Goal: Information Seeking & Learning: Learn about a topic

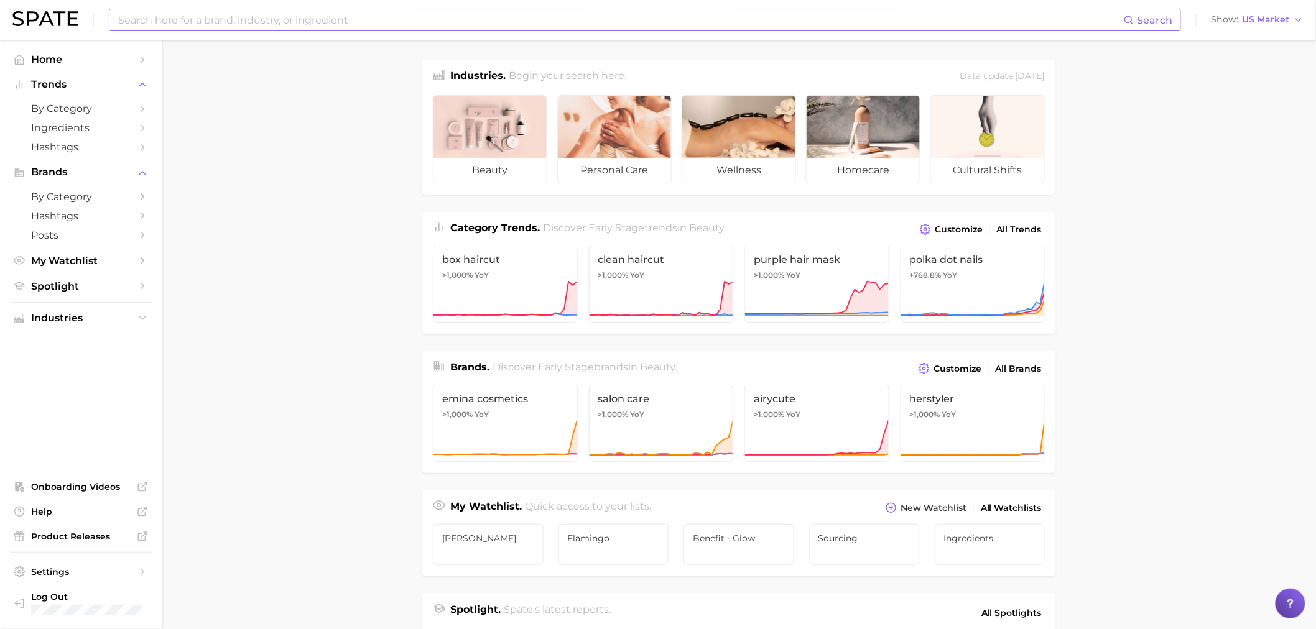
click at [336, 26] on input at bounding box center [620, 19] width 1007 height 21
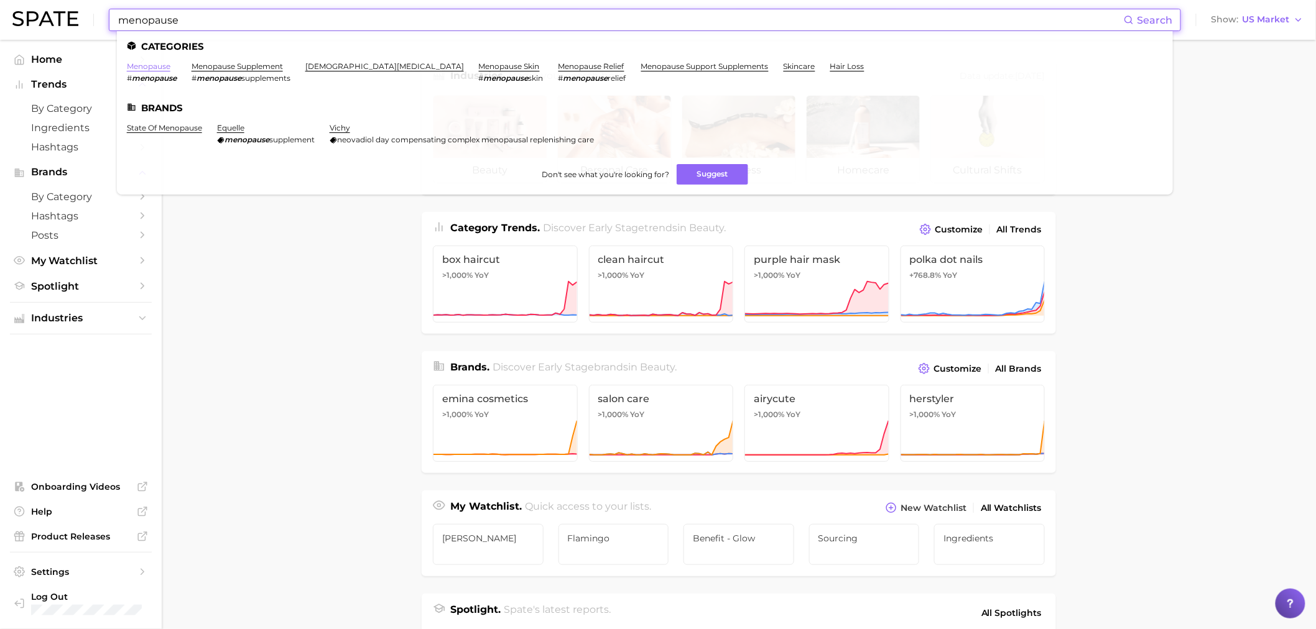
type input "menopause"
click at [152, 68] on link "menopause" at bounding box center [149, 66] width 44 height 9
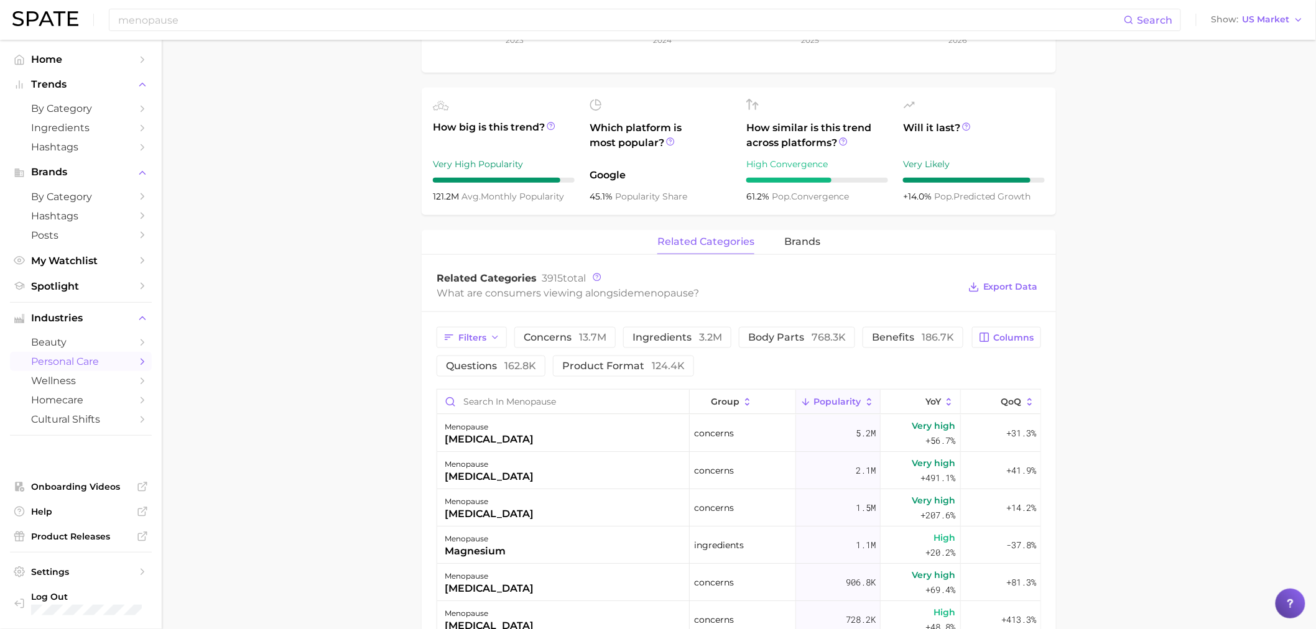
scroll to position [414, 0]
click at [669, 137] on icon at bounding box center [670, 141] width 9 height 9
click at [846, 137] on icon at bounding box center [843, 141] width 9 height 9
click at [1157, 213] on main "1. health care 2. gynaecology 3. female reproductive system concerns 4. menopau…" at bounding box center [739, 360] width 1154 height 1469
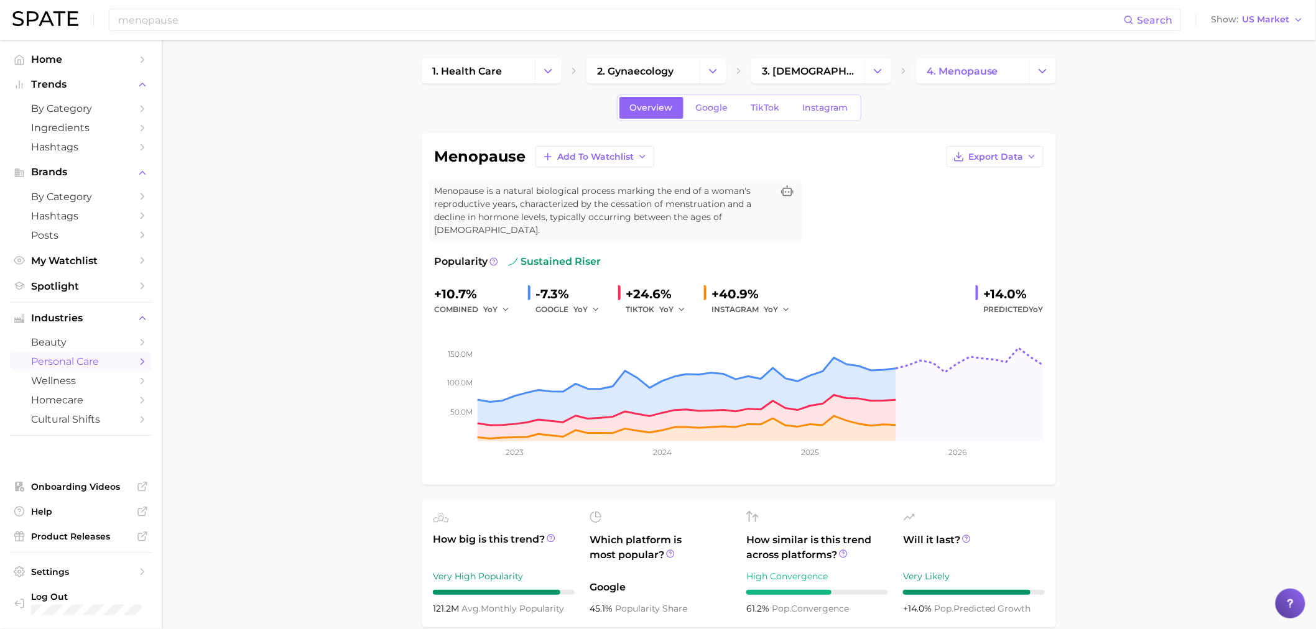
scroll to position [0, 0]
click at [1032, 158] on icon "button" at bounding box center [1032, 158] width 10 height 10
click at [1012, 179] on button "Time Series CSV" at bounding box center [975, 181] width 137 height 22
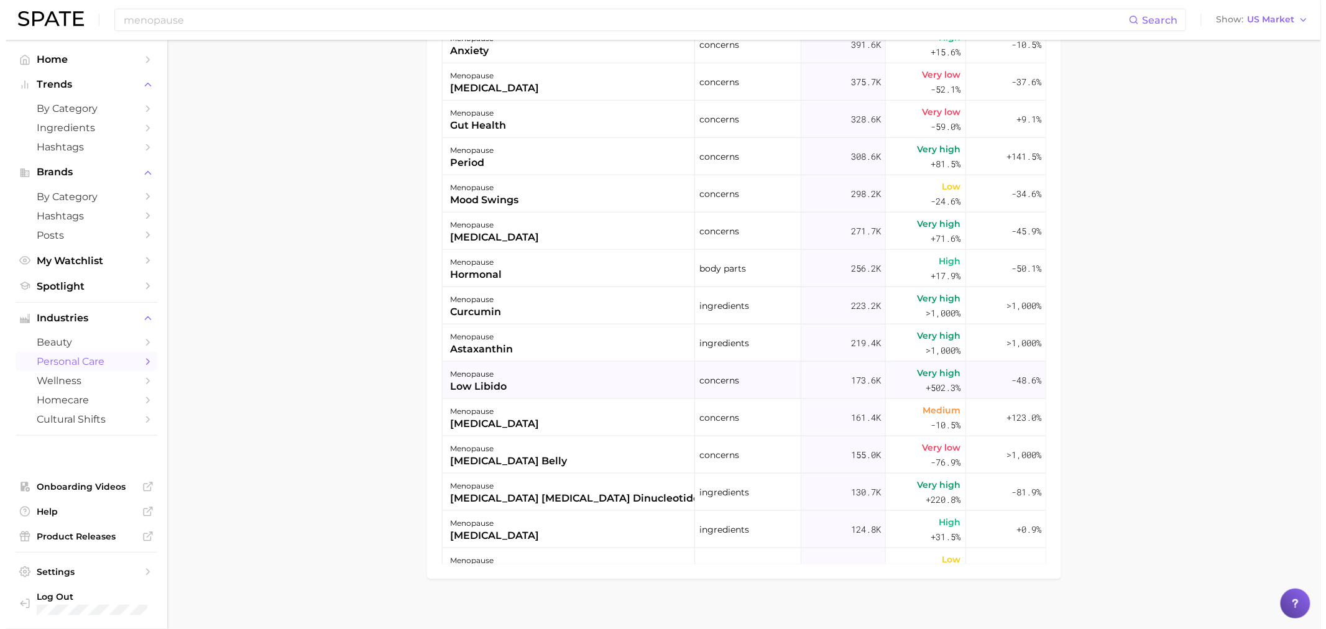
scroll to position [414, 0]
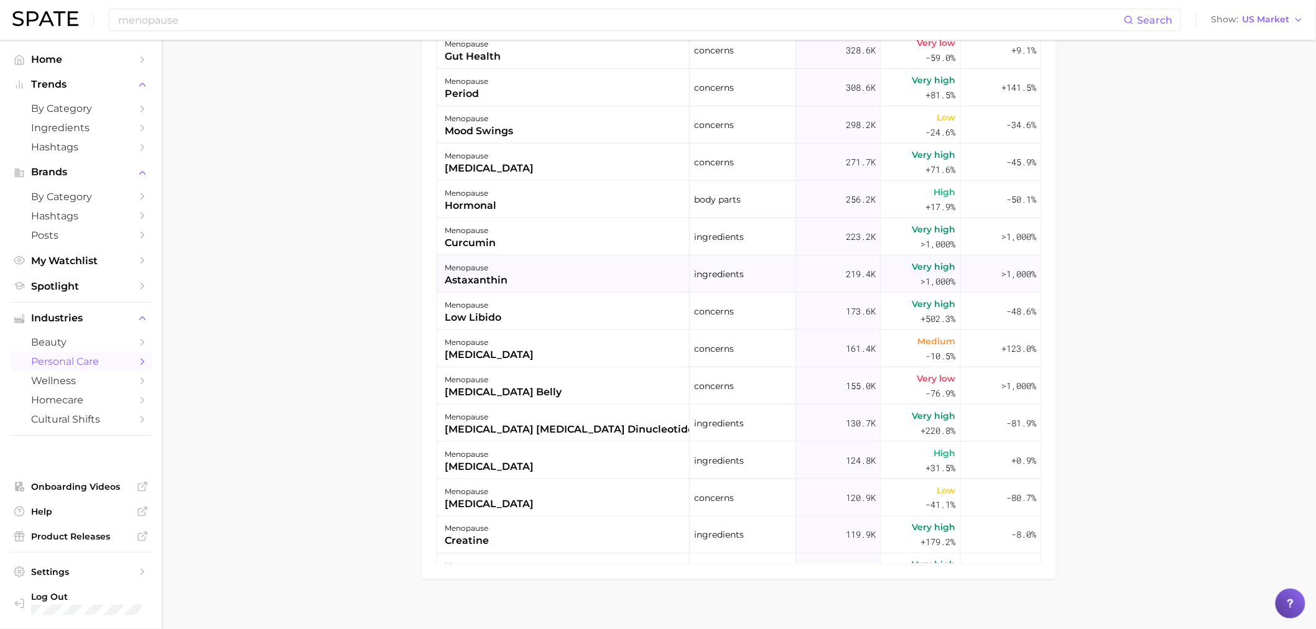
drag, startPoint x: 514, startPoint y: 266, endPoint x: 442, endPoint y: 266, distance: 71.5
click at [442, 266] on div "menopause astaxanthin" at bounding box center [563, 274] width 252 height 37
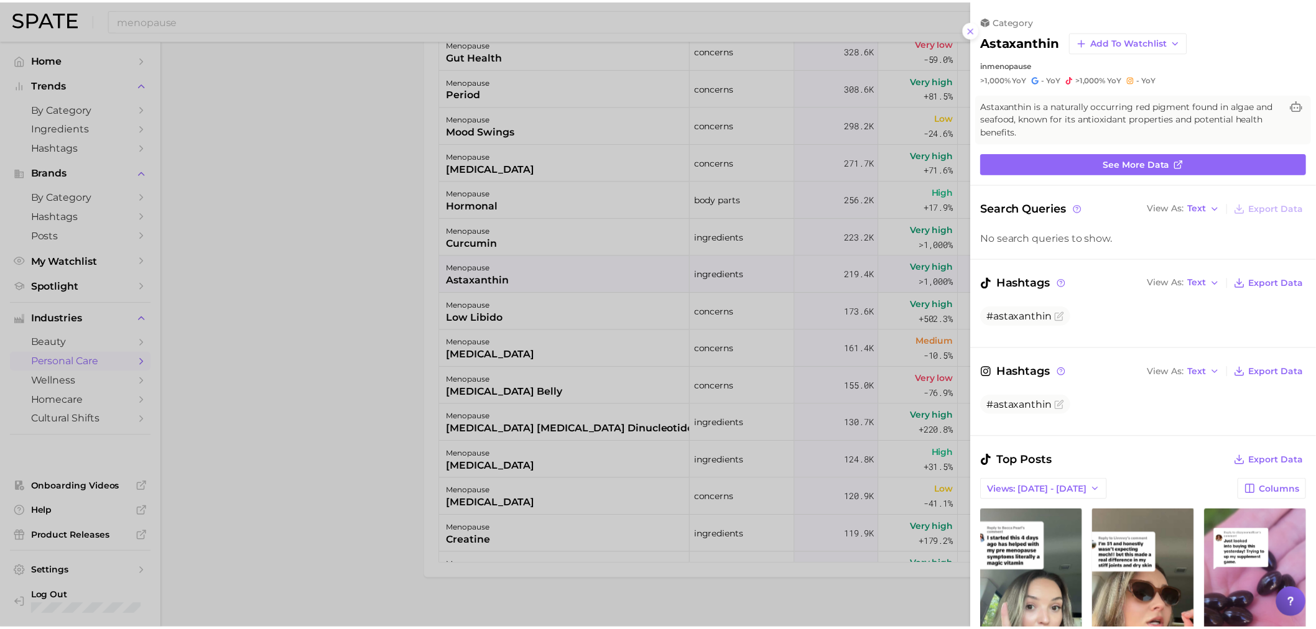
scroll to position [0, 0]
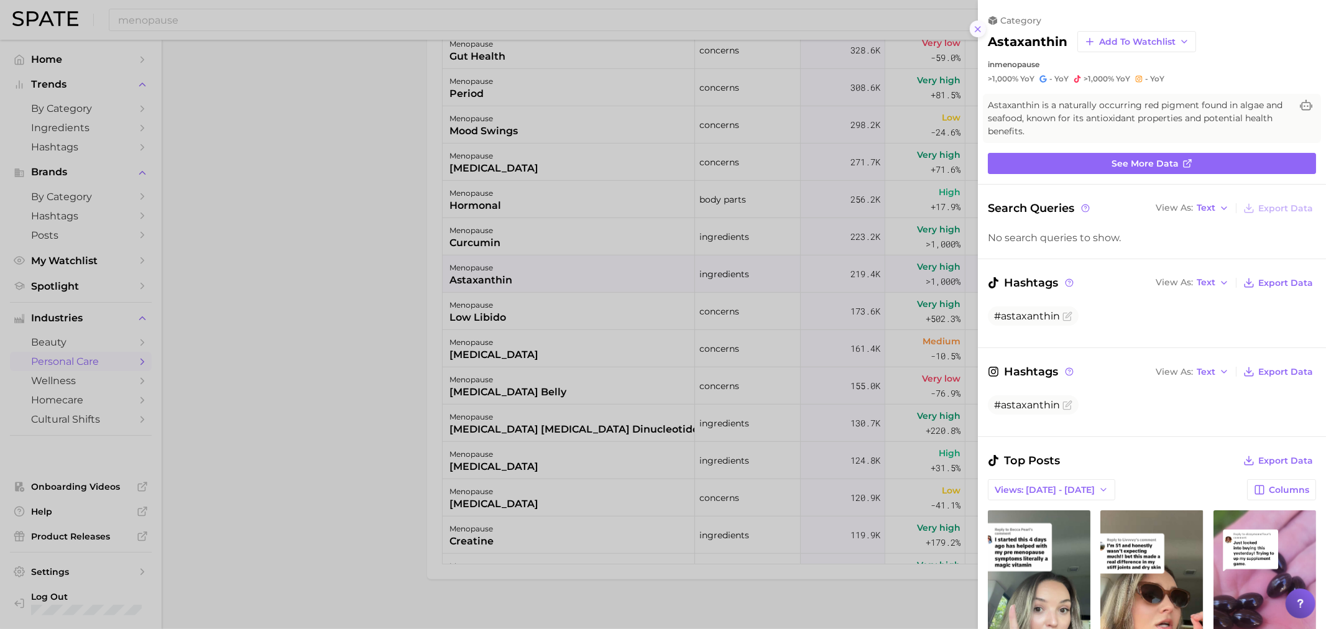
click at [977, 29] on icon at bounding box center [978, 29] width 10 height 10
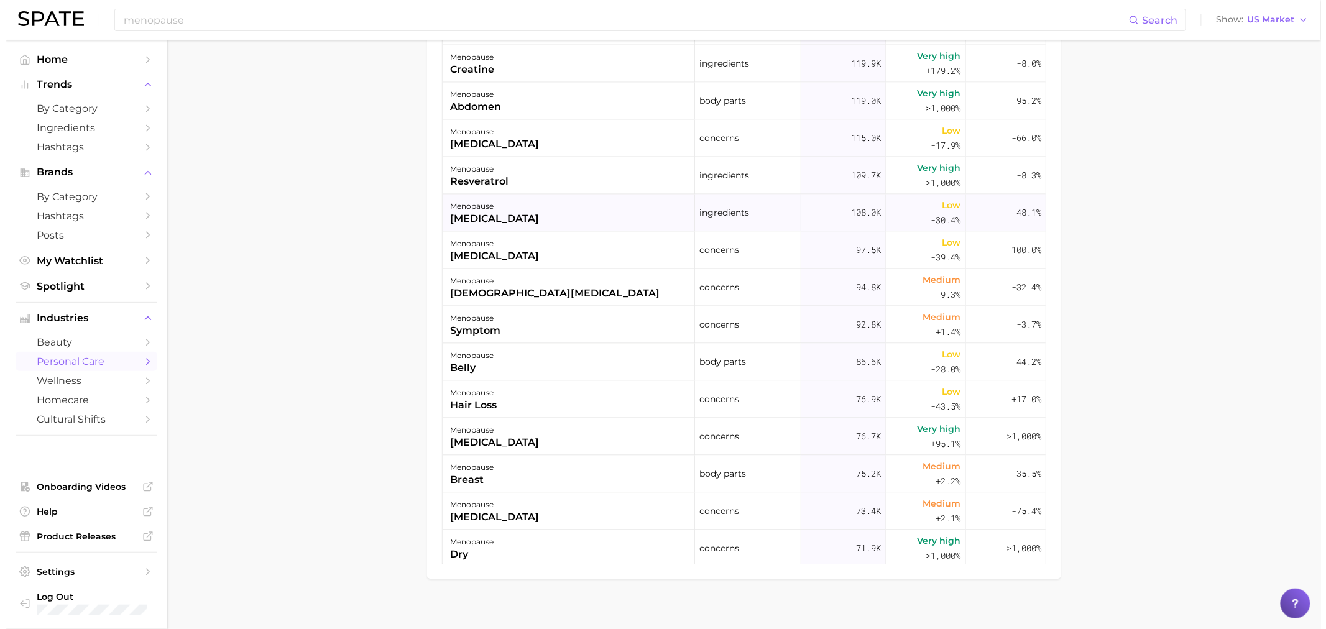
scroll to position [898, 0]
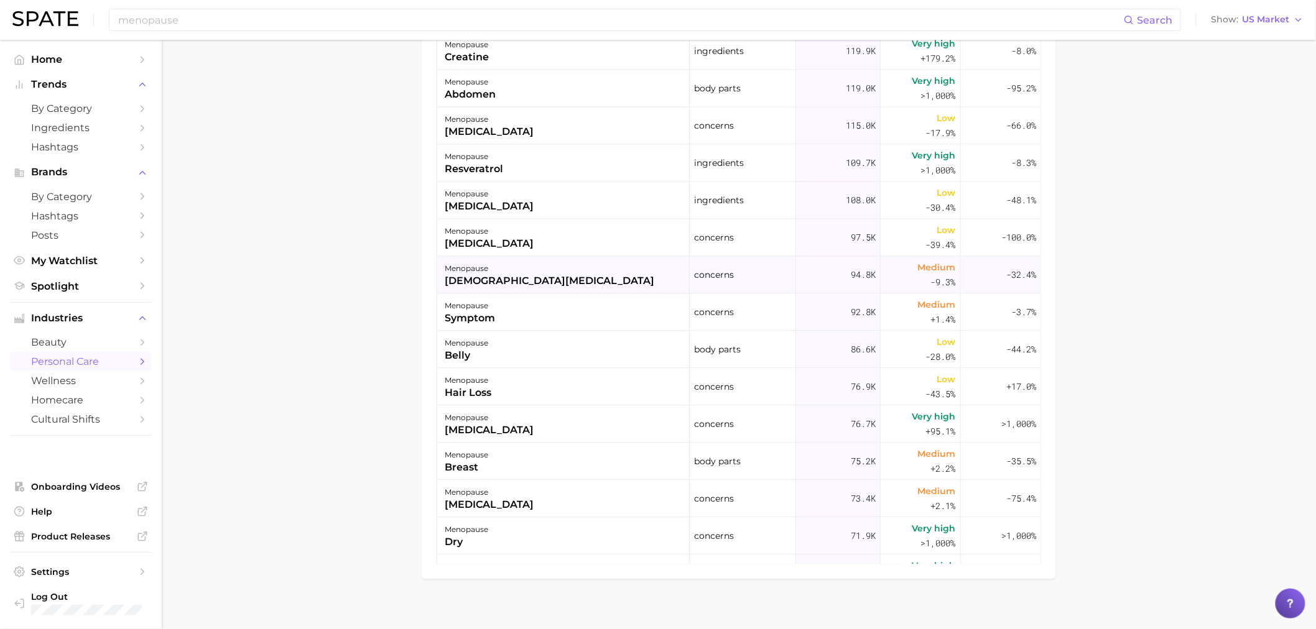
click at [505, 274] on div "[DEMOGRAPHIC_DATA][MEDICAL_DATA]" at bounding box center [550, 281] width 210 height 15
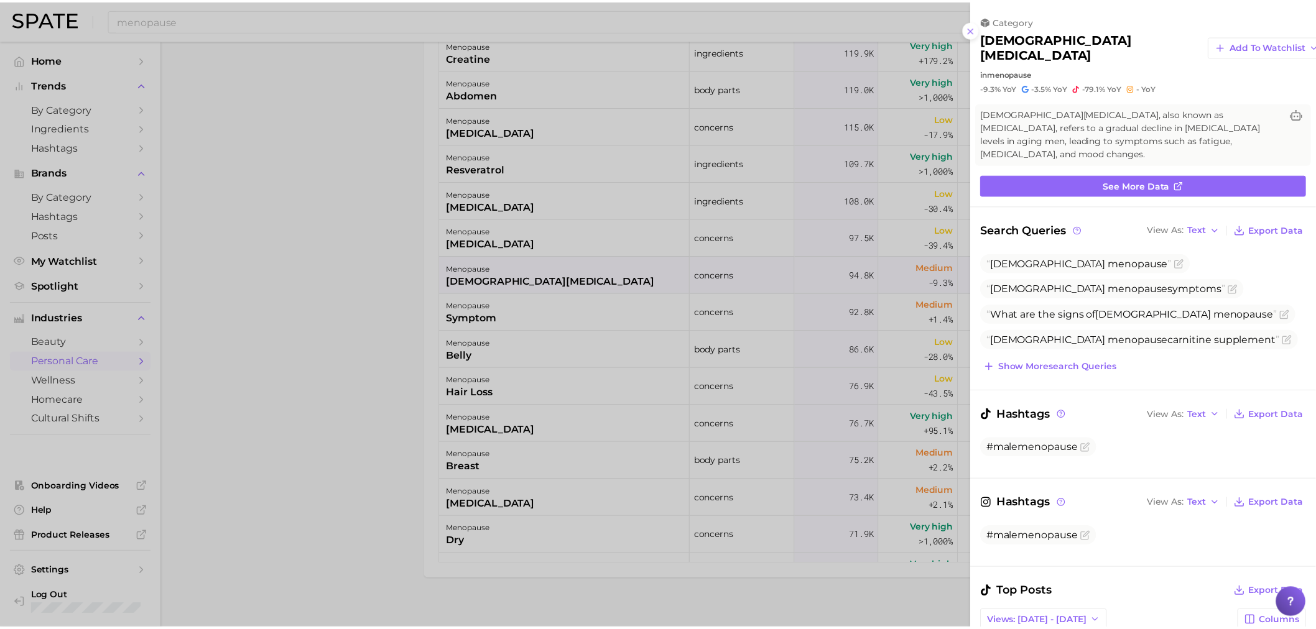
scroll to position [0, 0]
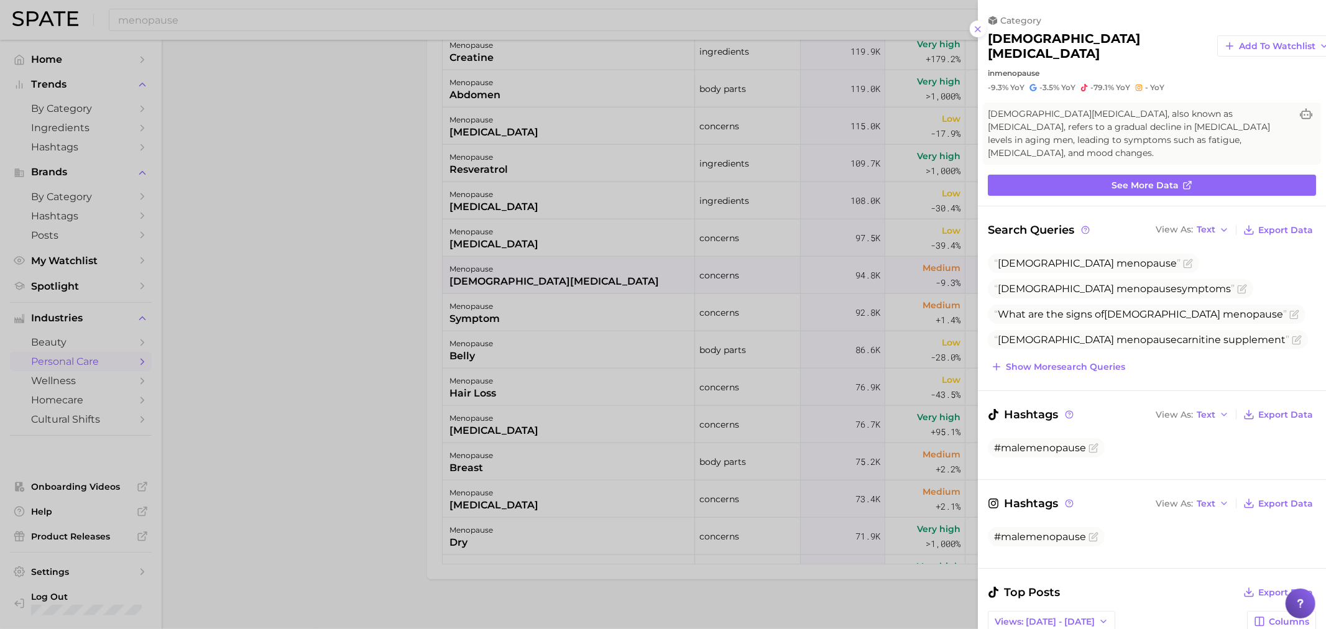
click at [382, 325] on div at bounding box center [663, 314] width 1326 height 629
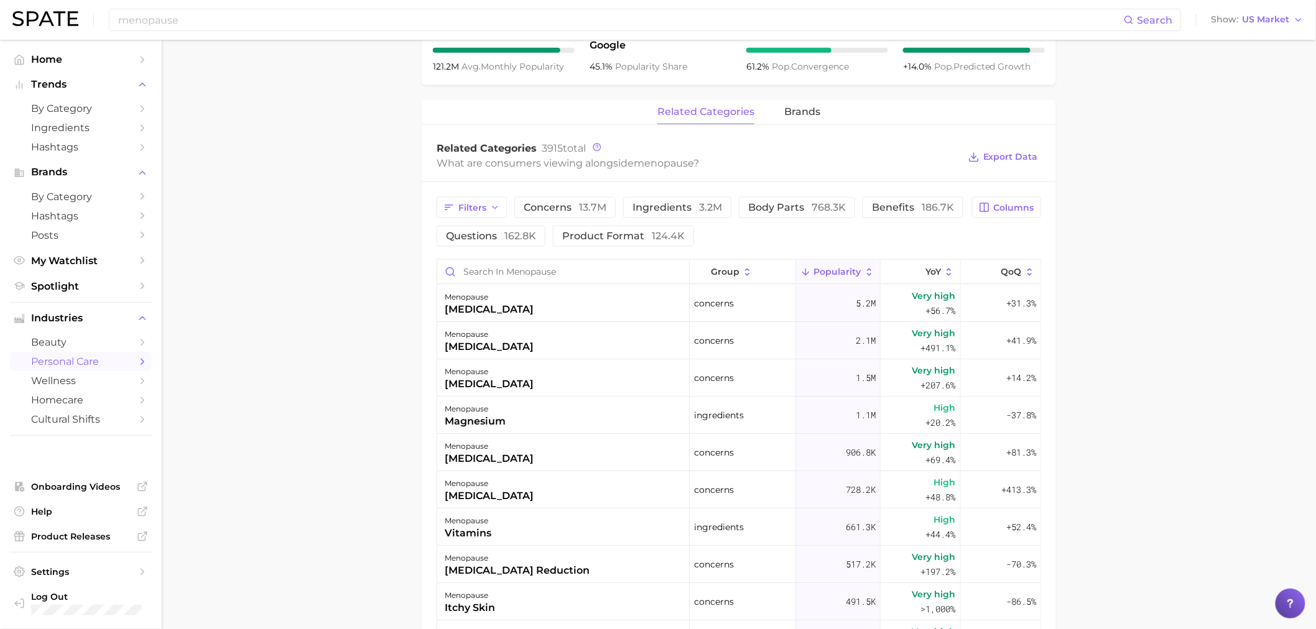
scroll to position [591, 0]
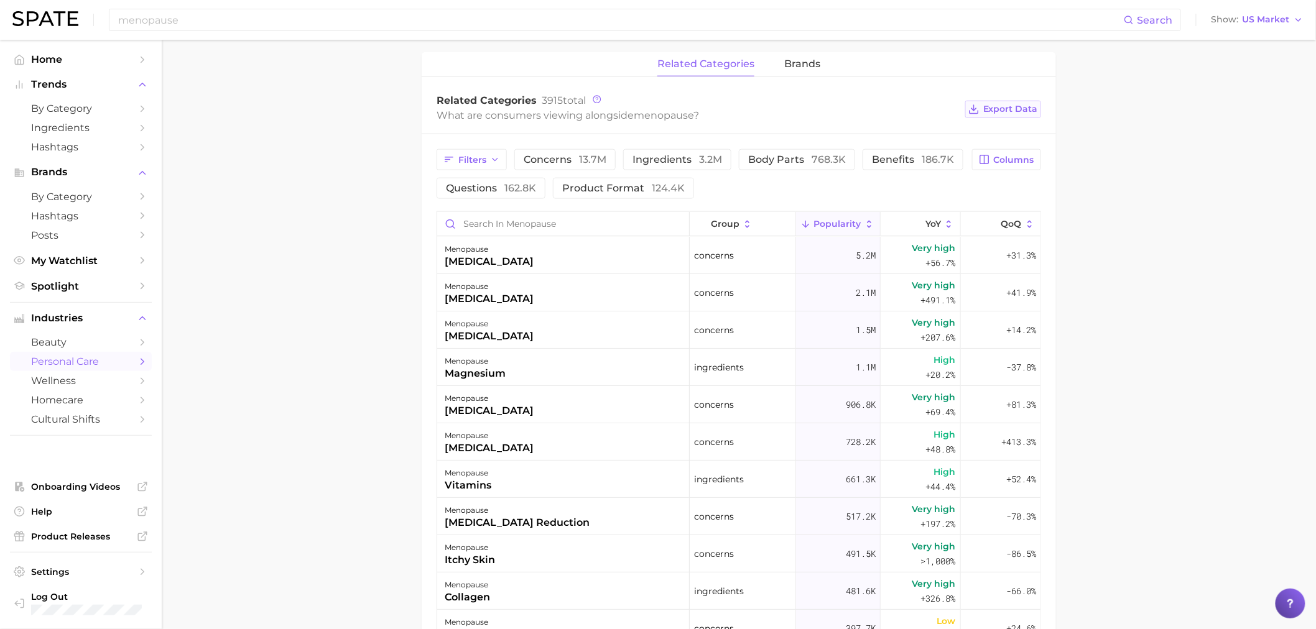
click at [1009, 104] on span "Export Data" at bounding box center [1010, 109] width 55 height 11
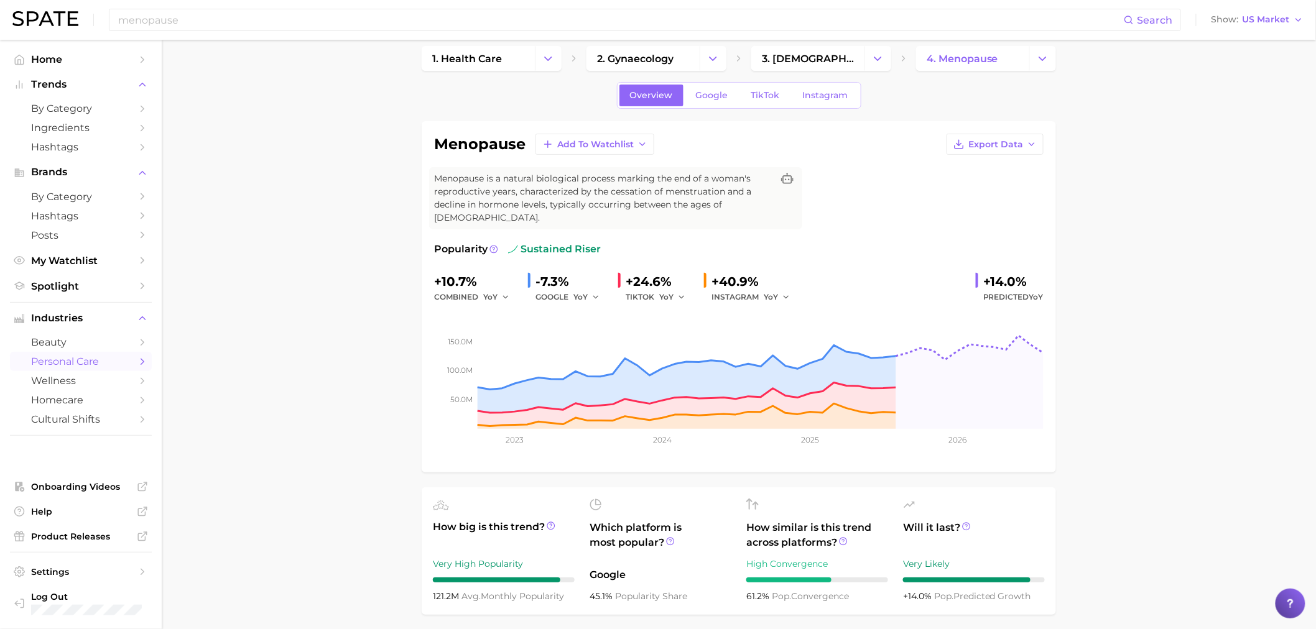
scroll to position [0, 0]
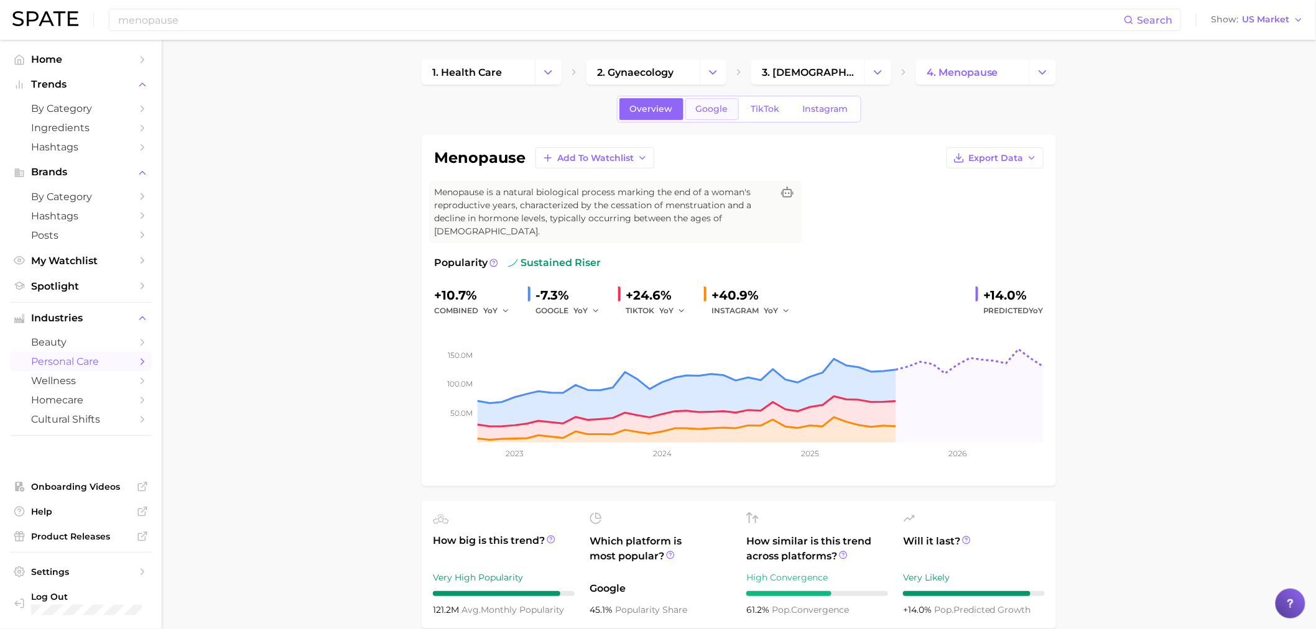
click at [708, 107] on span "Google" at bounding box center [712, 109] width 32 height 11
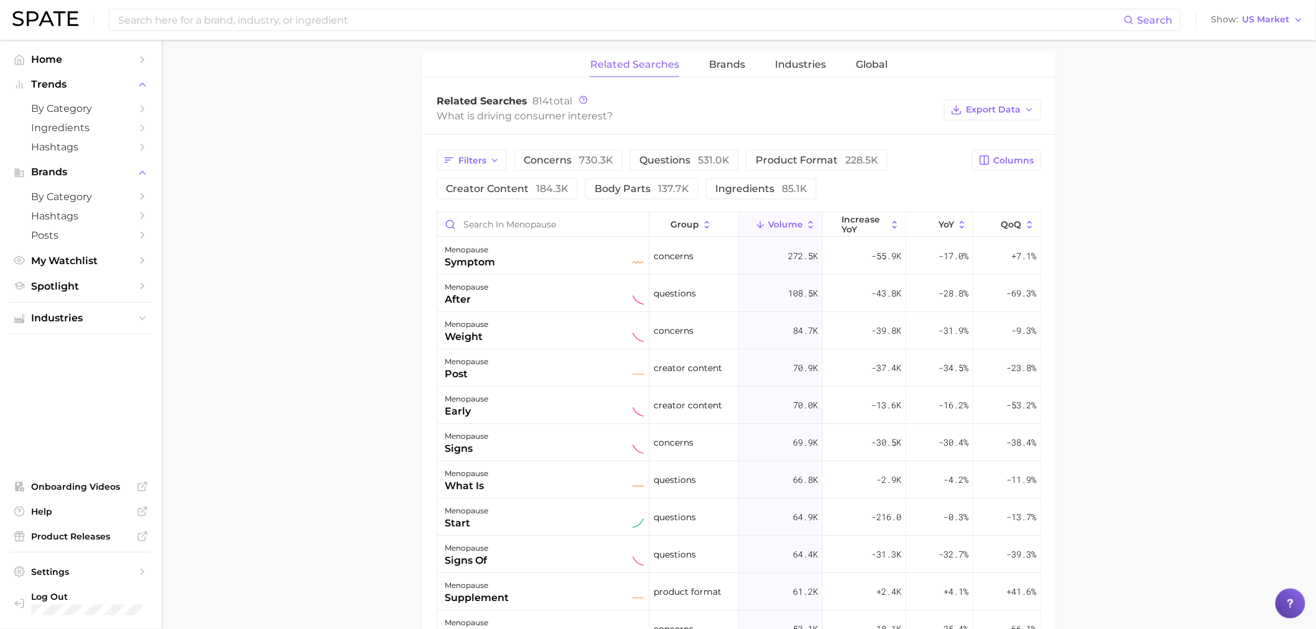
scroll to position [419, 0]
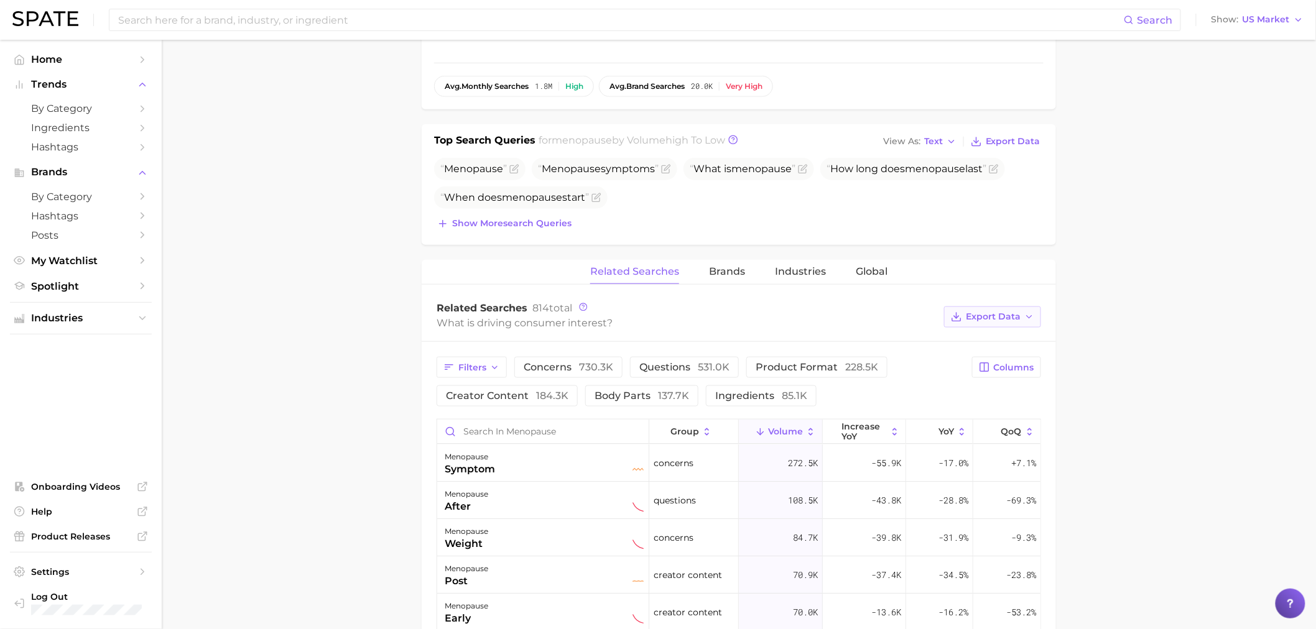
click at [992, 312] on span "Export Data" at bounding box center [993, 317] width 55 height 11
click at [974, 335] on span "Table Data CSV" at bounding box center [959, 340] width 68 height 11
click at [782, 266] on span "Industries" at bounding box center [800, 271] width 51 height 11
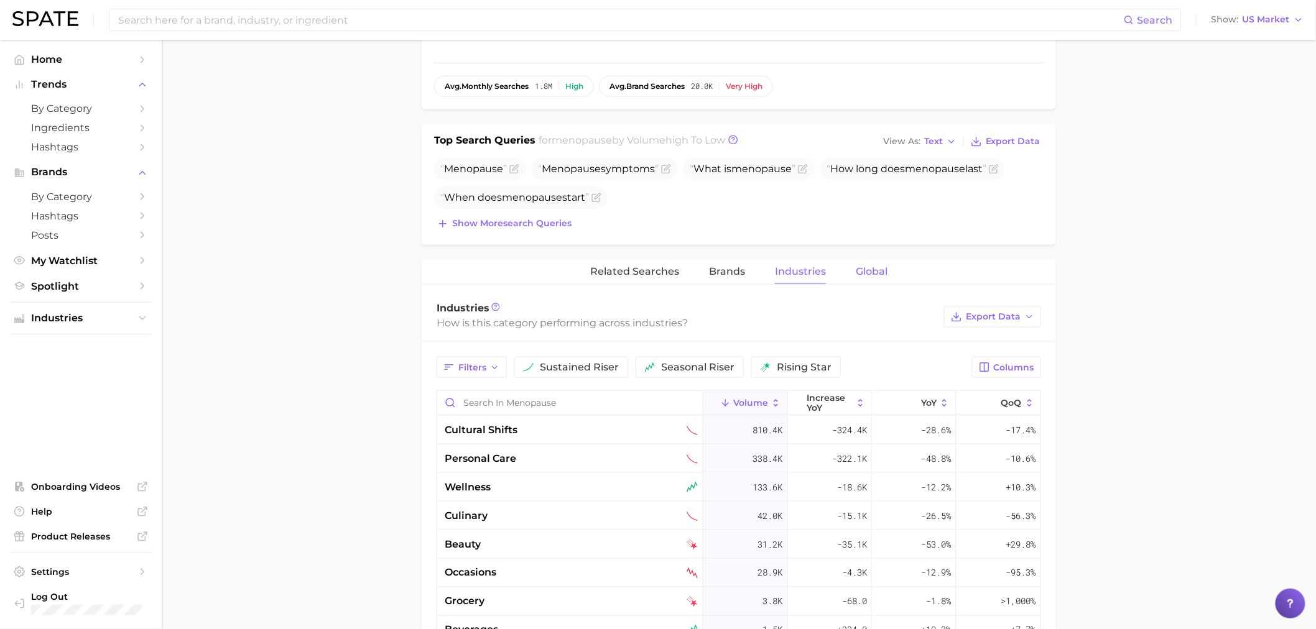
click at [860, 266] on span "Global" at bounding box center [872, 271] width 32 height 11
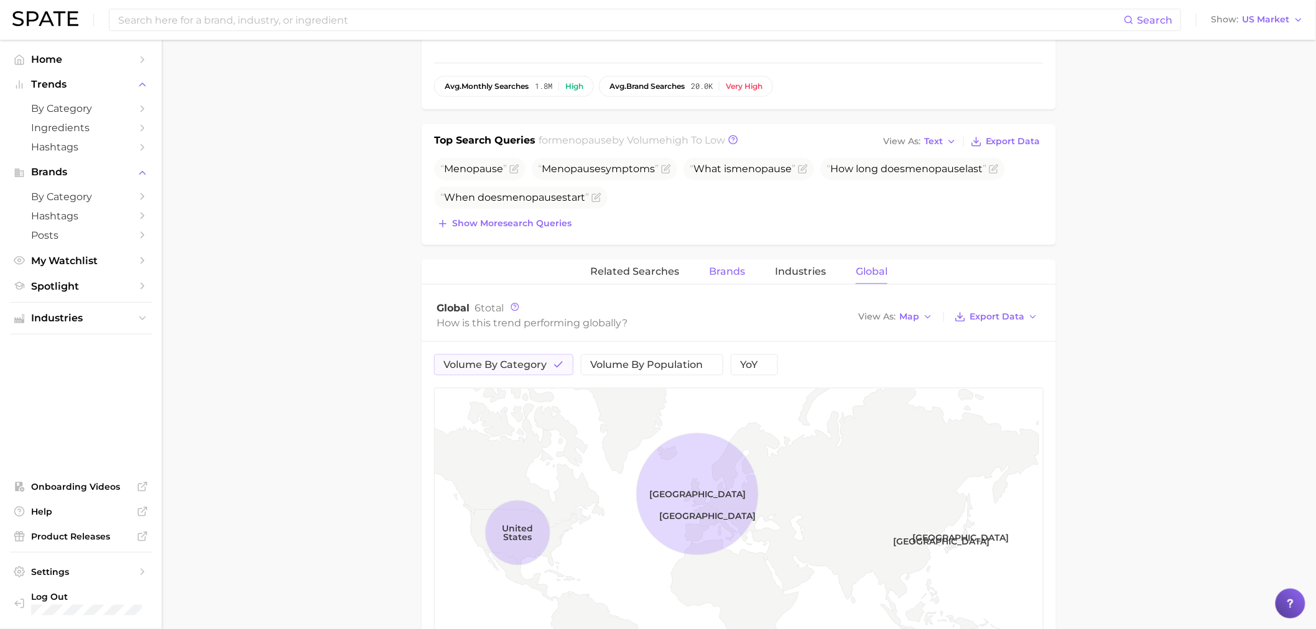
click at [713, 266] on span "Brands" at bounding box center [727, 271] width 36 height 11
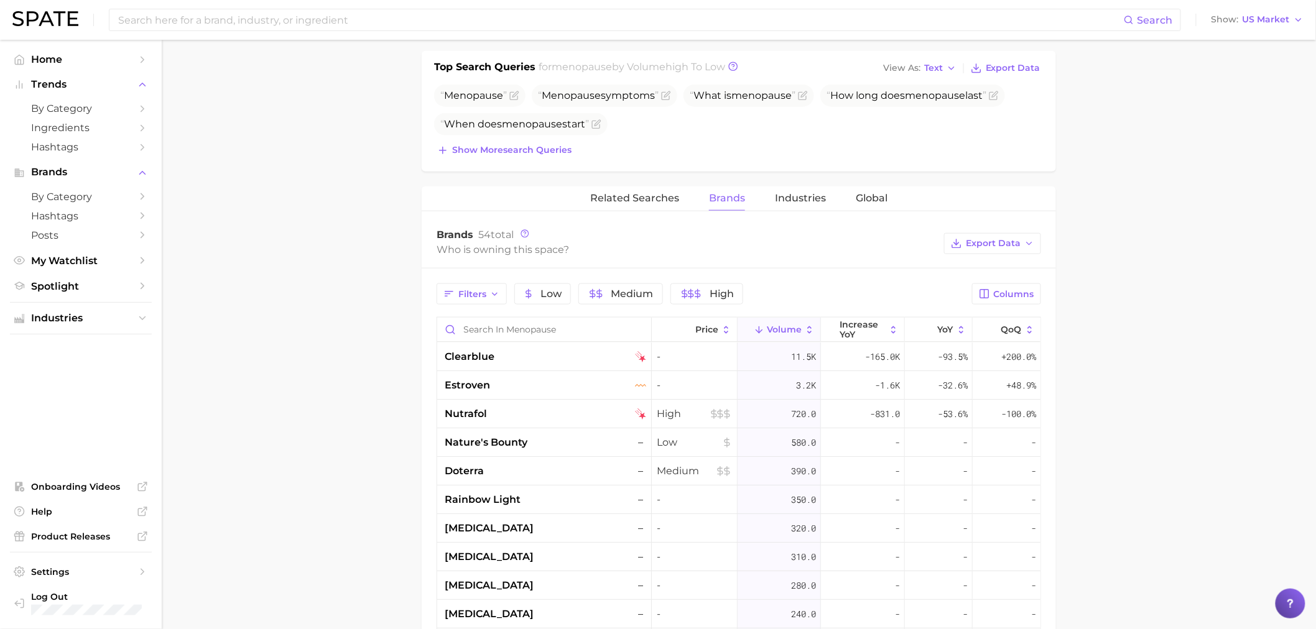
scroll to position [557, 0]
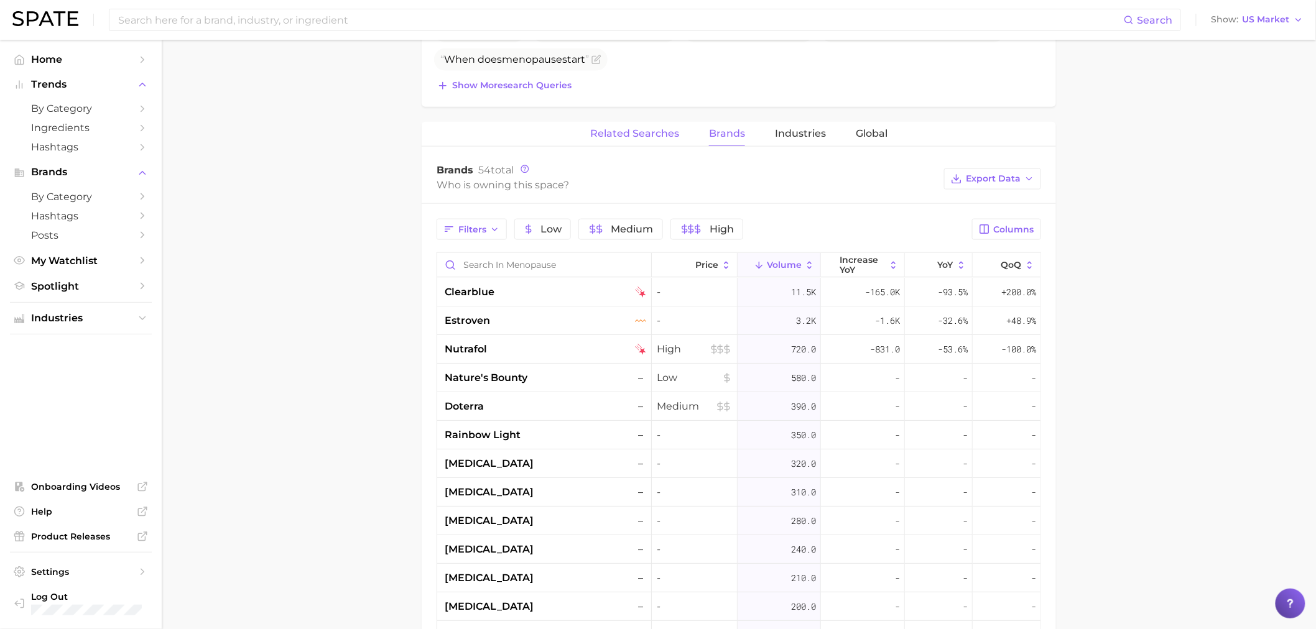
click at [639, 128] on span "Related Searches" at bounding box center [634, 133] width 89 height 11
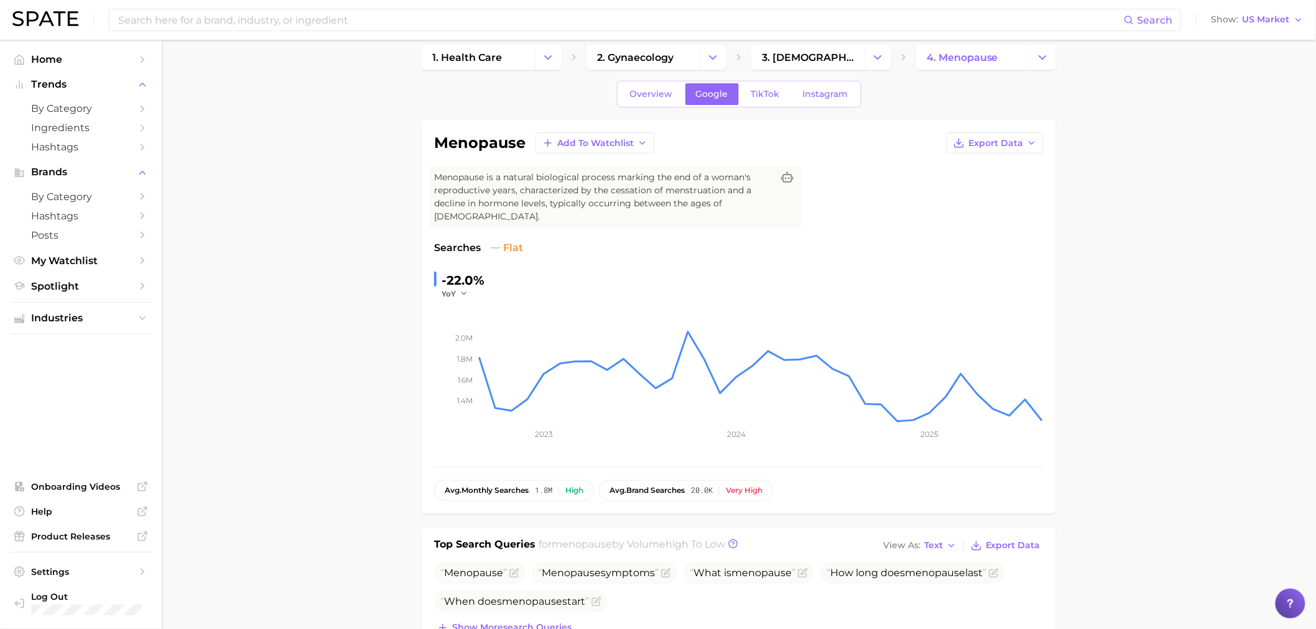
scroll to position [0, 0]
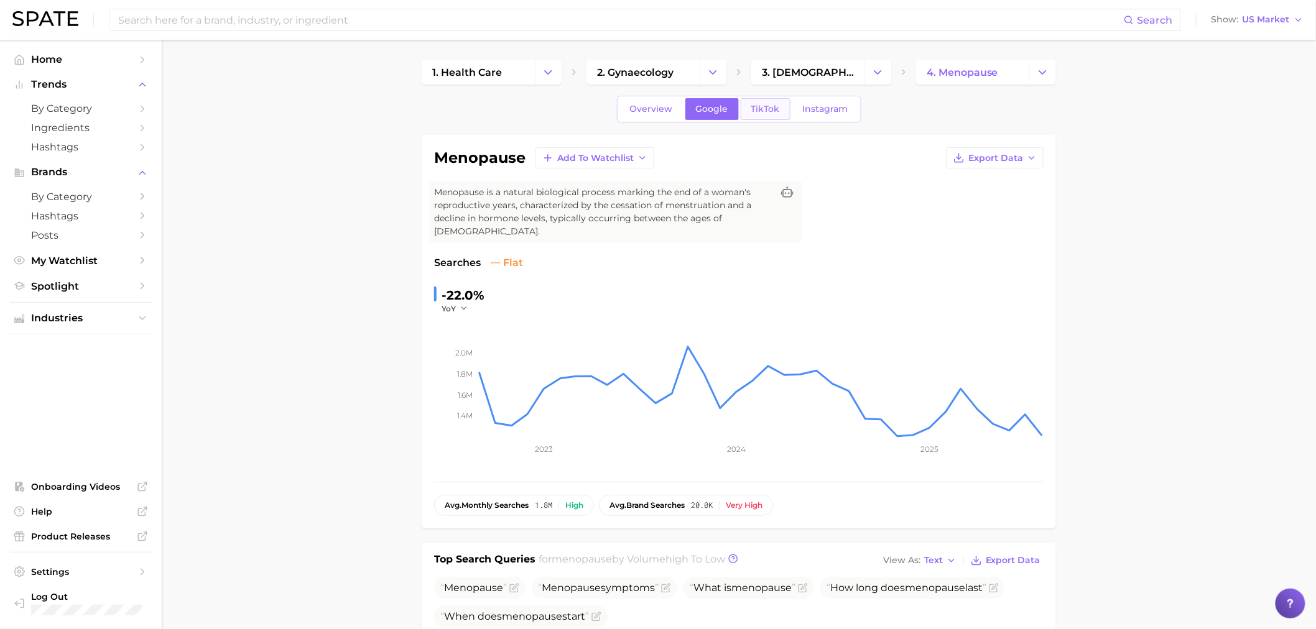
click at [762, 109] on span "TikTok" at bounding box center [765, 109] width 29 height 11
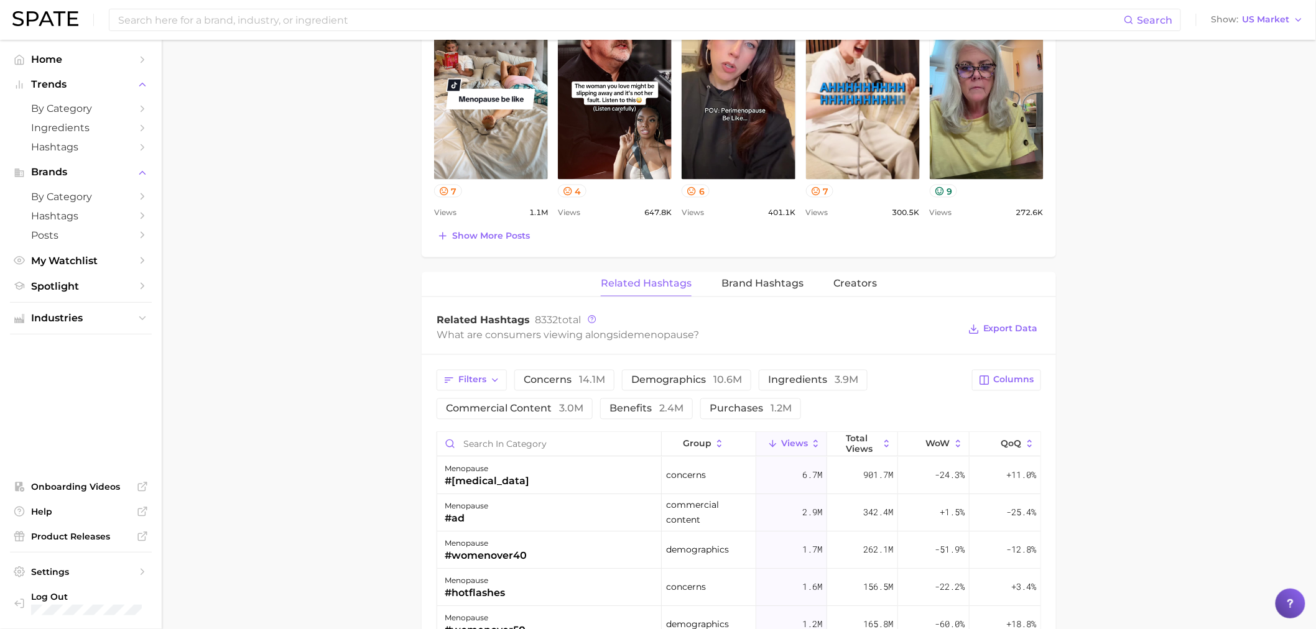
scroll to position [829, 0]
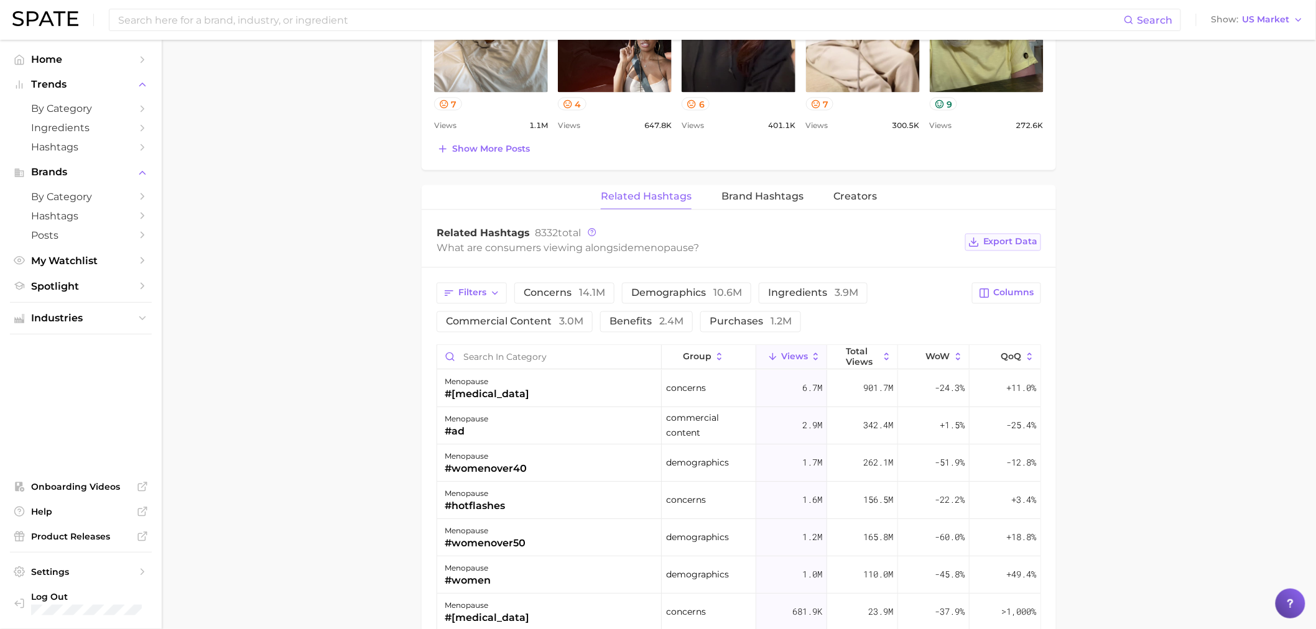
click at [994, 237] on span "Export Data" at bounding box center [1010, 242] width 55 height 11
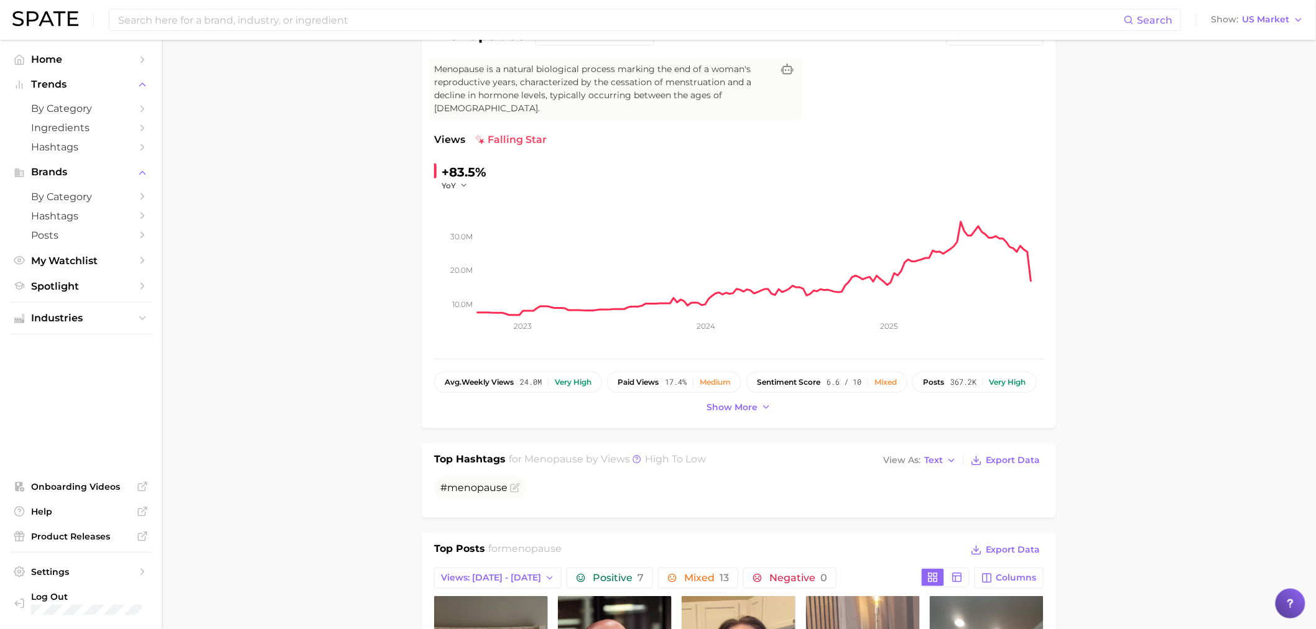
scroll to position [0, 0]
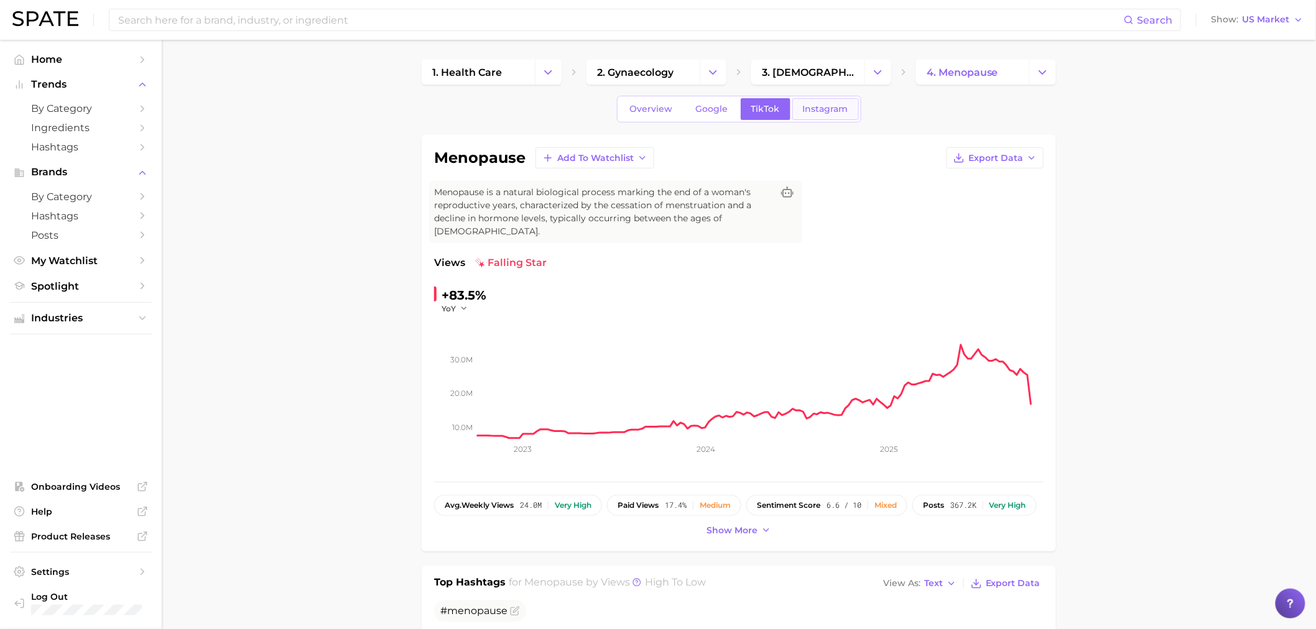
click at [834, 107] on span "Instagram" at bounding box center [825, 109] width 45 height 11
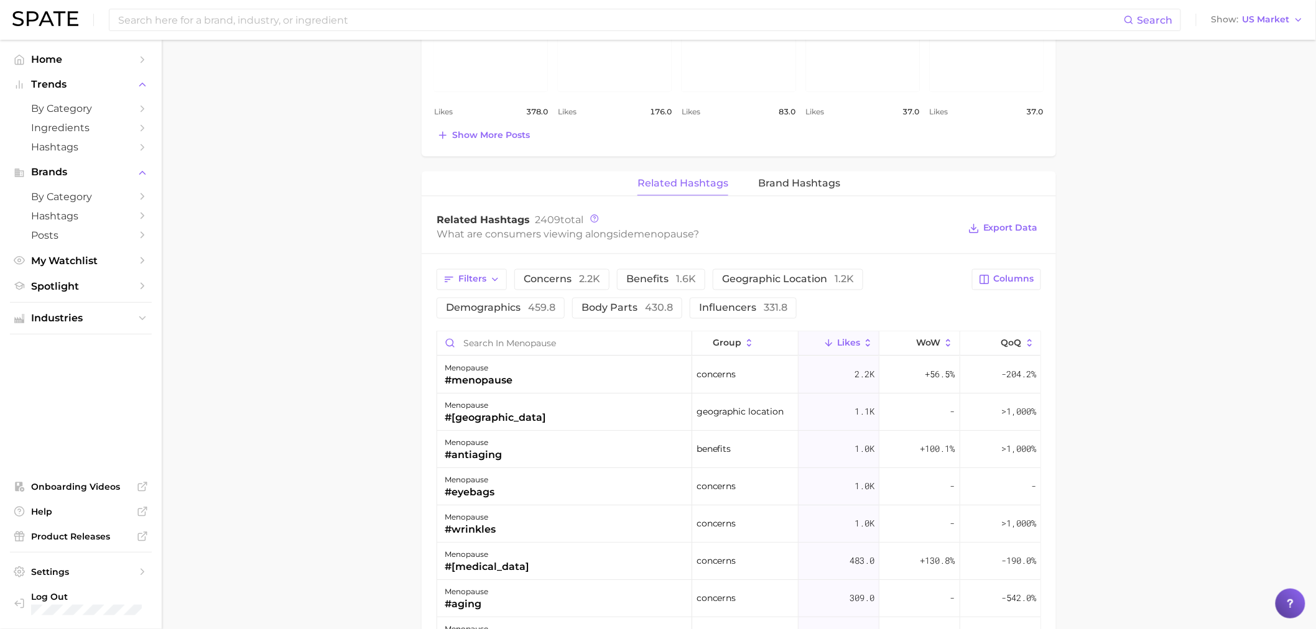
scroll to position [829, 0]
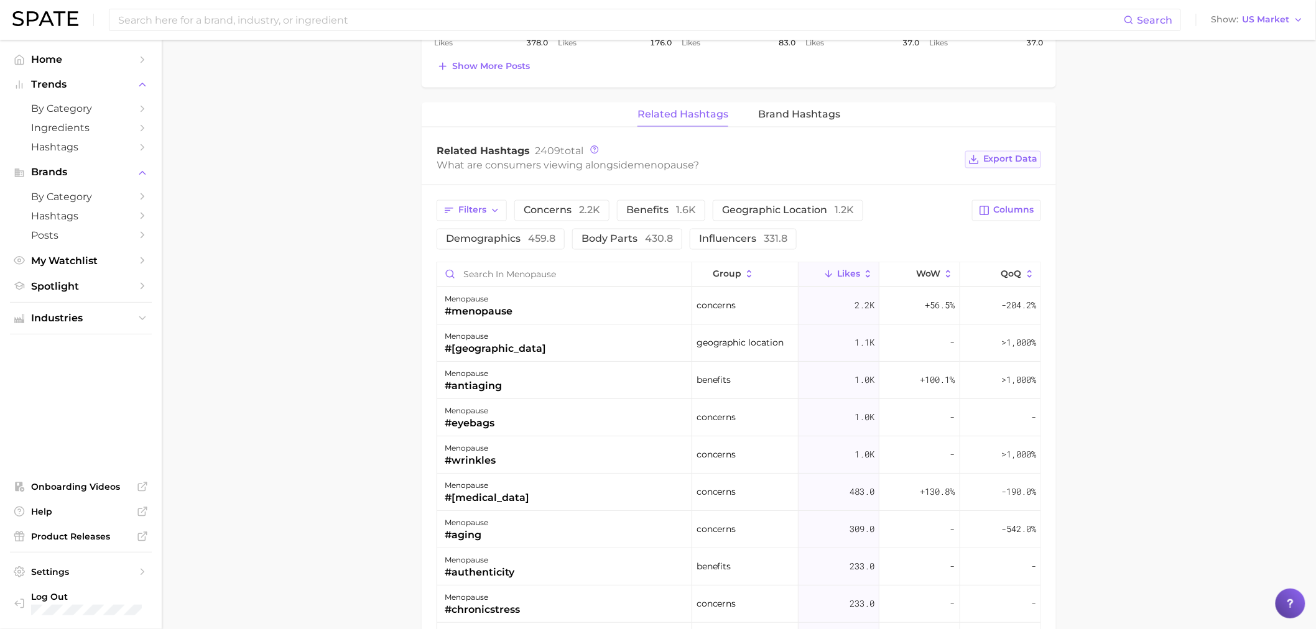
click at [1004, 154] on span "Export Data" at bounding box center [1010, 159] width 55 height 11
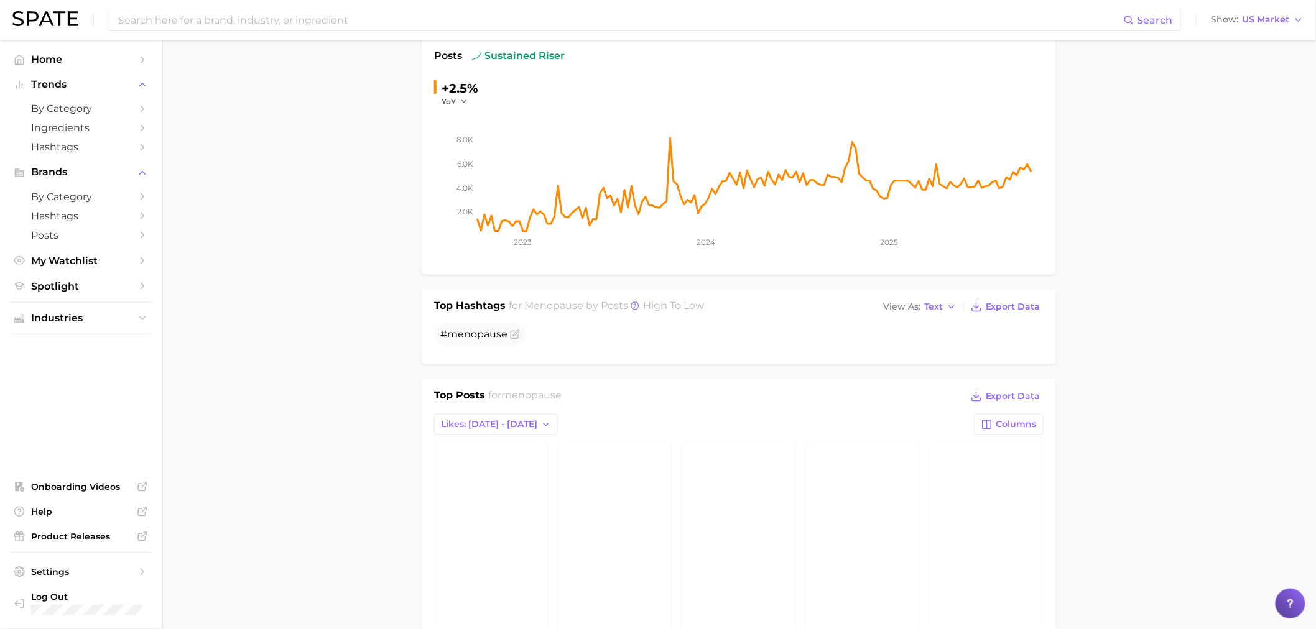
scroll to position [0, 0]
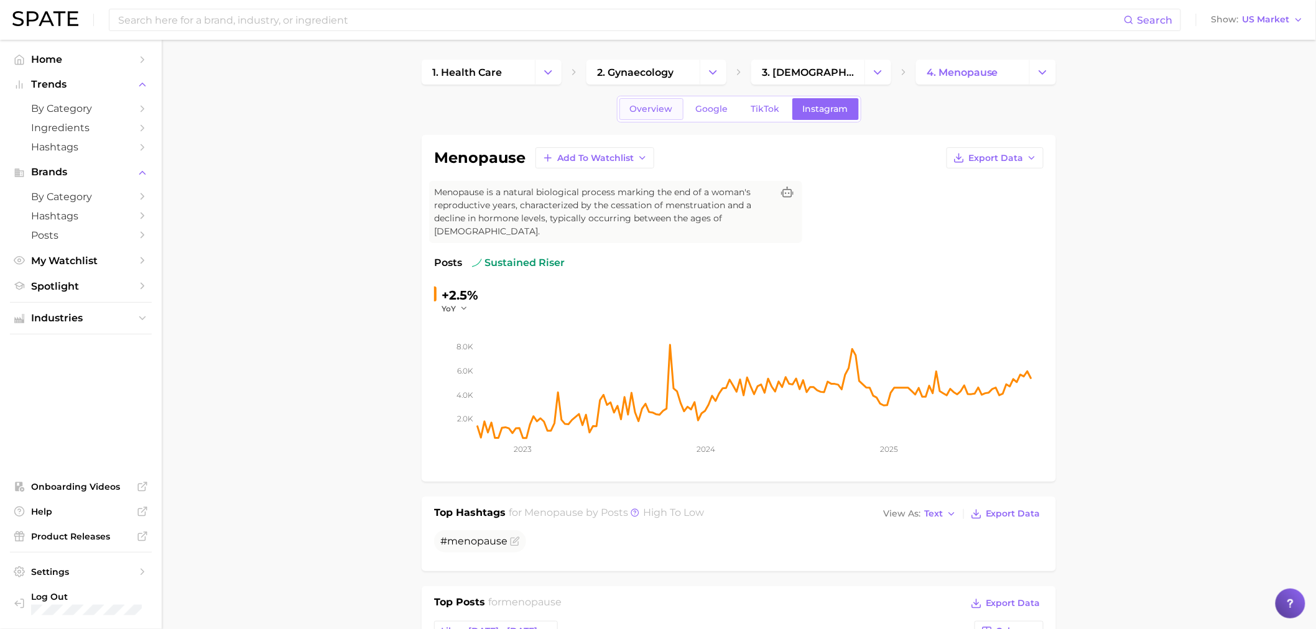
click at [654, 116] on link "Overview" at bounding box center [651, 109] width 64 height 22
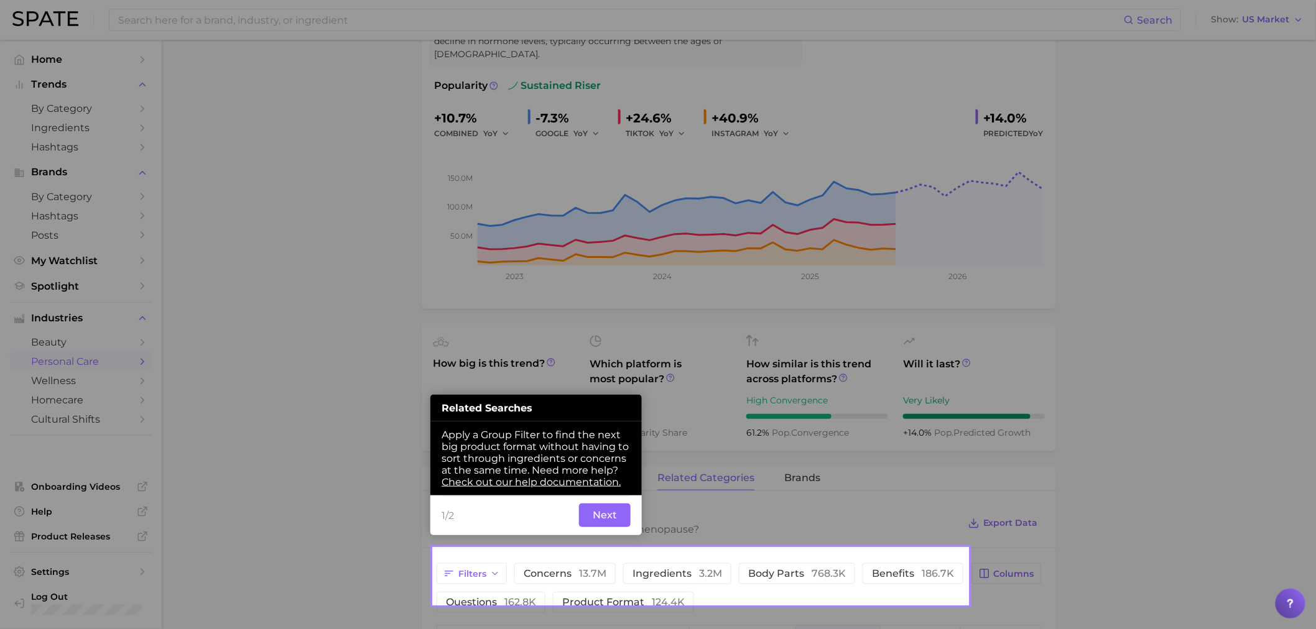
scroll to position [180, 0]
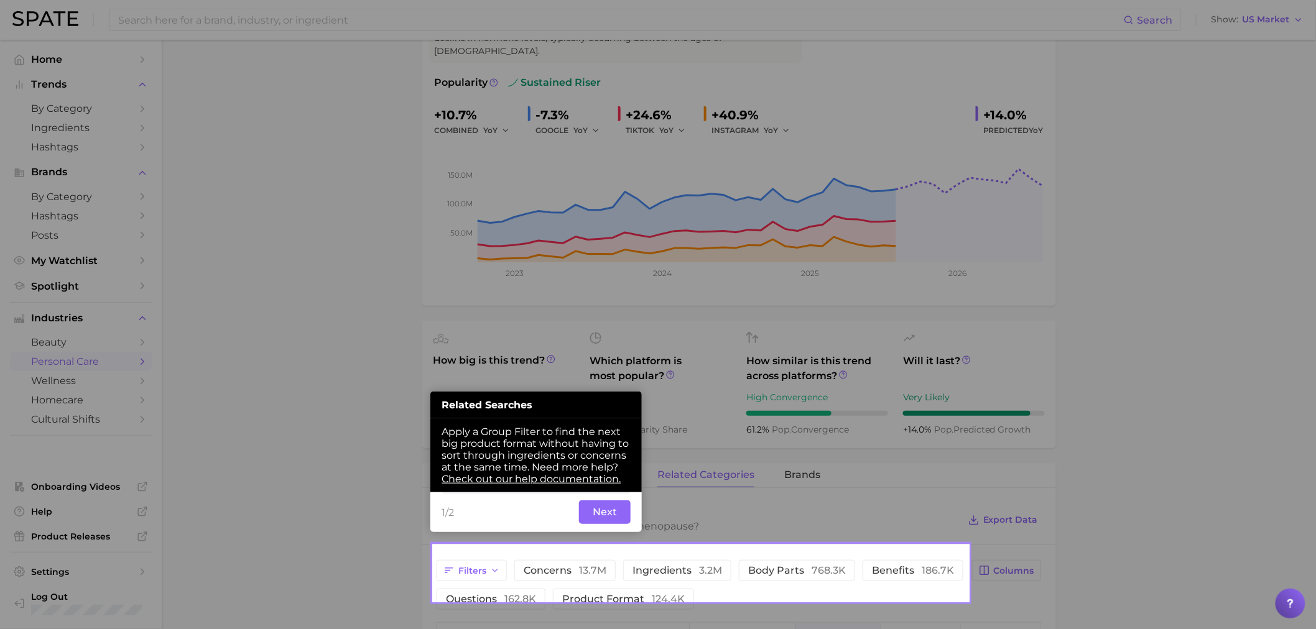
click at [601, 517] on button "Next" at bounding box center [605, 513] width 52 height 24
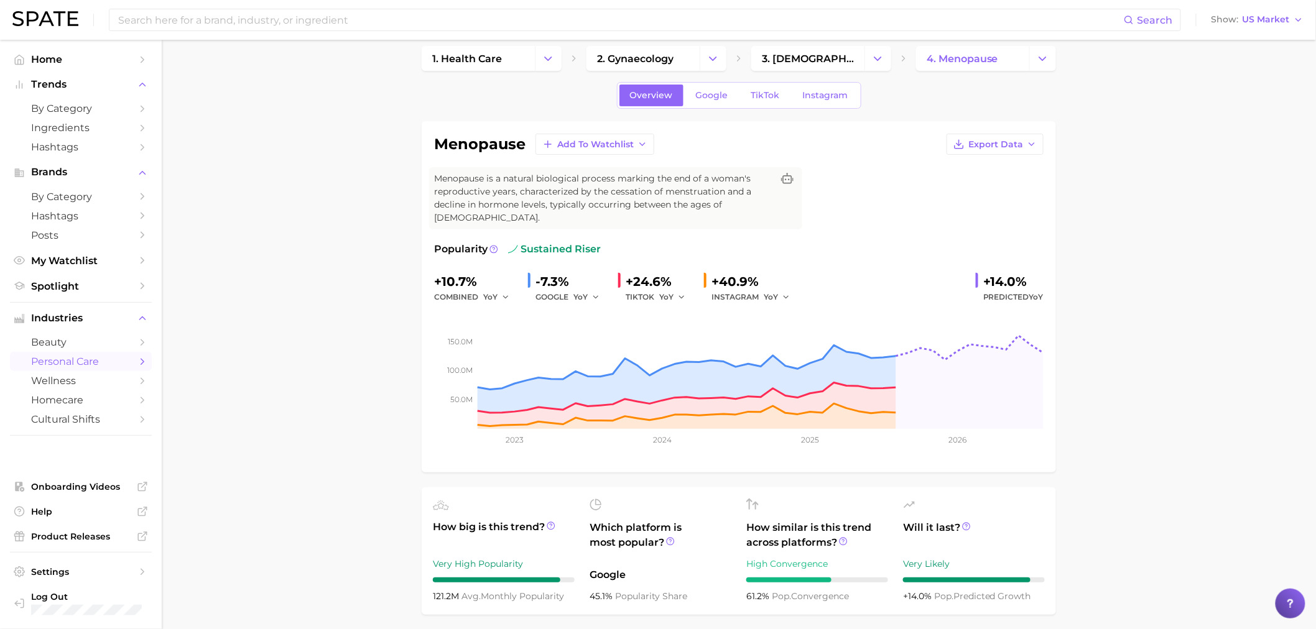
scroll to position [0, 0]
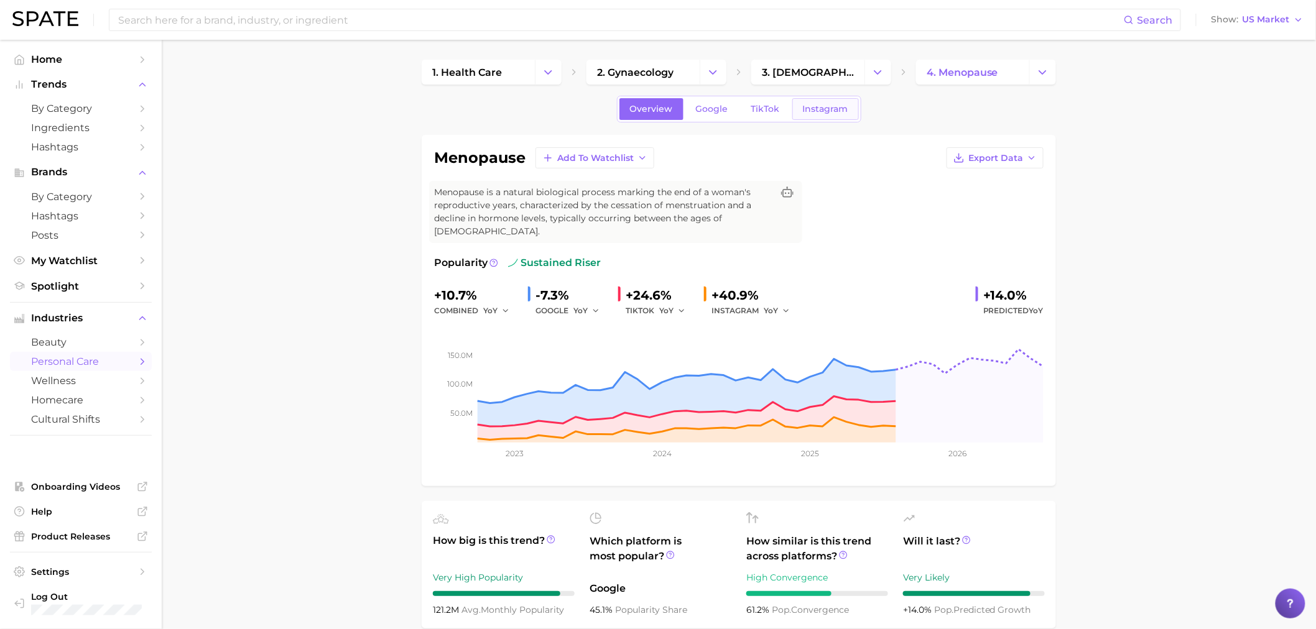
click at [843, 114] on link "Instagram" at bounding box center [825, 109] width 67 height 22
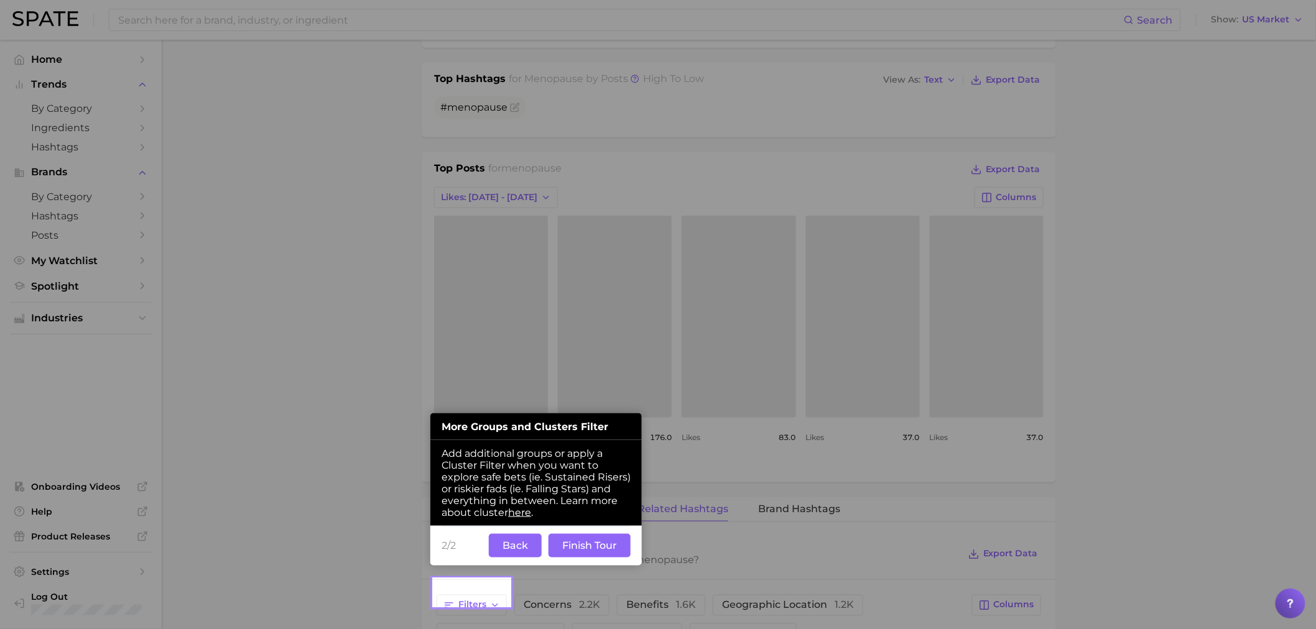
scroll to position [439, 0]
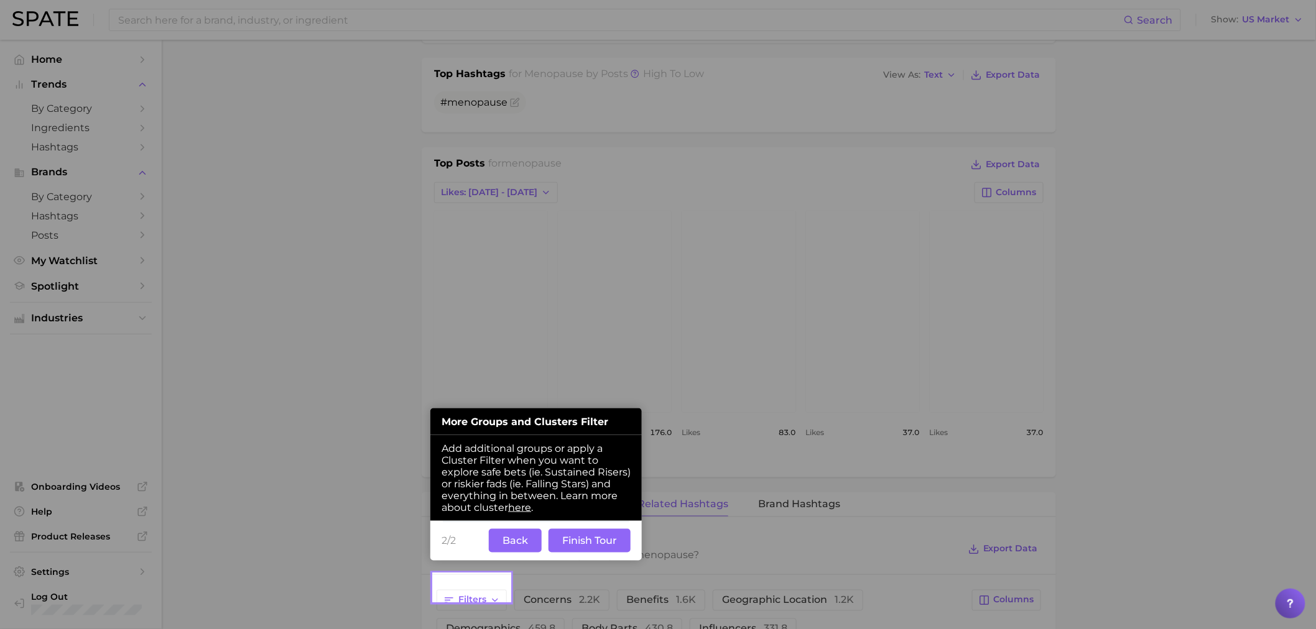
click at [603, 543] on button "Finish Tour" at bounding box center [589, 541] width 82 height 24
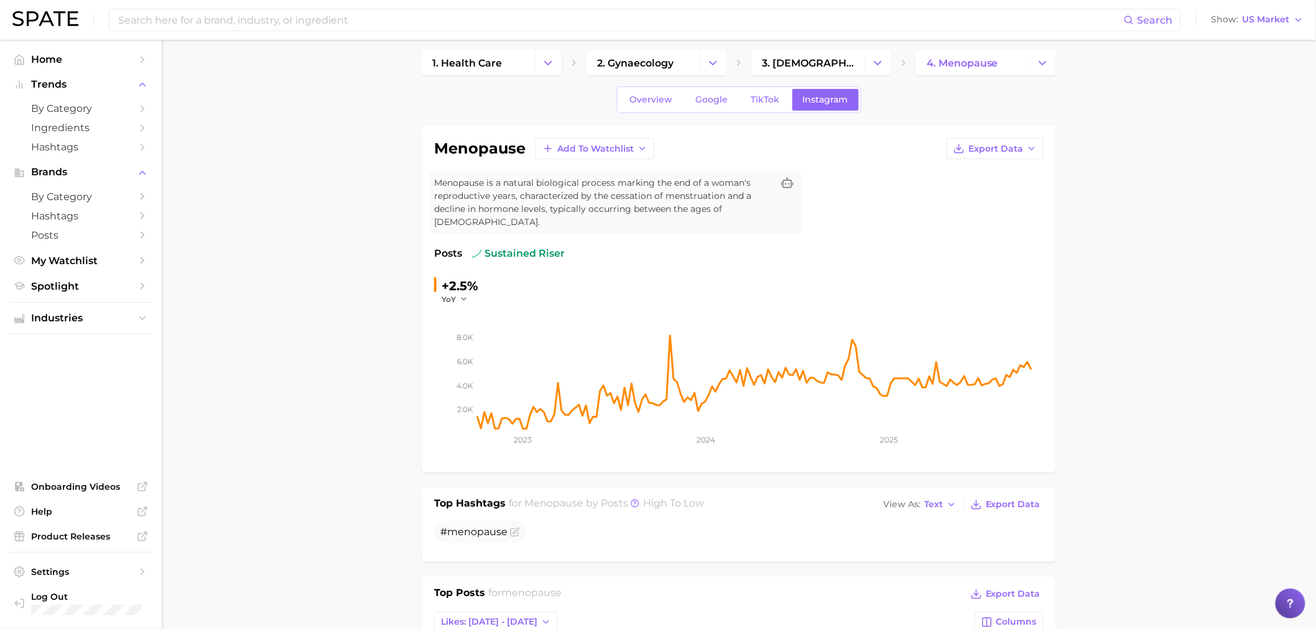
scroll to position [0, 0]
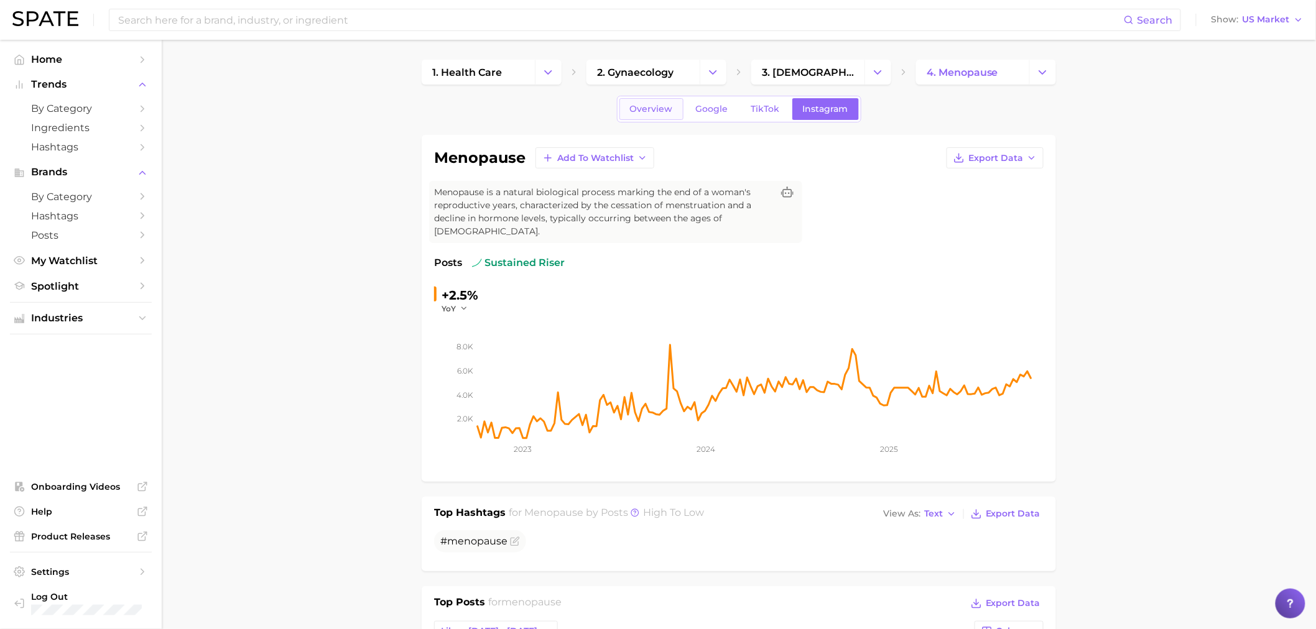
click at [652, 109] on span "Overview" at bounding box center [651, 109] width 43 height 11
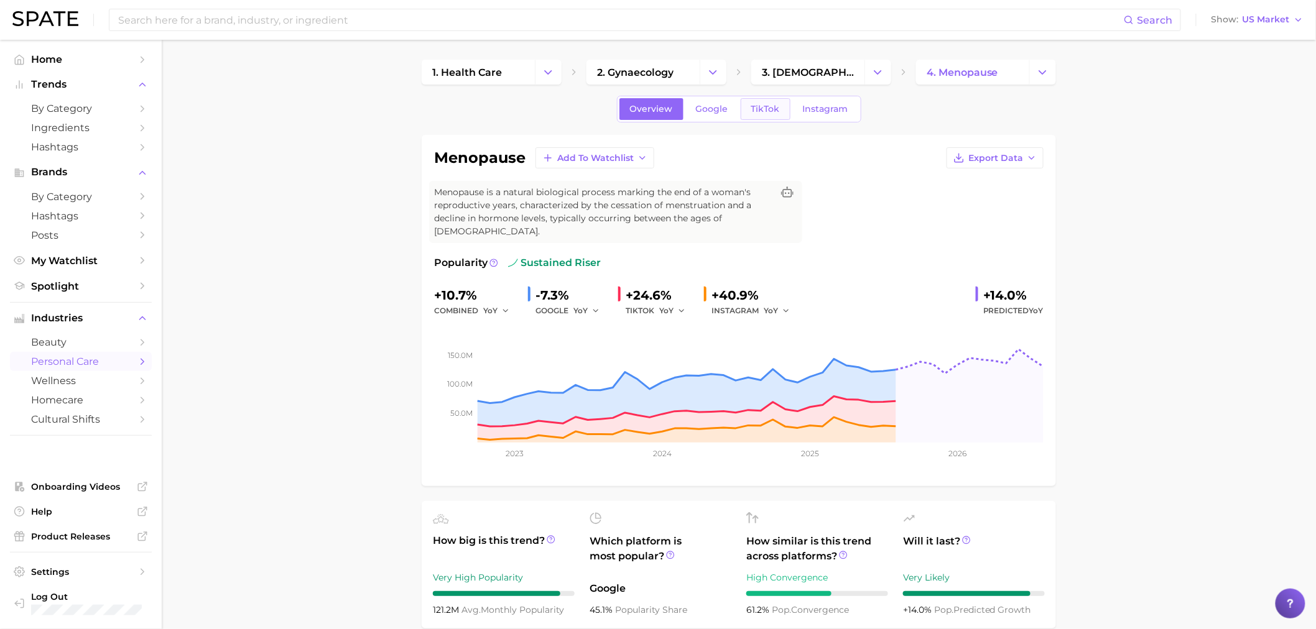
click at [757, 106] on span "TikTok" at bounding box center [765, 109] width 29 height 11
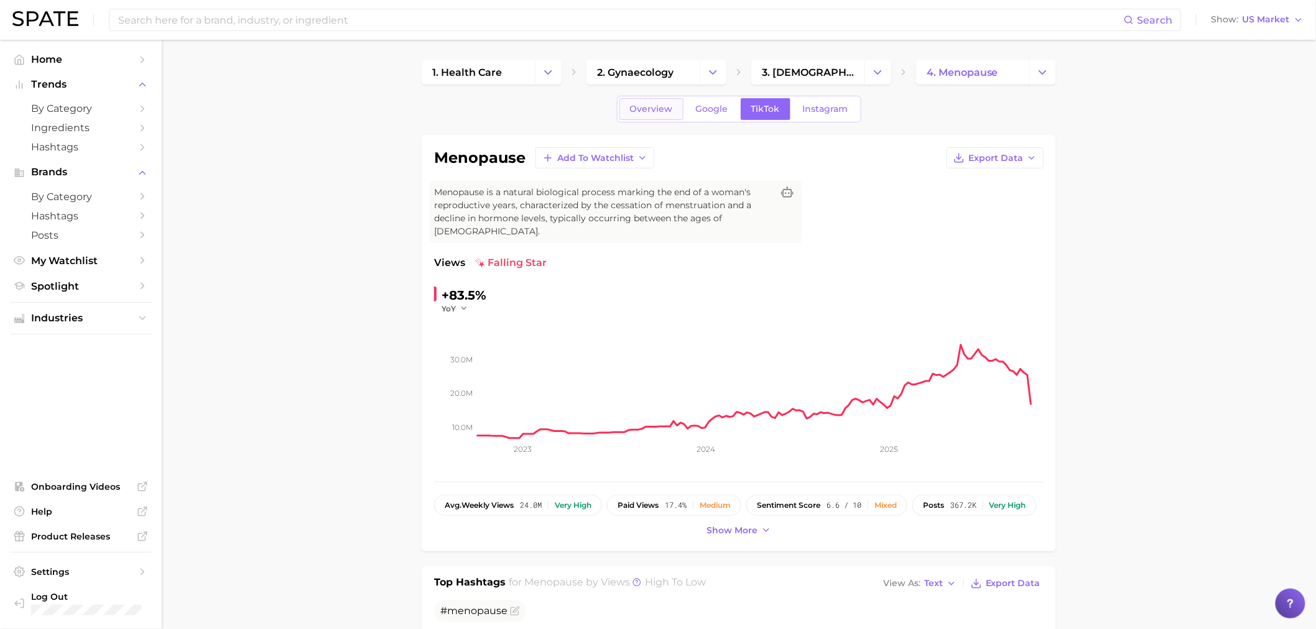
click at [655, 113] on span "Overview" at bounding box center [651, 109] width 43 height 11
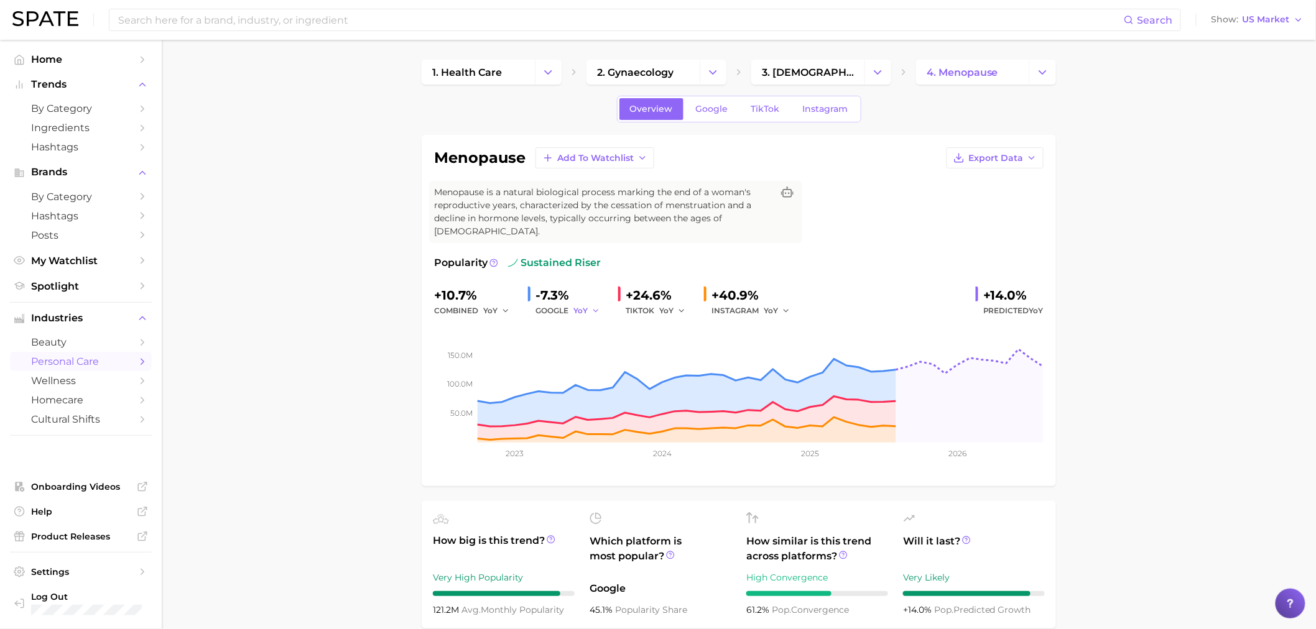
click at [596, 310] on polyline "button" at bounding box center [595, 311] width 4 height 2
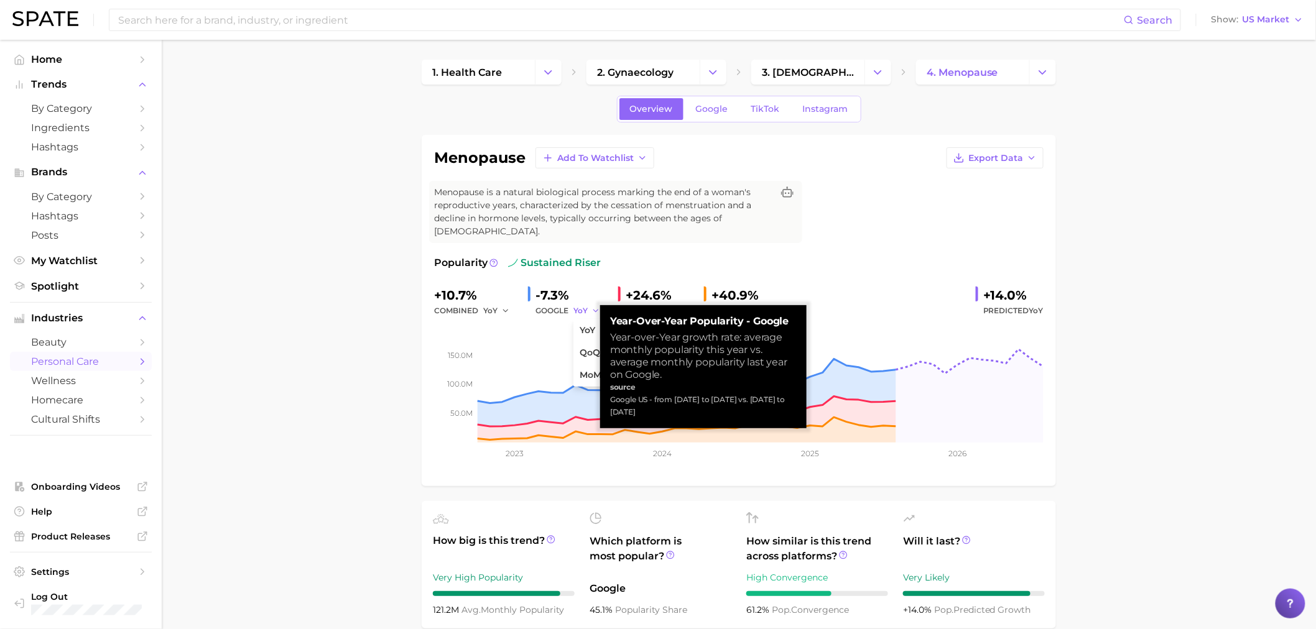
click at [595, 307] on icon "button" at bounding box center [595, 311] width 9 height 9
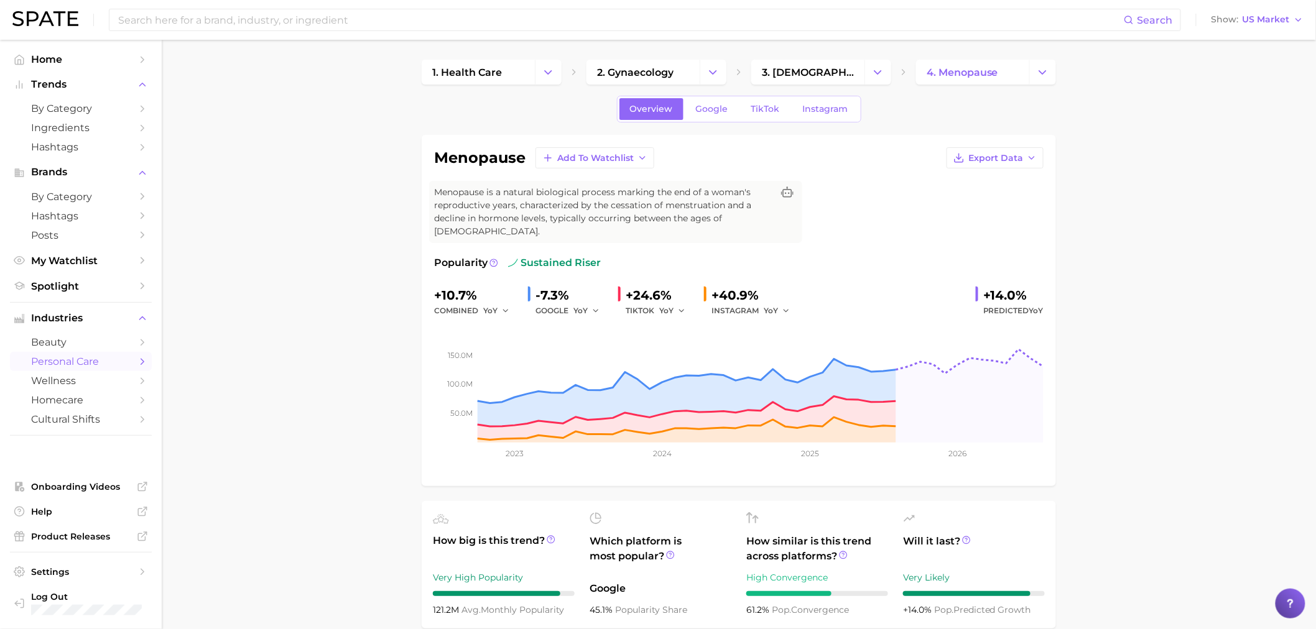
click at [491, 259] on icon at bounding box center [493, 263] width 9 height 9
click at [709, 111] on span "Google" at bounding box center [712, 109] width 32 height 11
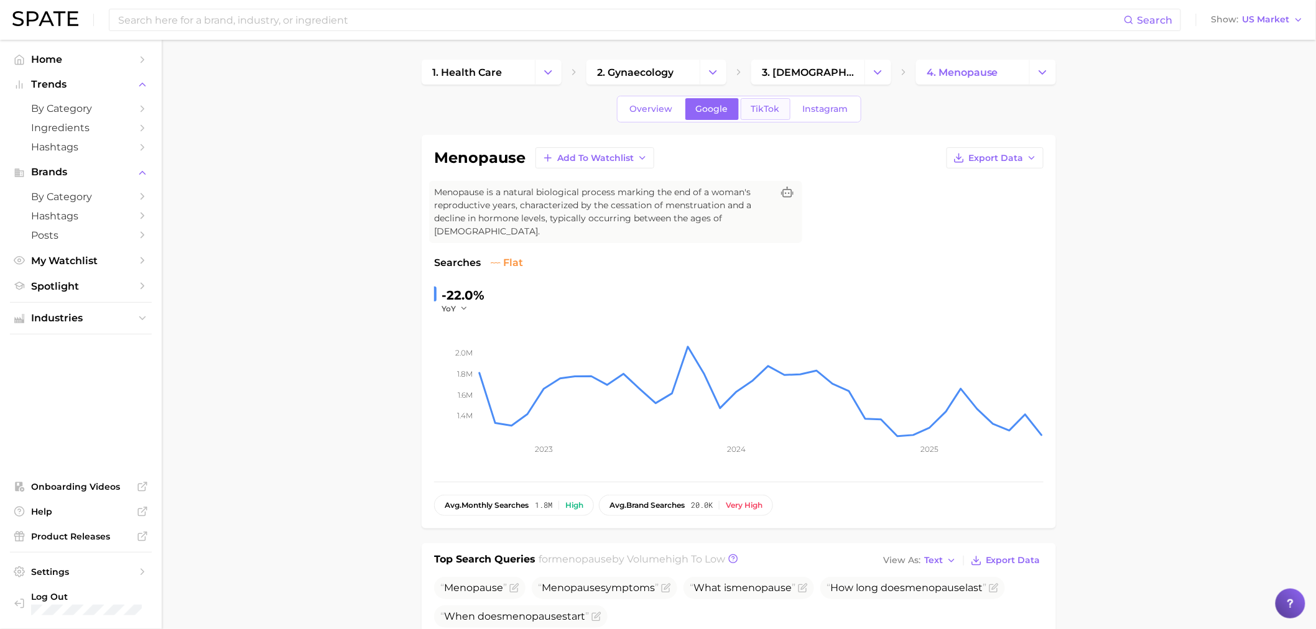
click at [764, 109] on span "TikTok" at bounding box center [765, 109] width 29 height 11
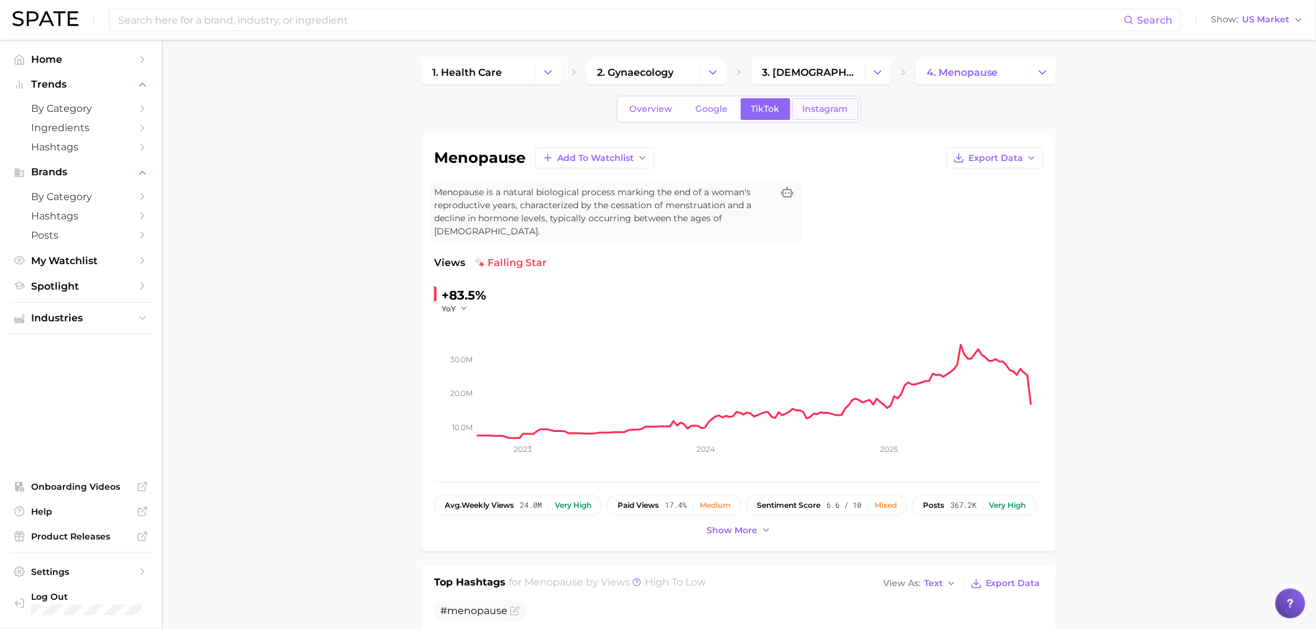
click at [831, 109] on span "Instagram" at bounding box center [825, 109] width 45 height 11
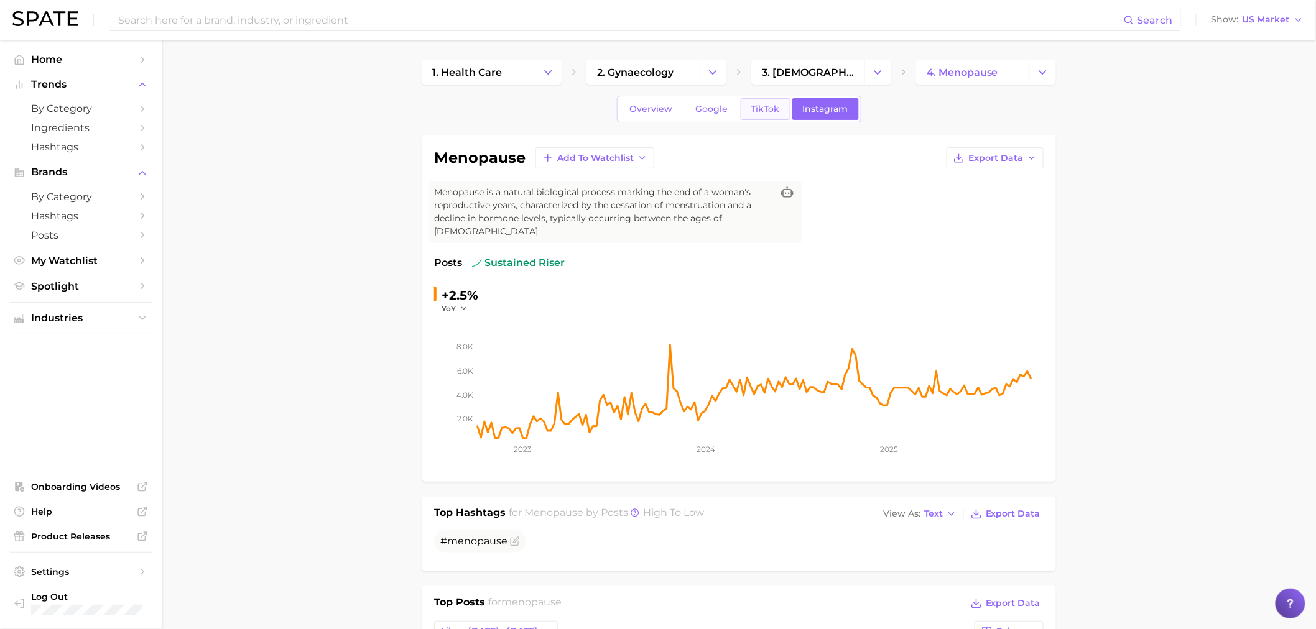
click at [755, 117] on link "TikTok" at bounding box center [766, 109] width 50 height 22
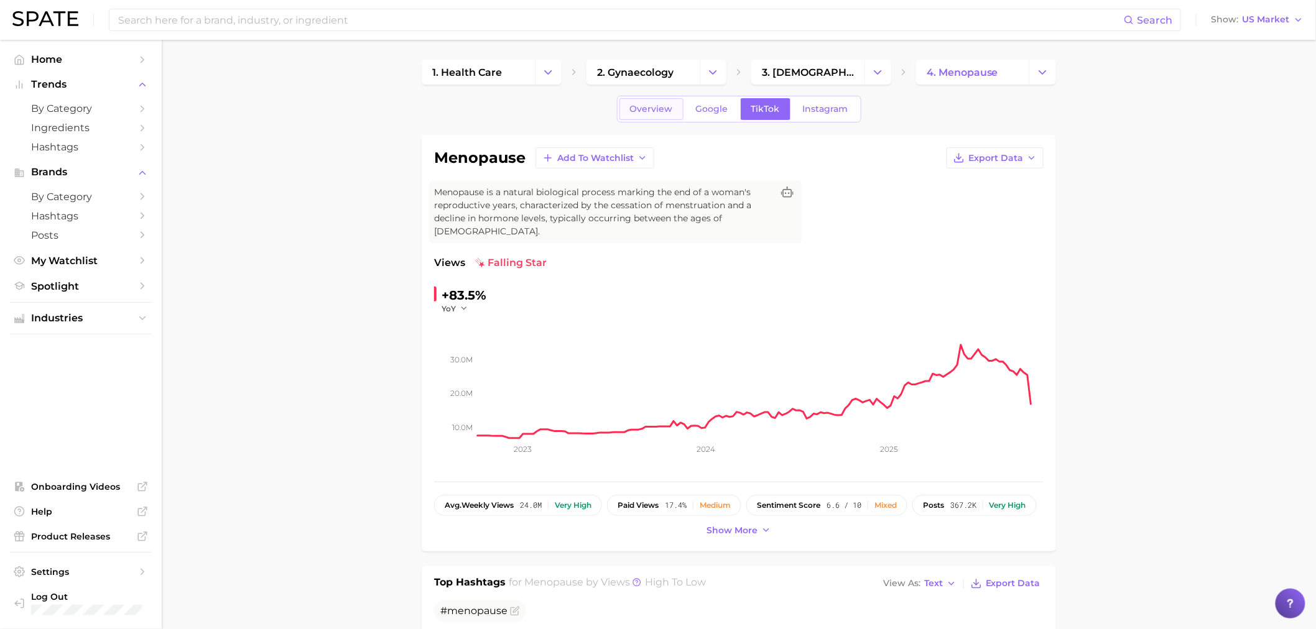
click at [636, 113] on span "Overview" at bounding box center [651, 109] width 43 height 11
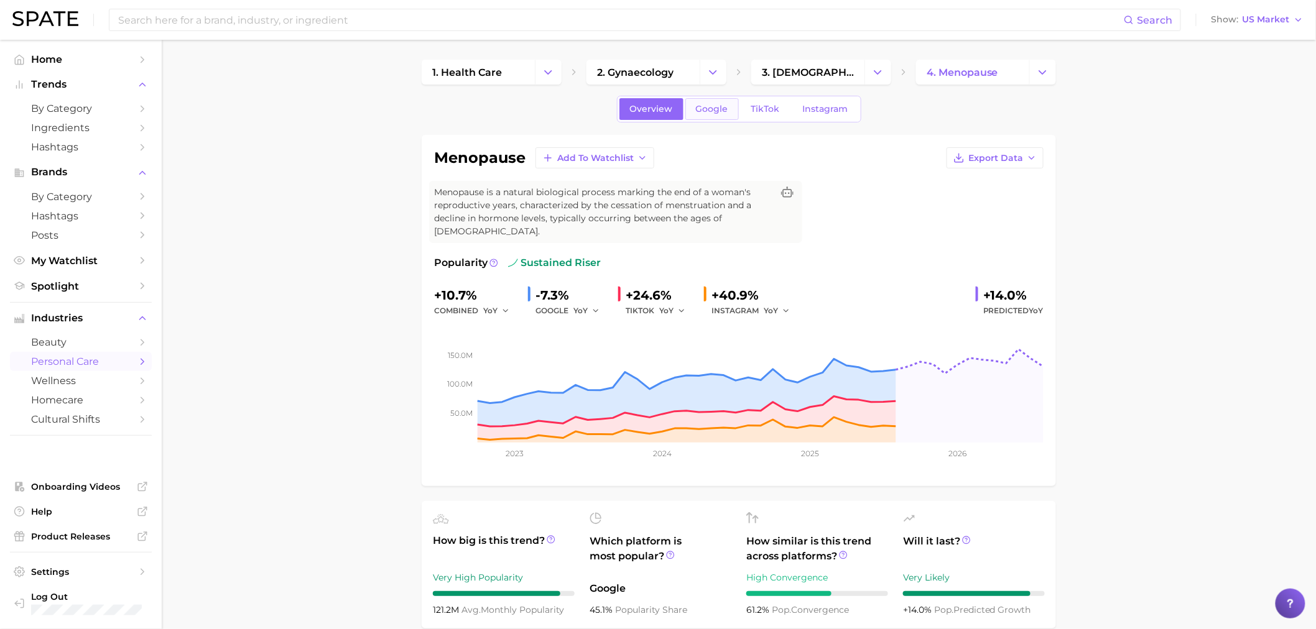
click at [720, 115] on link "Google" at bounding box center [711, 109] width 53 height 22
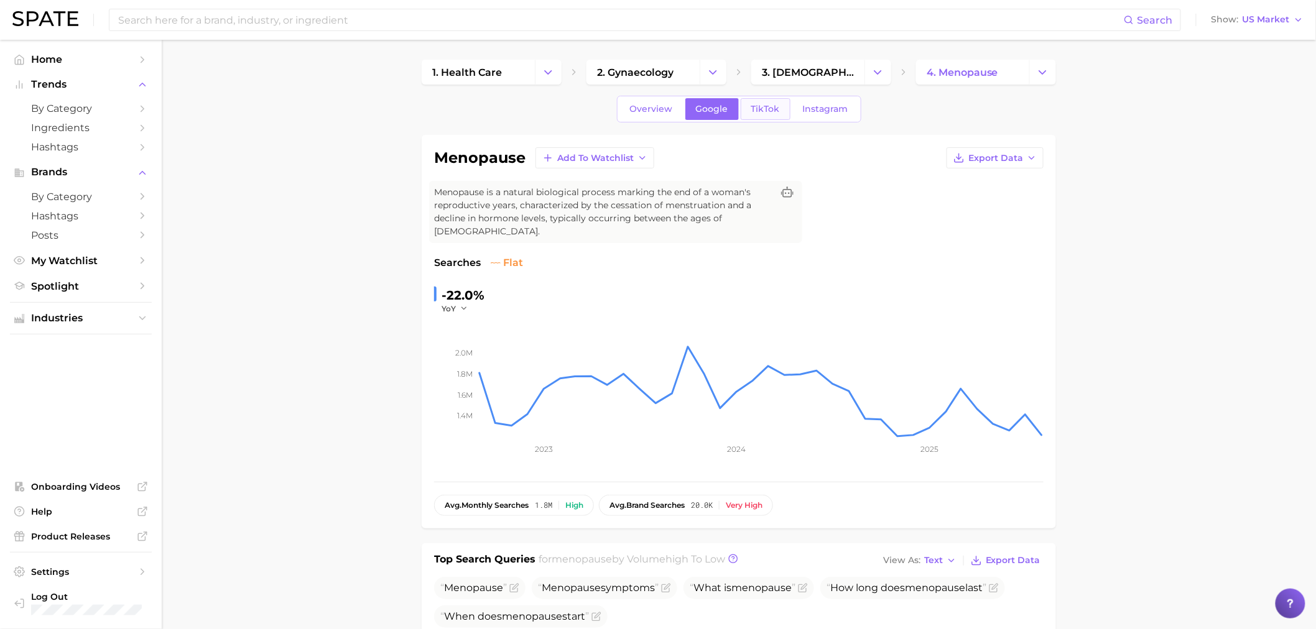
click at [767, 112] on span "TikTok" at bounding box center [765, 109] width 29 height 11
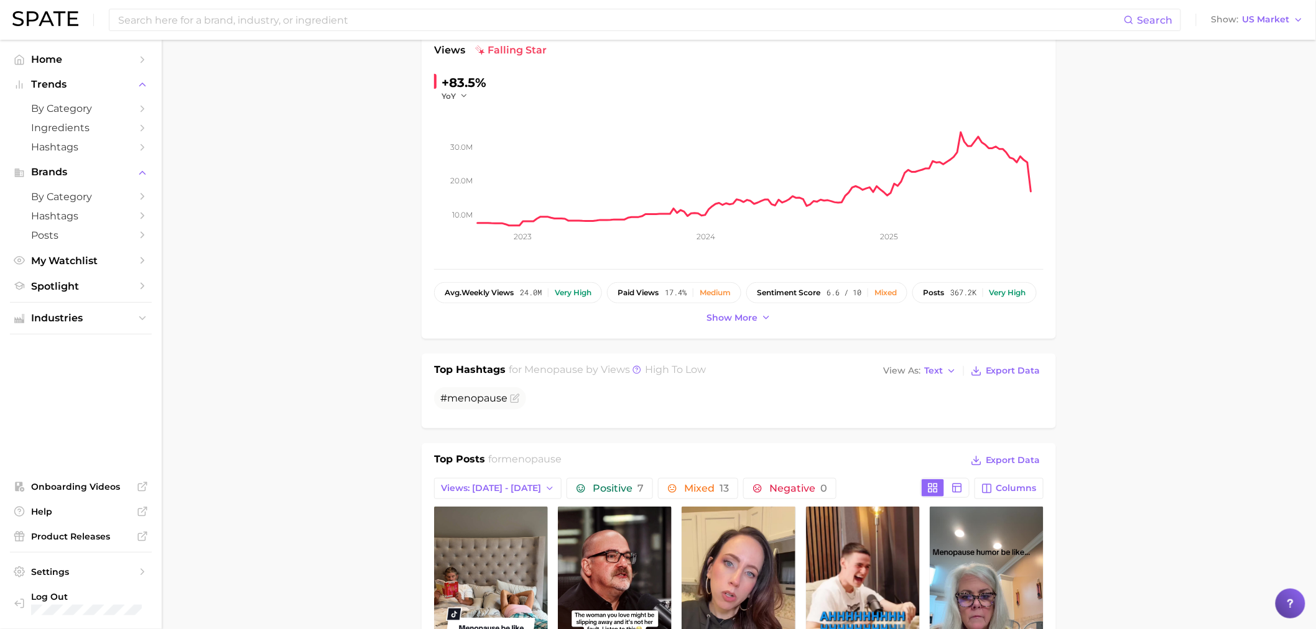
scroll to position [207, 0]
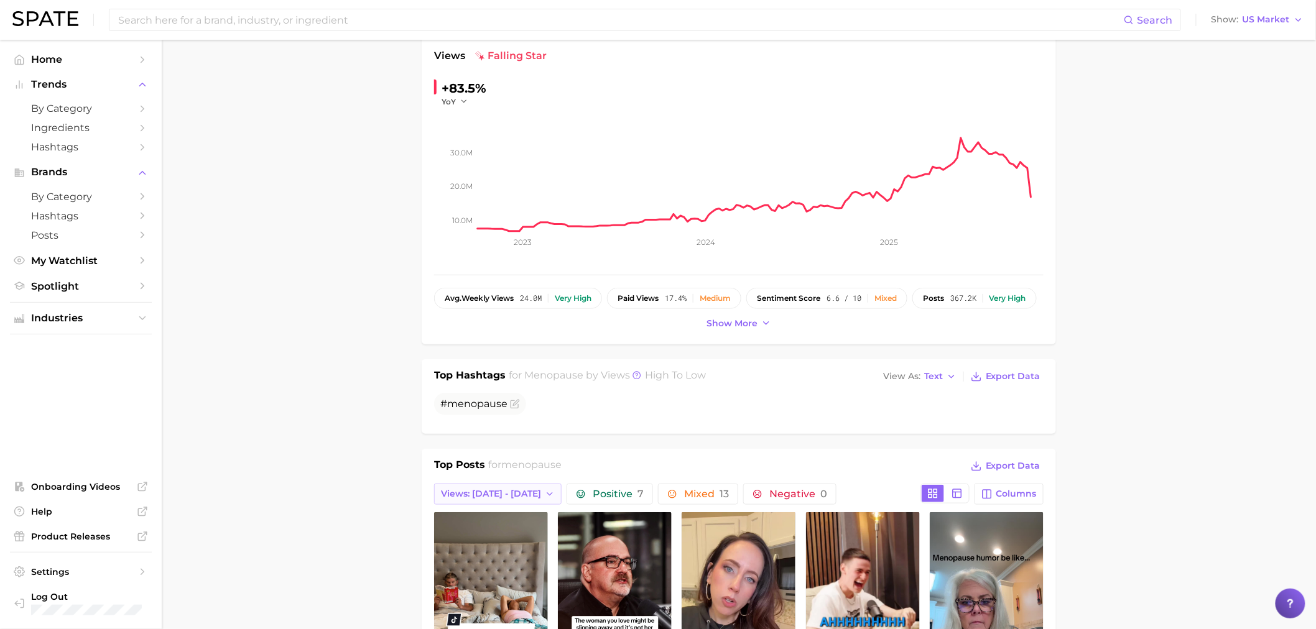
click at [519, 488] on button "Views: [DATE] - [DATE]" at bounding box center [497, 494] width 127 height 21
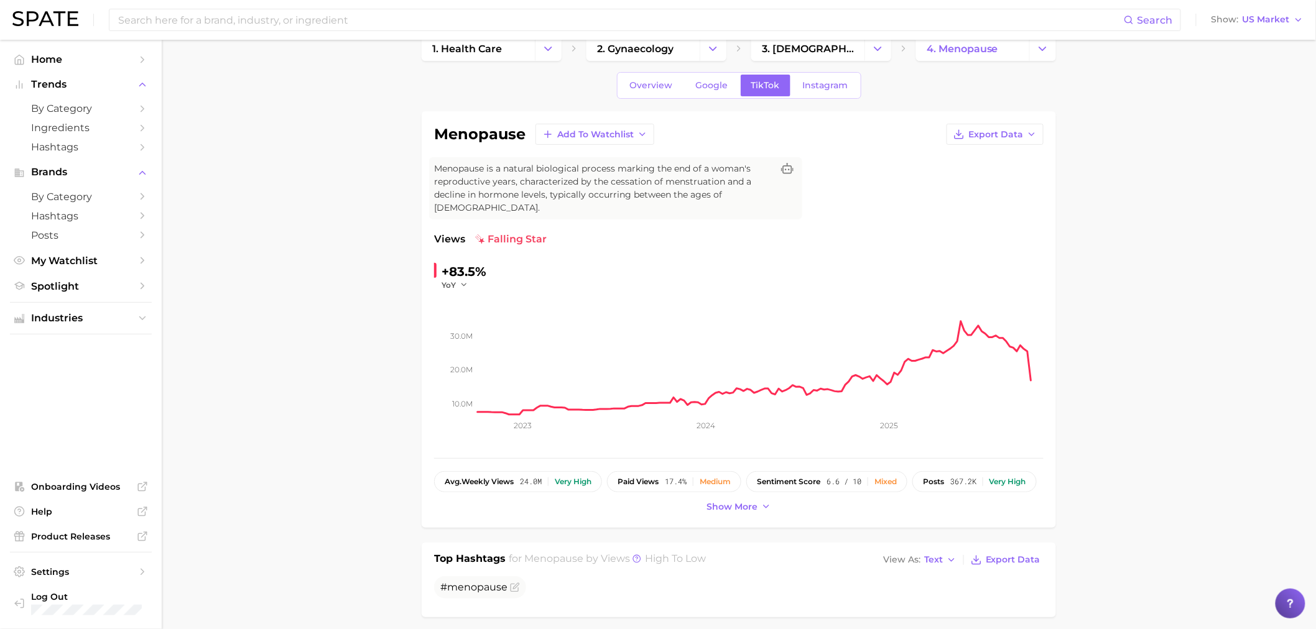
scroll to position [0, 0]
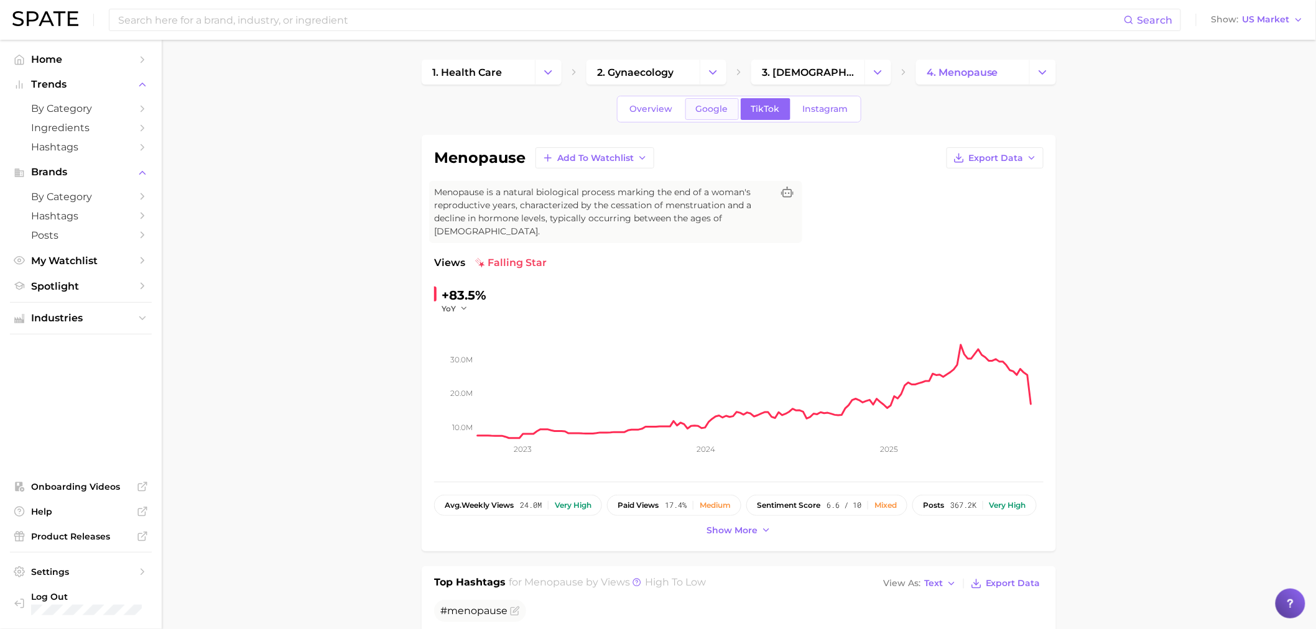
click at [713, 109] on span "Google" at bounding box center [712, 109] width 32 height 11
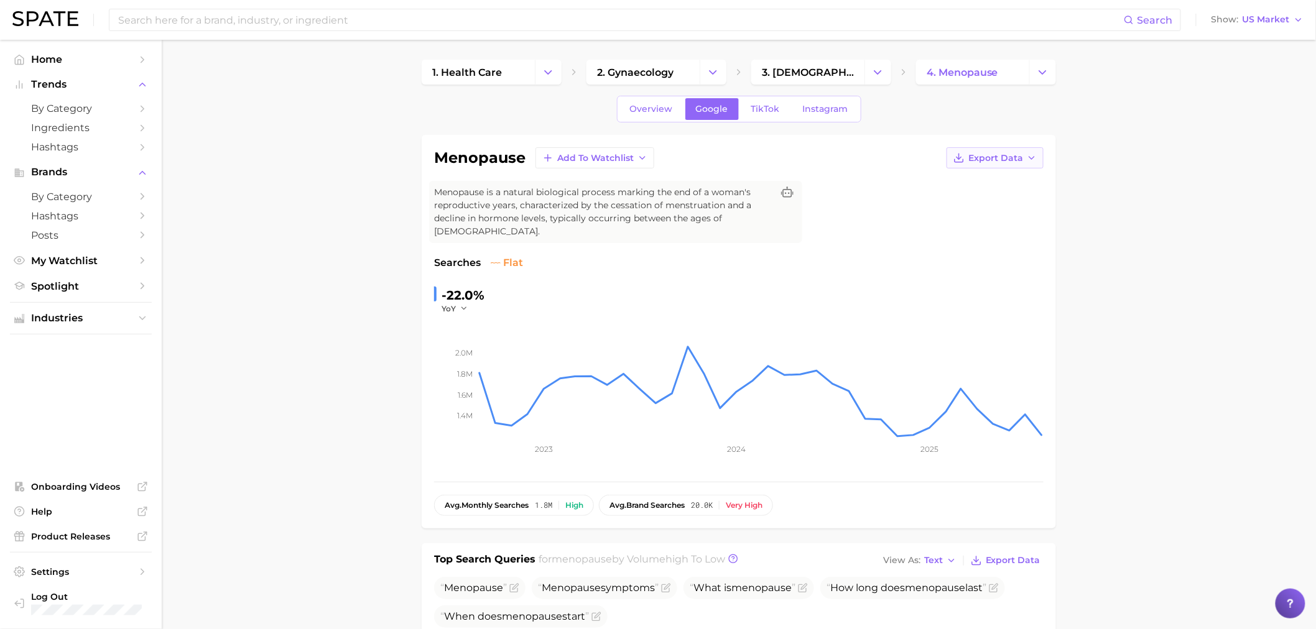
click at [1027, 159] on icon "button" at bounding box center [1032, 158] width 10 height 10
click at [992, 180] on span "Time Series CSV" at bounding box center [964, 181] width 73 height 11
click at [769, 112] on span "TikTok" at bounding box center [765, 109] width 29 height 11
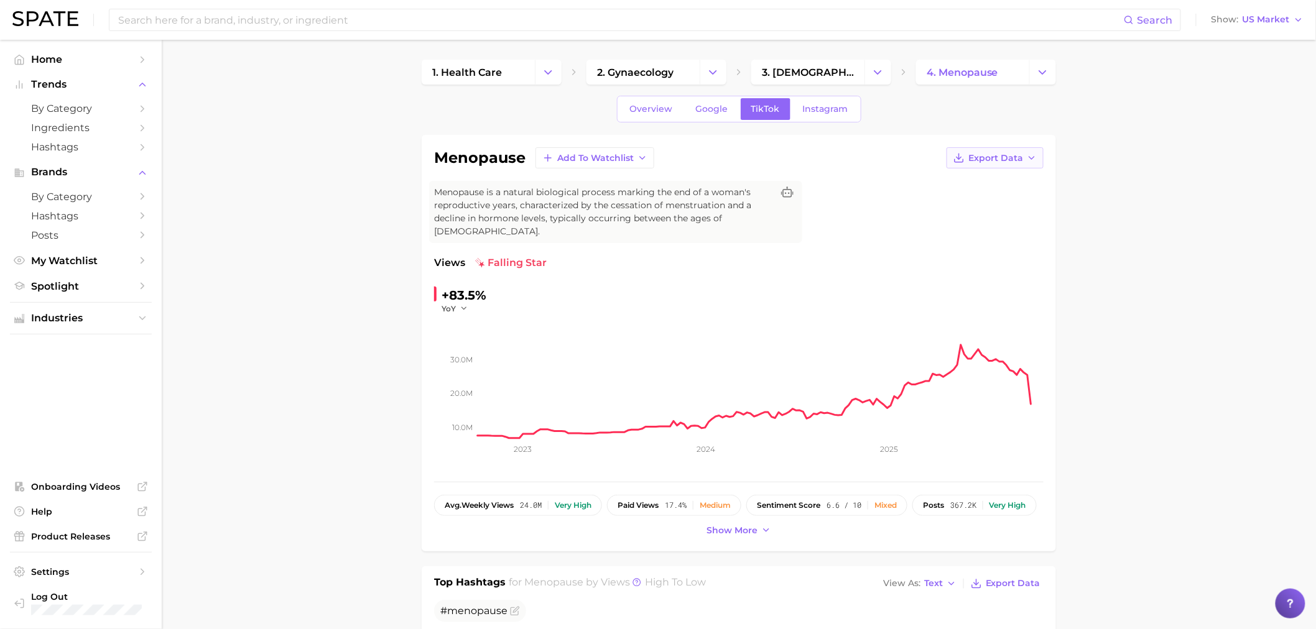
click at [1011, 159] on span "Export Data" at bounding box center [995, 158] width 55 height 11
click at [997, 178] on span "Time Series CSV" at bounding box center [964, 181] width 73 height 11
click at [836, 106] on span "Instagram" at bounding box center [825, 109] width 45 height 11
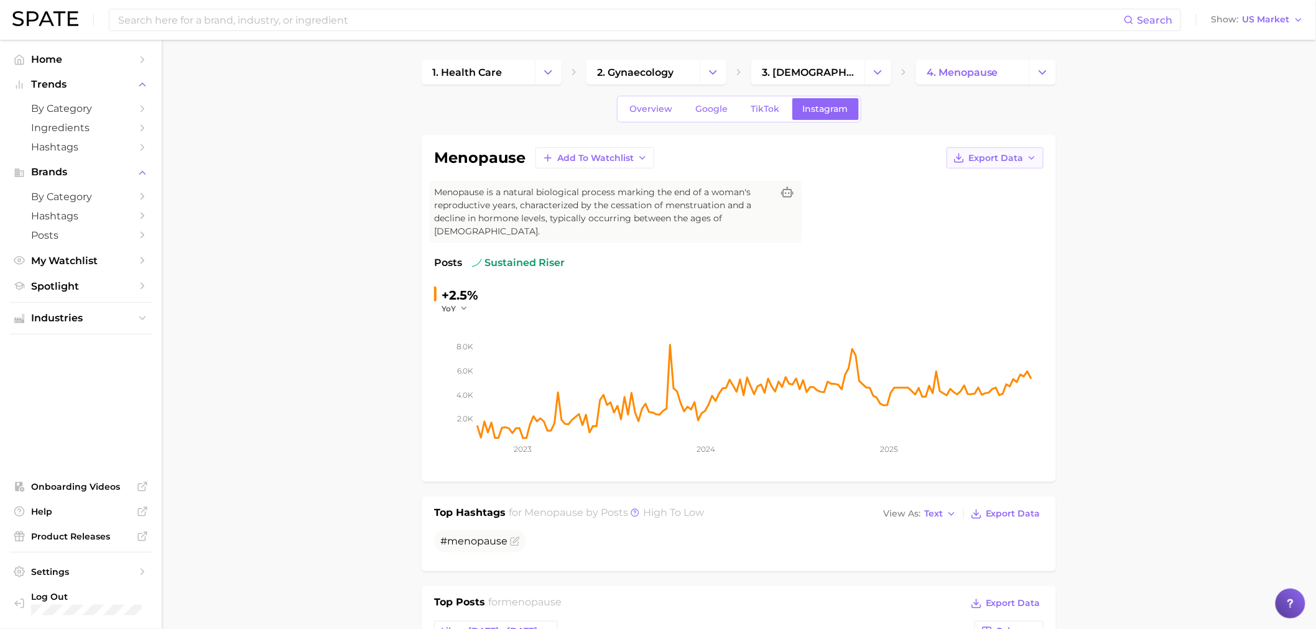
click at [1002, 158] on span "Export Data" at bounding box center [995, 158] width 55 height 11
click at [982, 185] on span "Time Series CSV" at bounding box center [964, 181] width 73 height 11
click at [716, 110] on span "Google" at bounding box center [712, 109] width 32 height 11
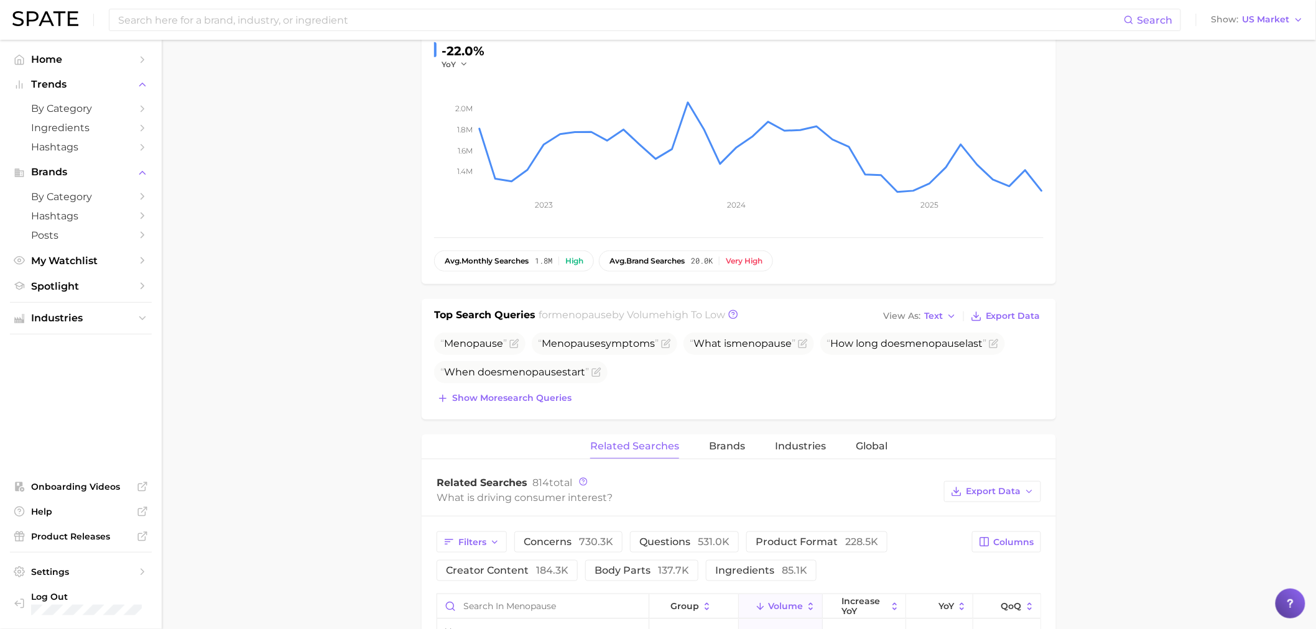
scroll to position [276, 0]
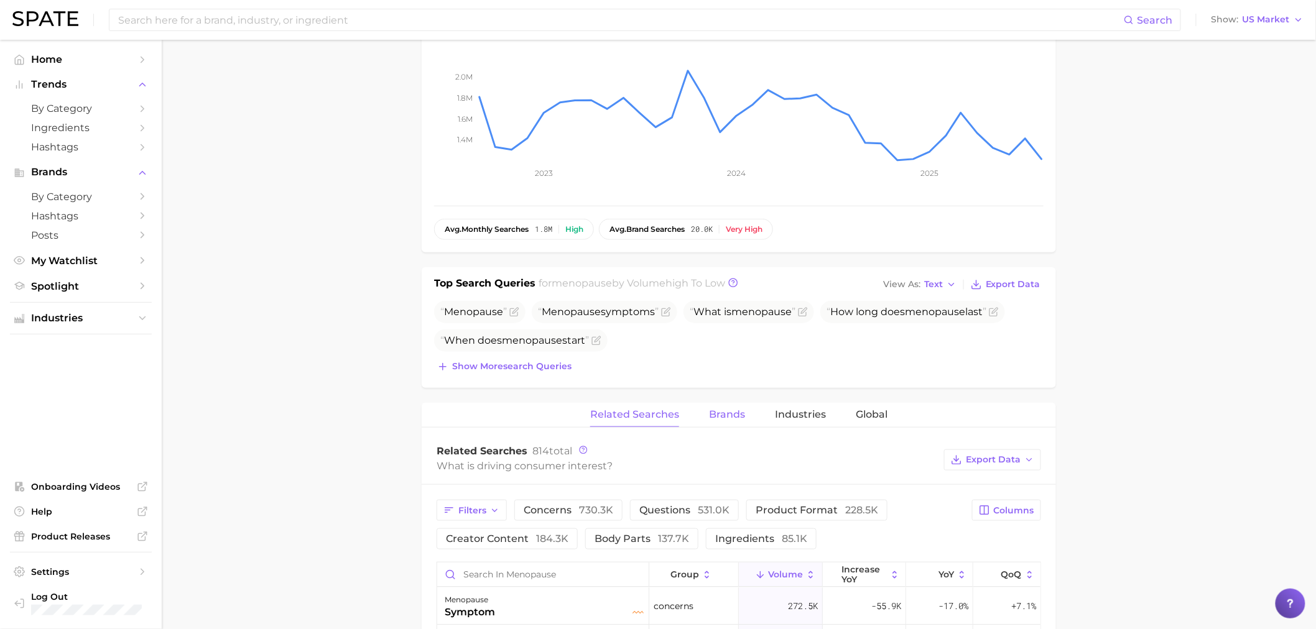
click at [719, 409] on span "Brands" at bounding box center [727, 414] width 36 height 11
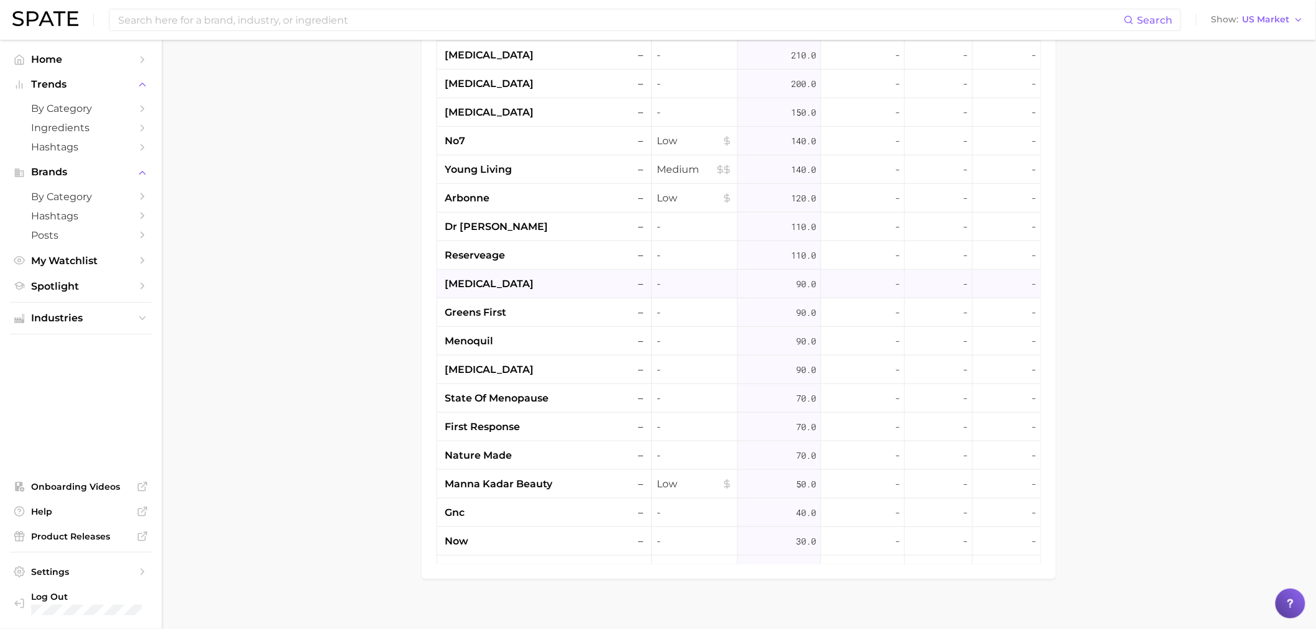
scroll to position [207, 0]
click at [512, 218] on div "dr kellyann –" at bounding box center [545, 225] width 201 height 15
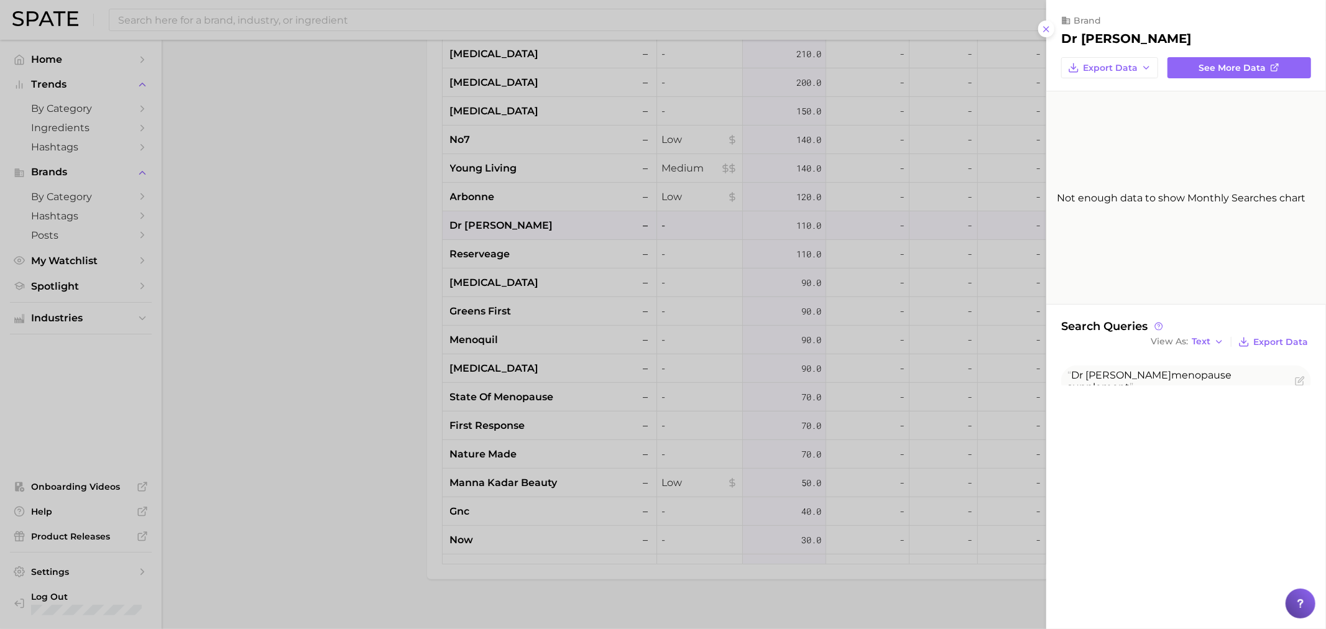
click at [336, 357] on div at bounding box center [663, 314] width 1326 height 629
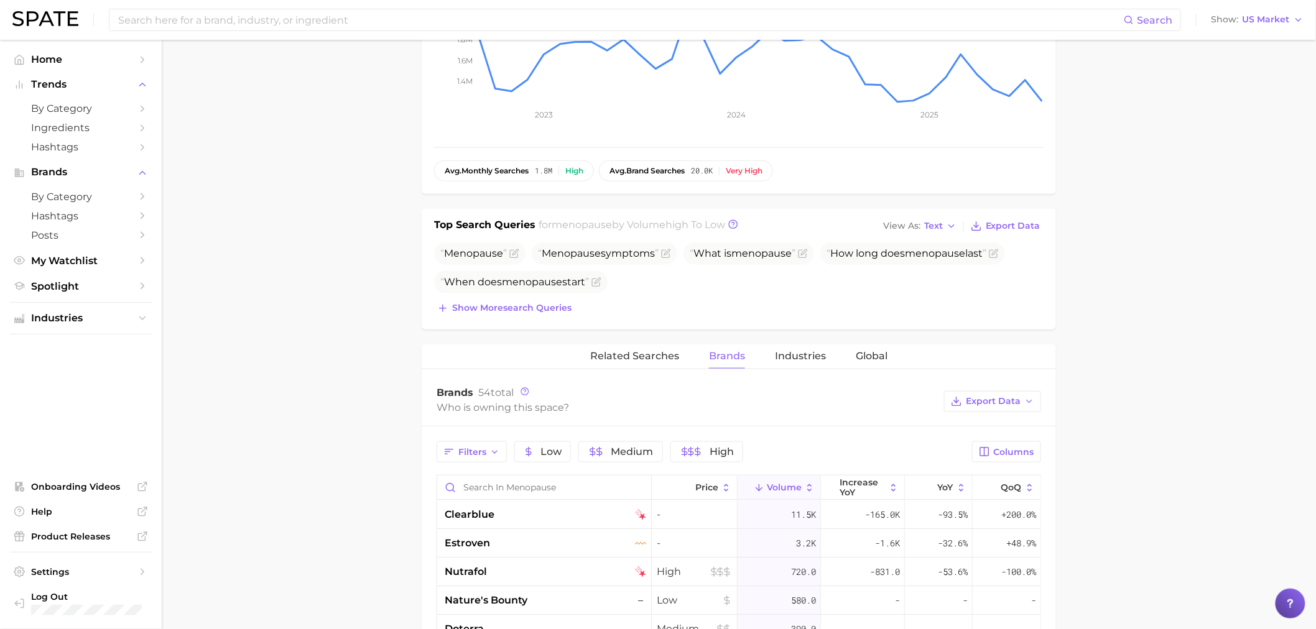
scroll to position [252, 0]
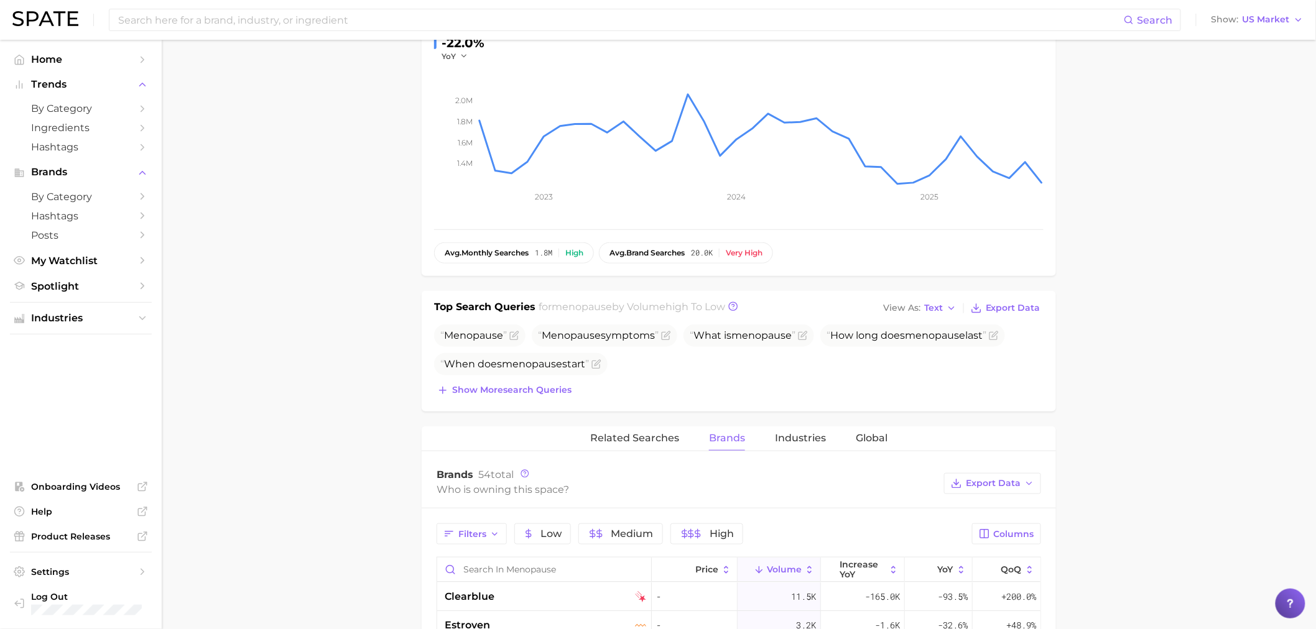
drag, startPoint x: 1015, startPoint y: 292, endPoint x: 1173, endPoint y: 402, distance: 193.0
click at [1178, 397] on main "1. health care 2. gynaecology 3. female reproductive system concerns 4. menopau…" at bounding box center [739, 525] width 1154 height 1476
click at [998, 478] on span "Export Data" at bounding box center [993, 483] width 55 height 11
click at [964, 501] on span "Table Data CSV" at bounding box center [959, 506] width 68 height 11
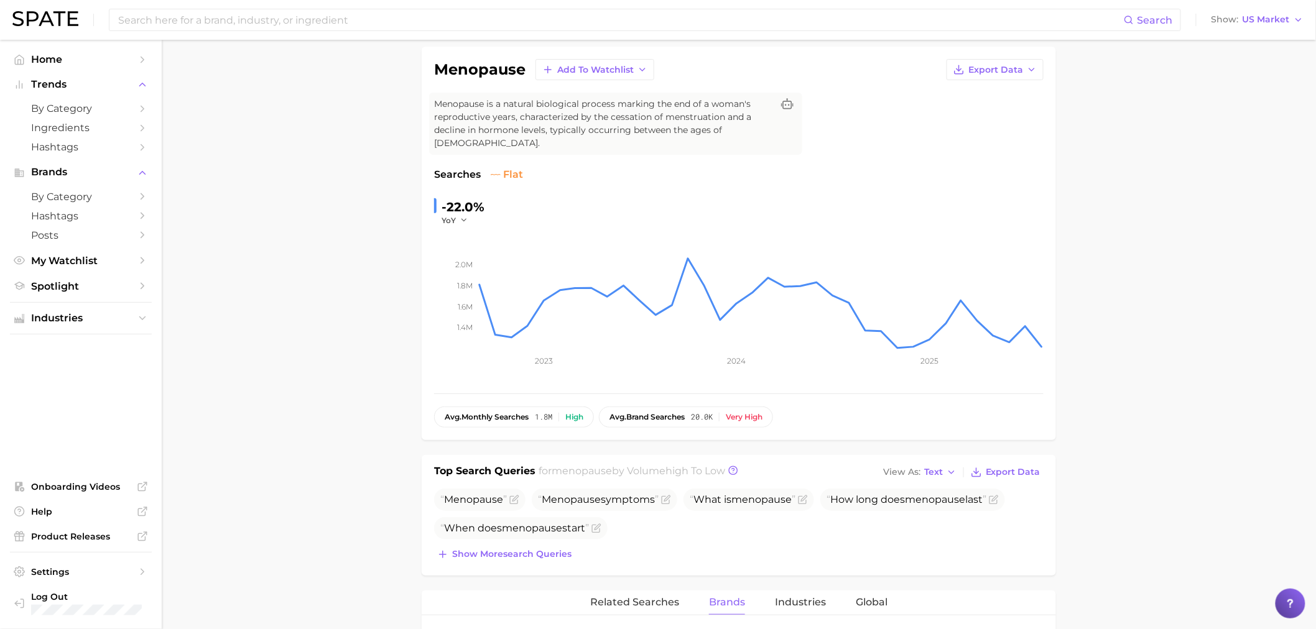
scroll to position [0, 0]
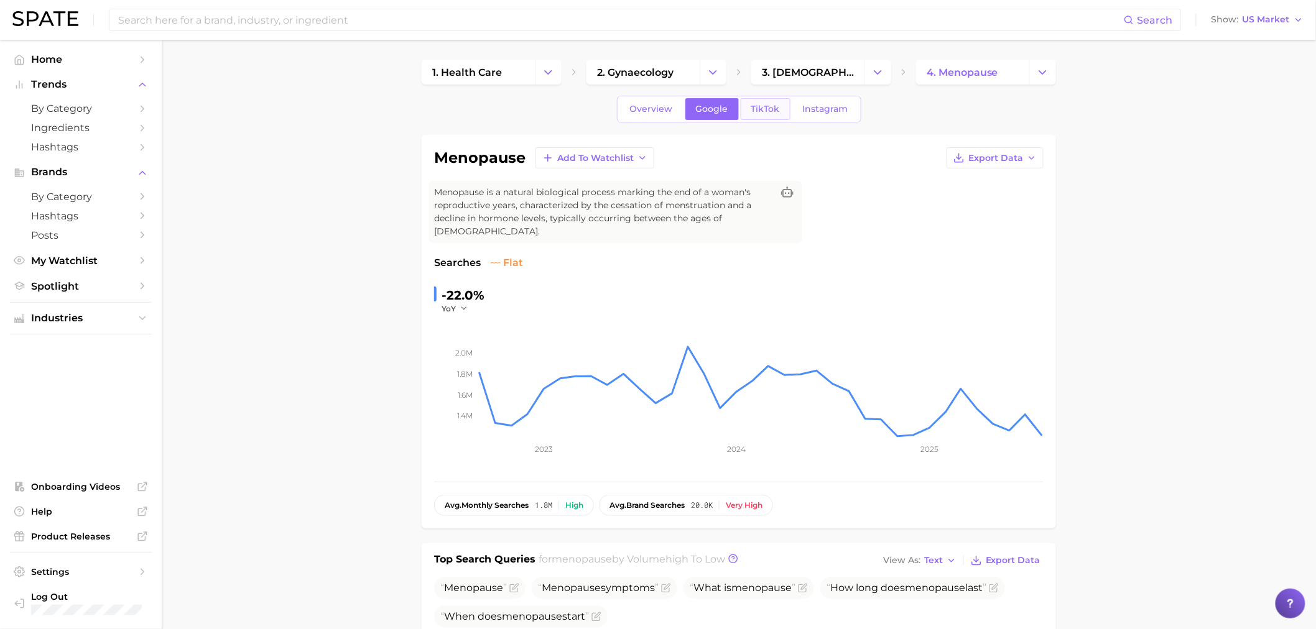
click at [759, 104] on span "TikTok" at bounding box center [765, 109] width 29 height 11
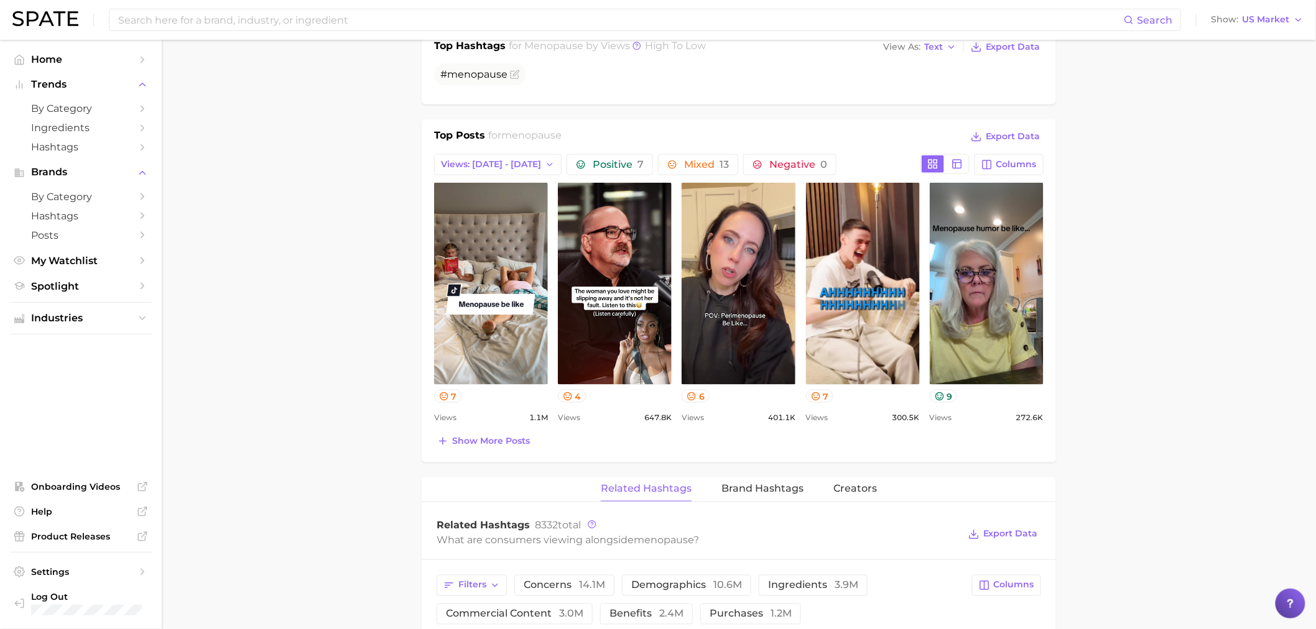
scroll to position [552, 0]
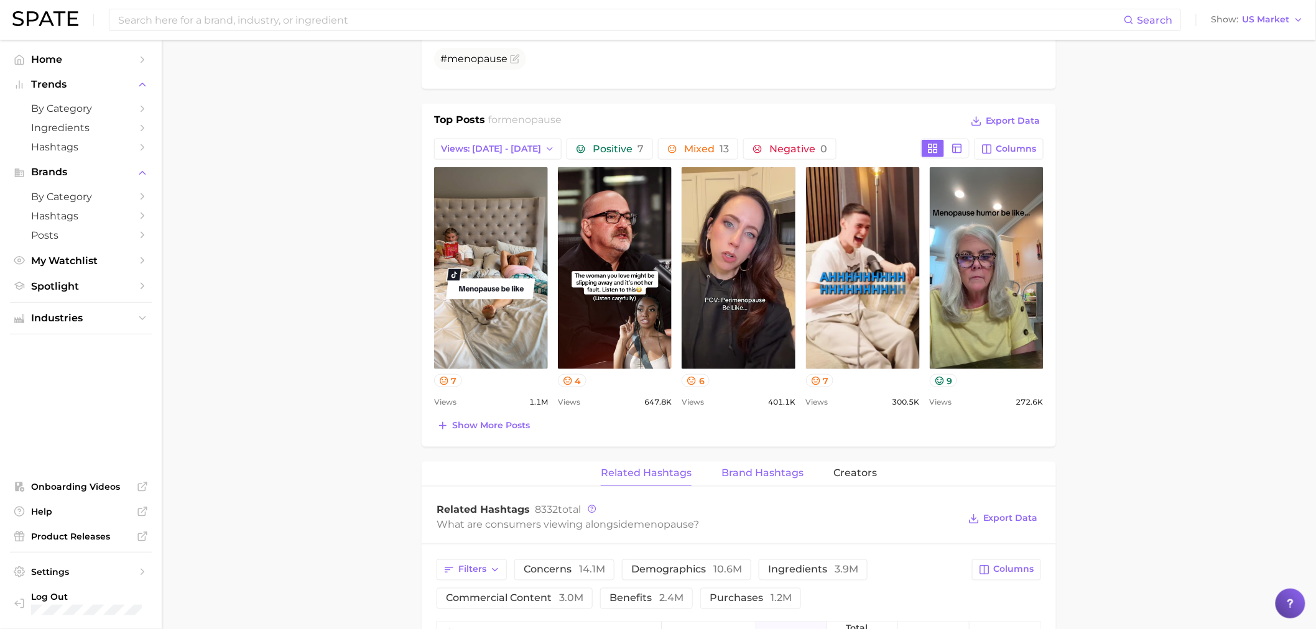
click at [751, 468] on span "Brand Hashtags" at bounding box center [762, 473] width 82 height 11
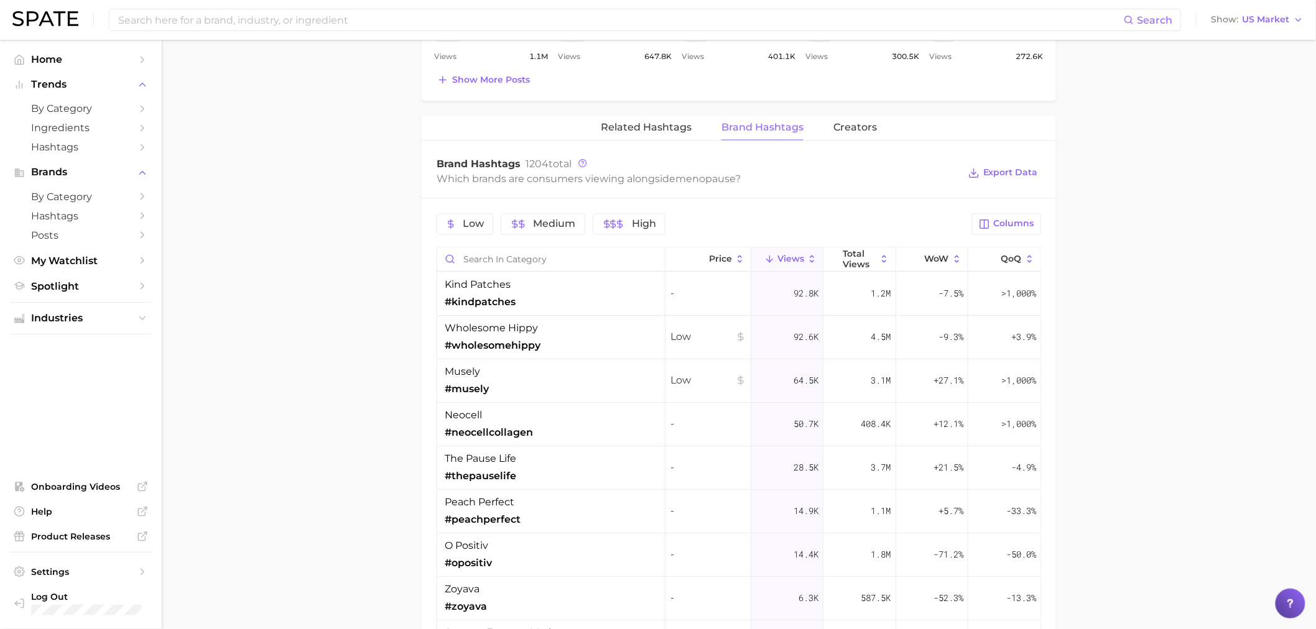
scroll to position [622, 0]
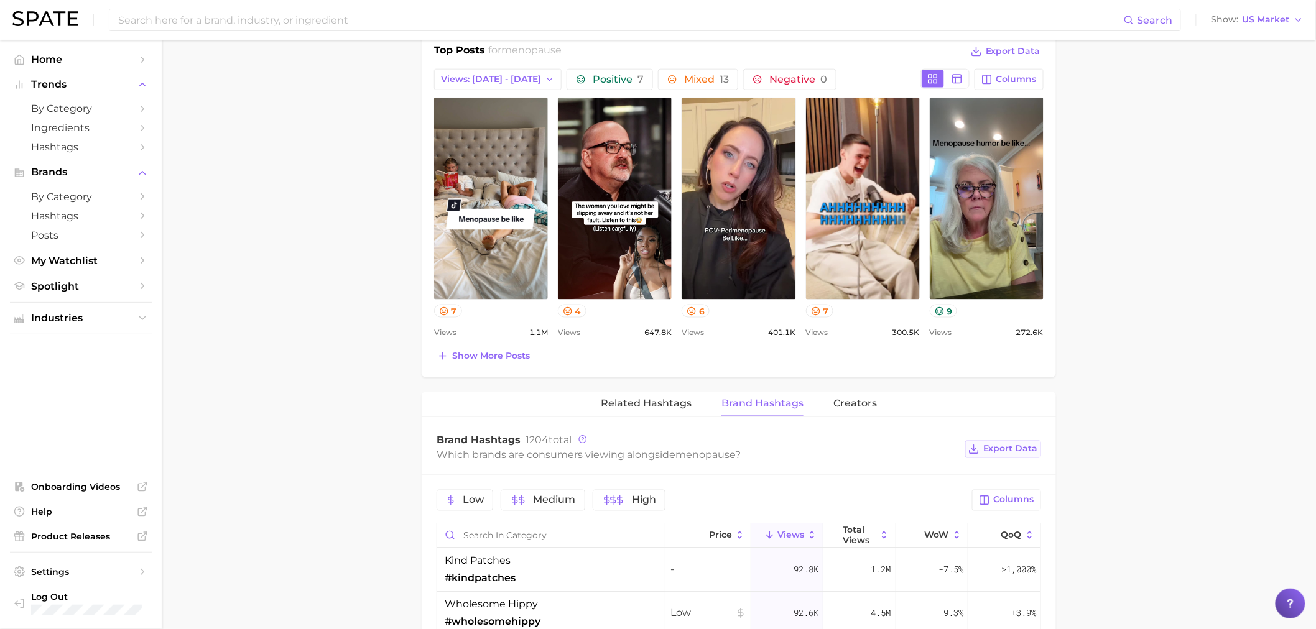
click at [1015, 444] on span "Export Data" at bounding box center [1010, 449] width 55 height 11
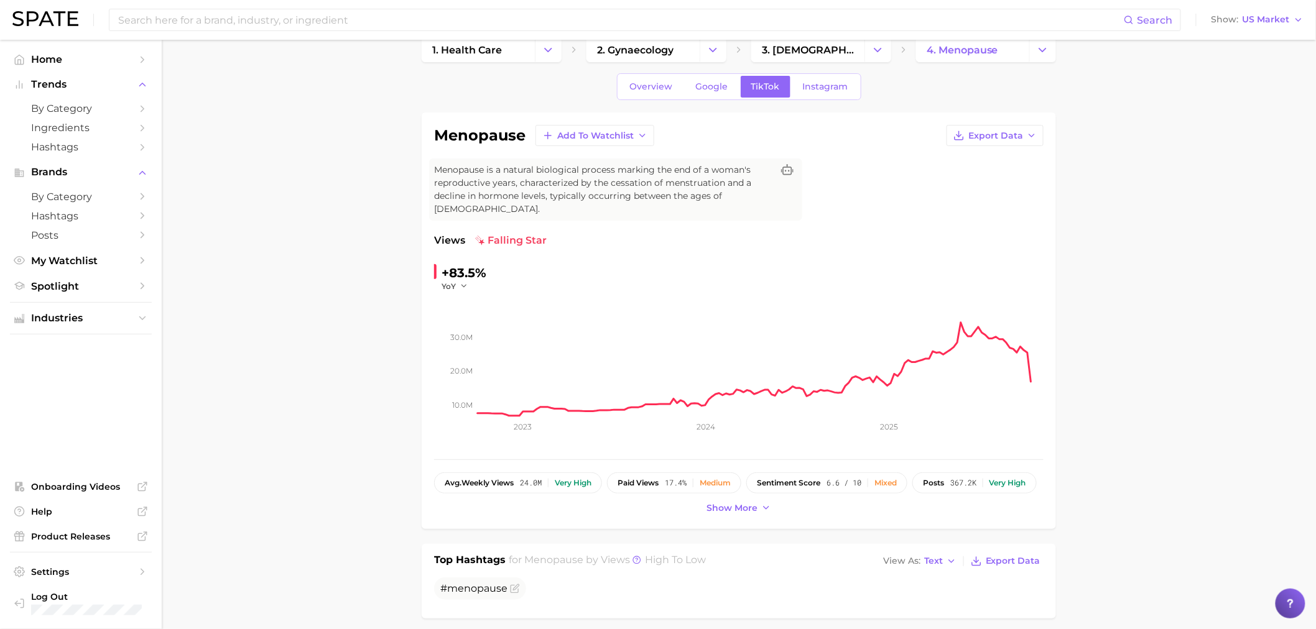
scroll to position [0, 0]
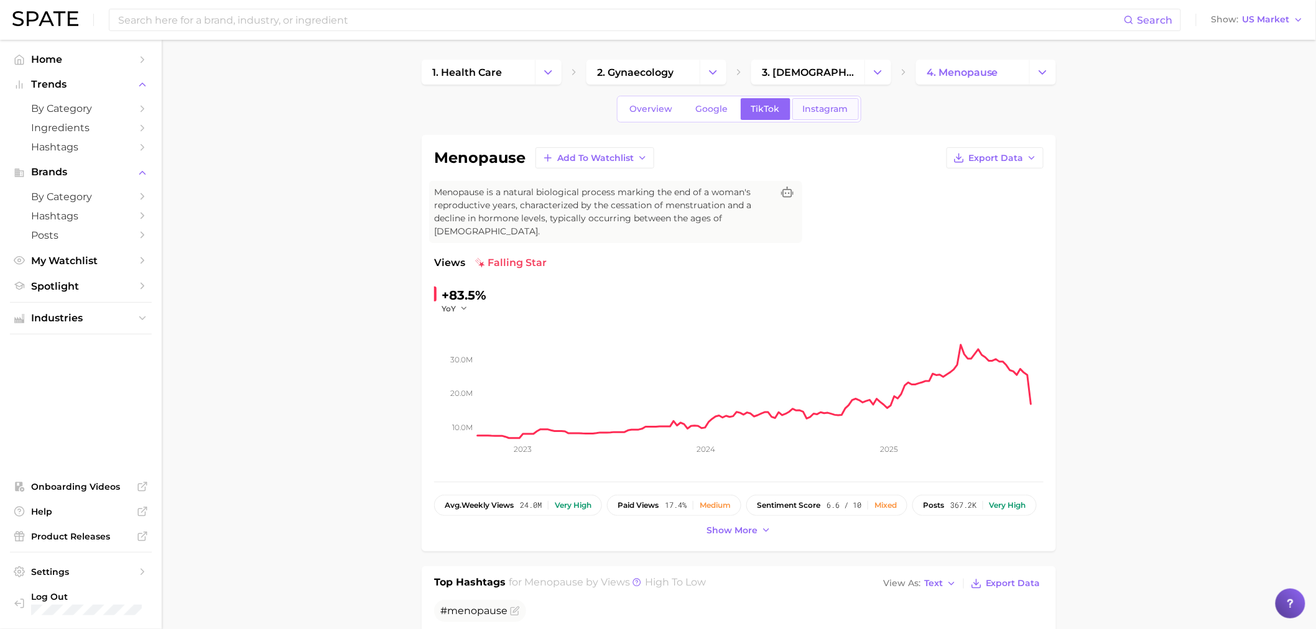
click at [838, 112] on span "Instagram" at bounding box center [825, 109] width 45 height 11
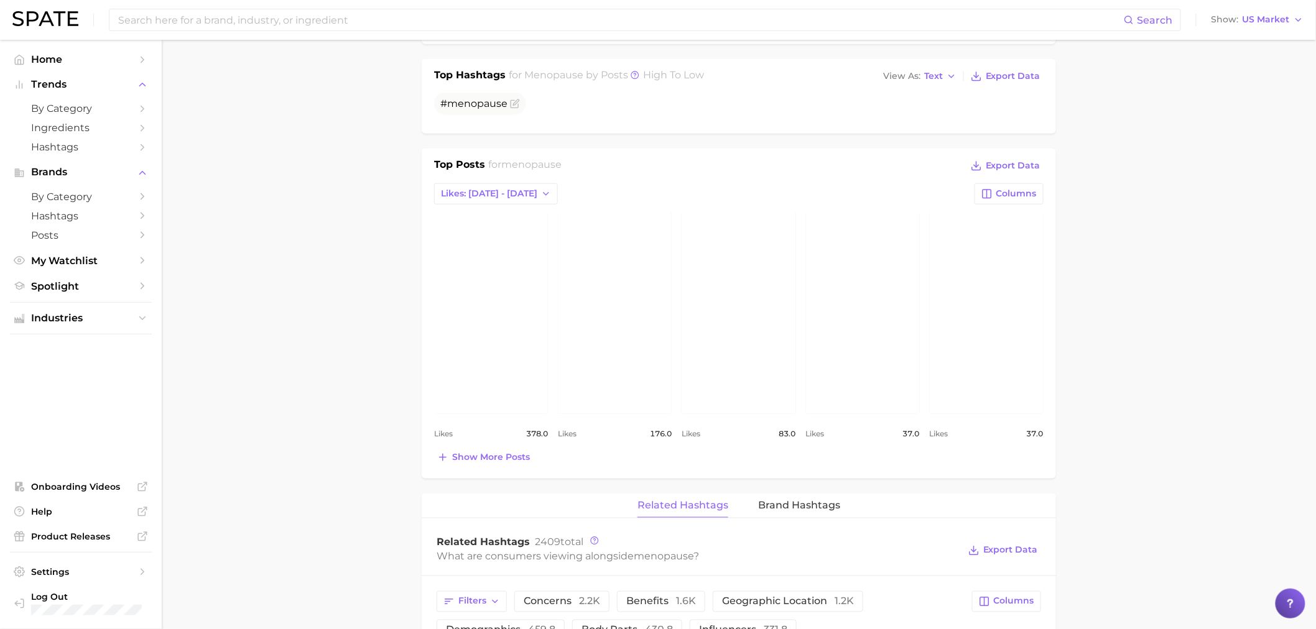
scroll to position [483, 0]
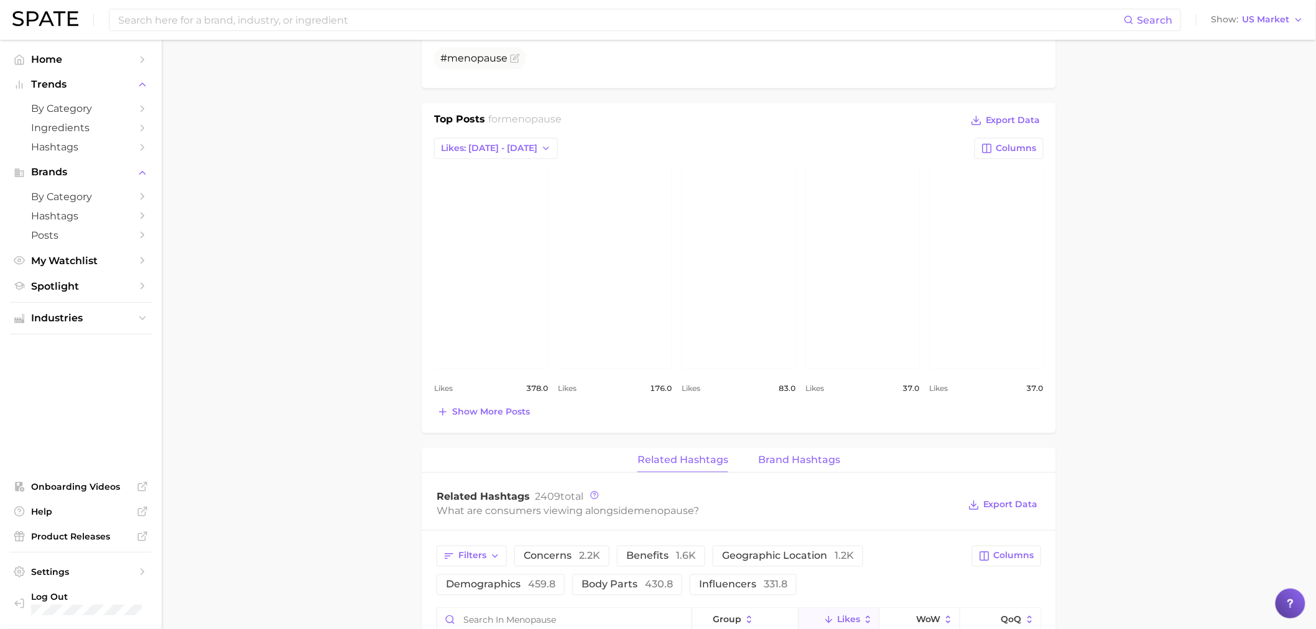
click at [794, 455] on span "Brand Hashtags" at bounding box center [799, 460] width 82 height 11
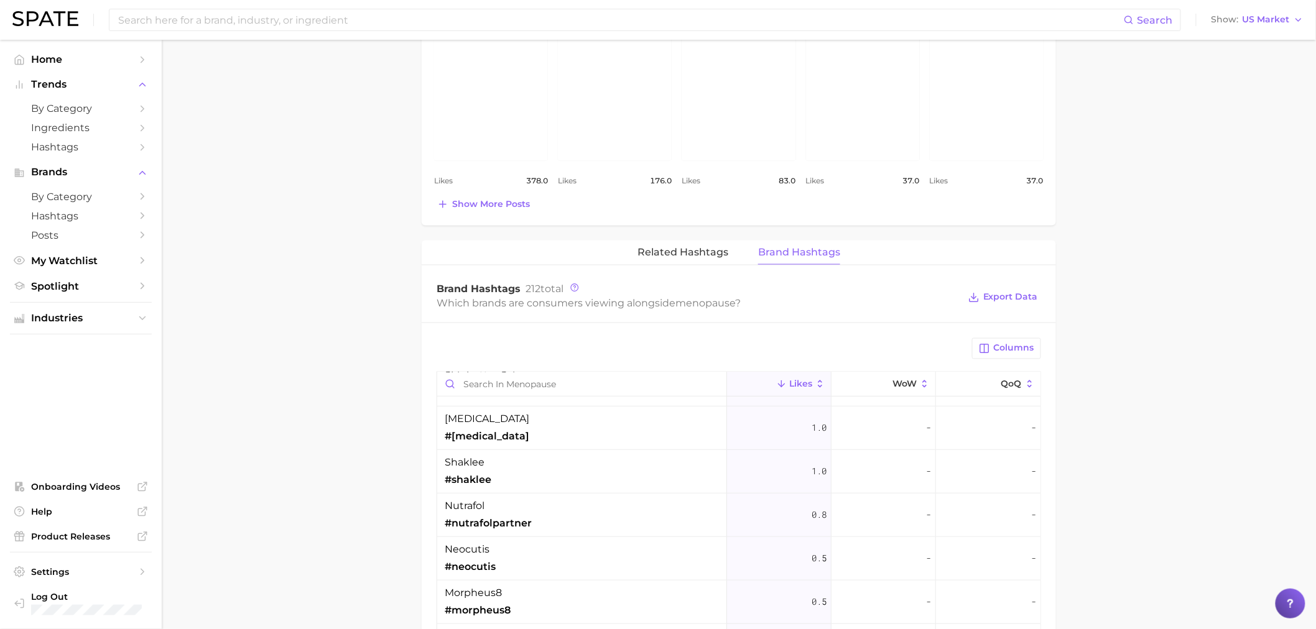
scroll to position [345, 0]
click at [545, 451] on div "shaklee #shaklee" at bounding box center [582, 466] width 290 height 44
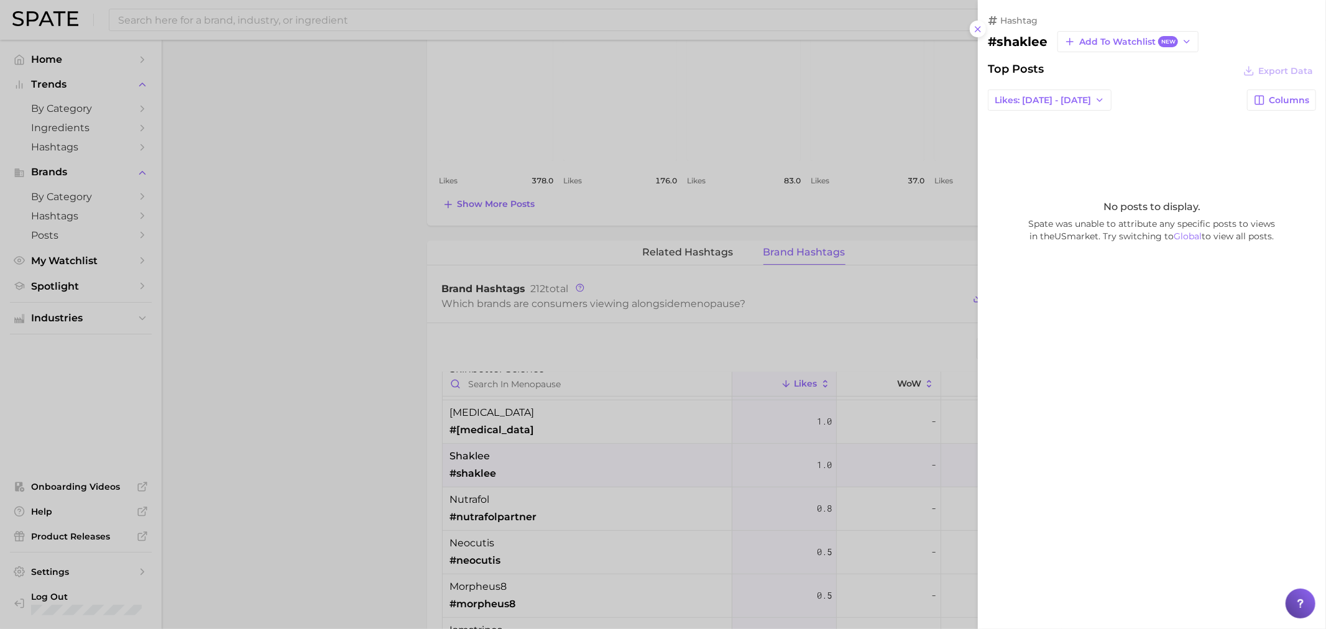
click at [396, 420] on div at bounding box center [663, 314] width 1326 height 629
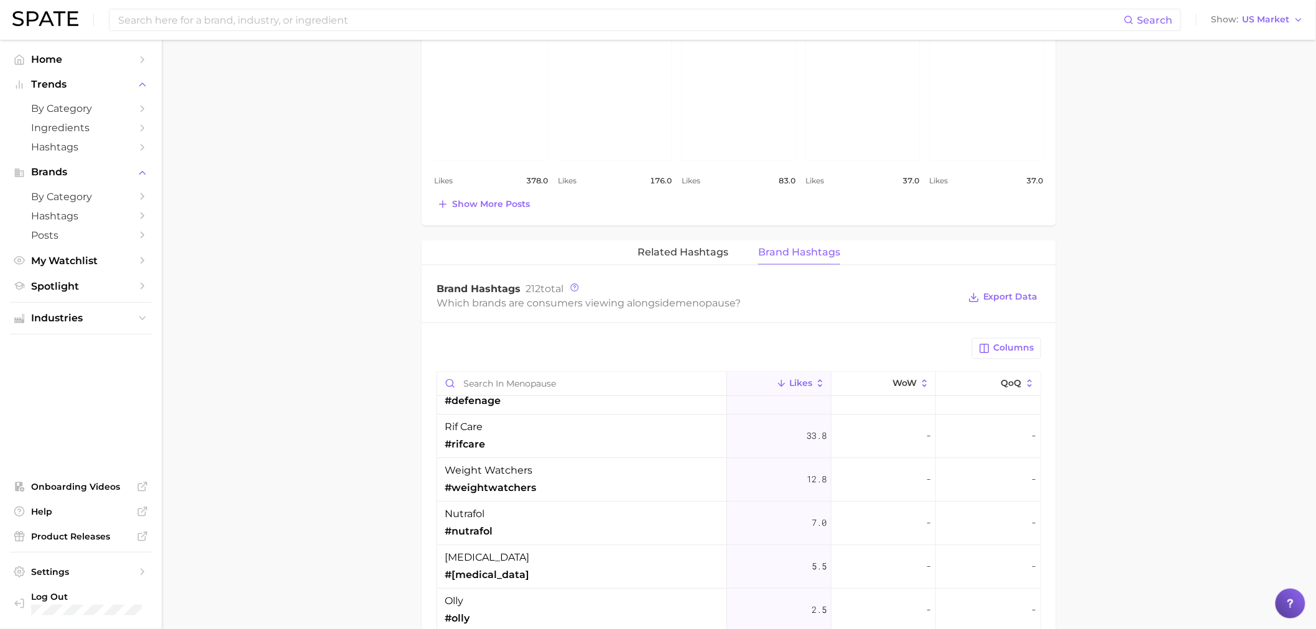
scroll to position [0, 0]
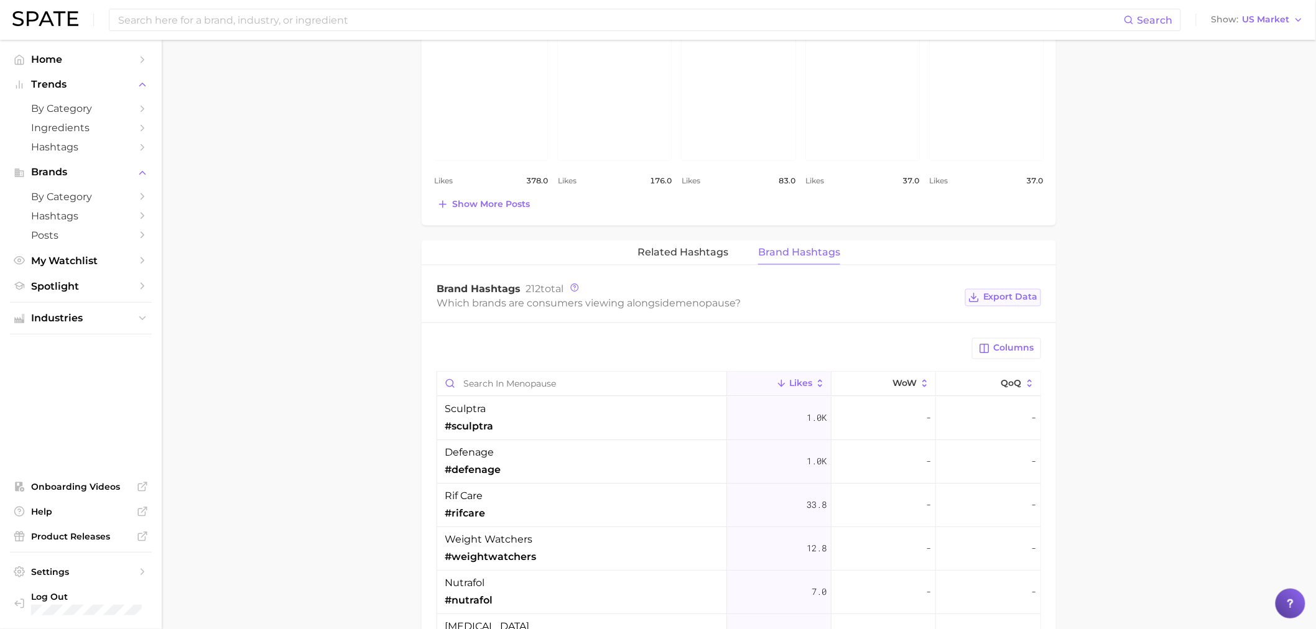
click at [1001, 292] on span "Export Data" at bounding box center [1010, 297] width 55 height 11
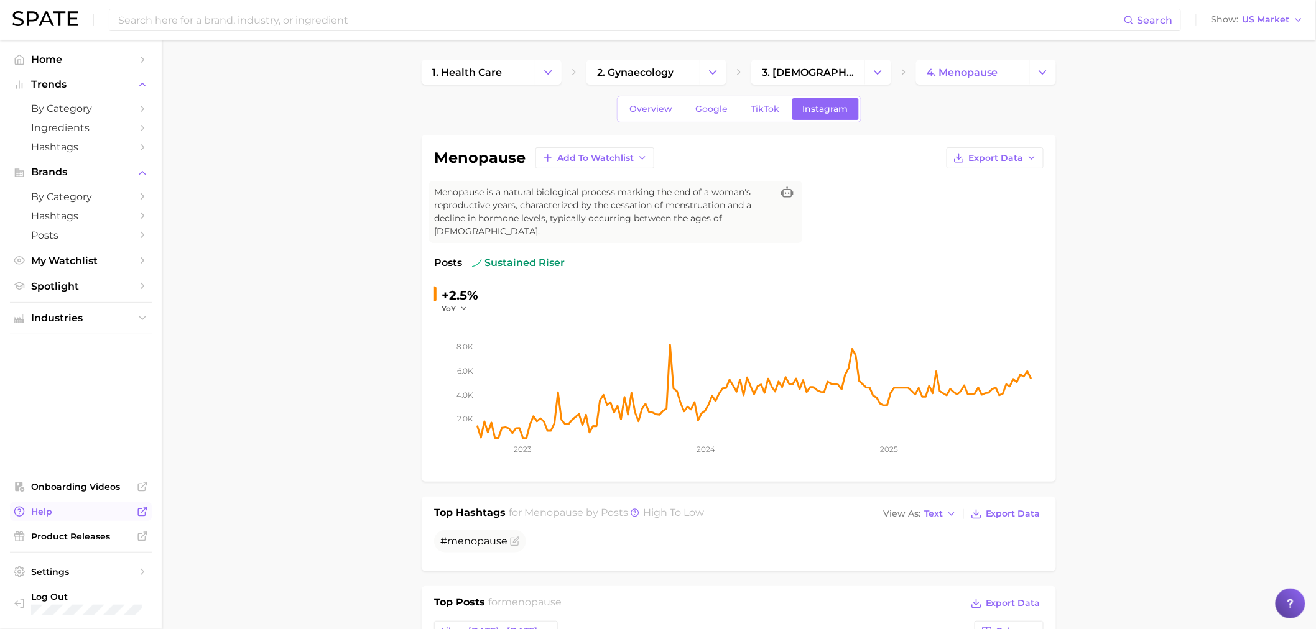
click at [144, 512] on icon "Sidebar" at bounding box center [142, 511] width 11 height 11
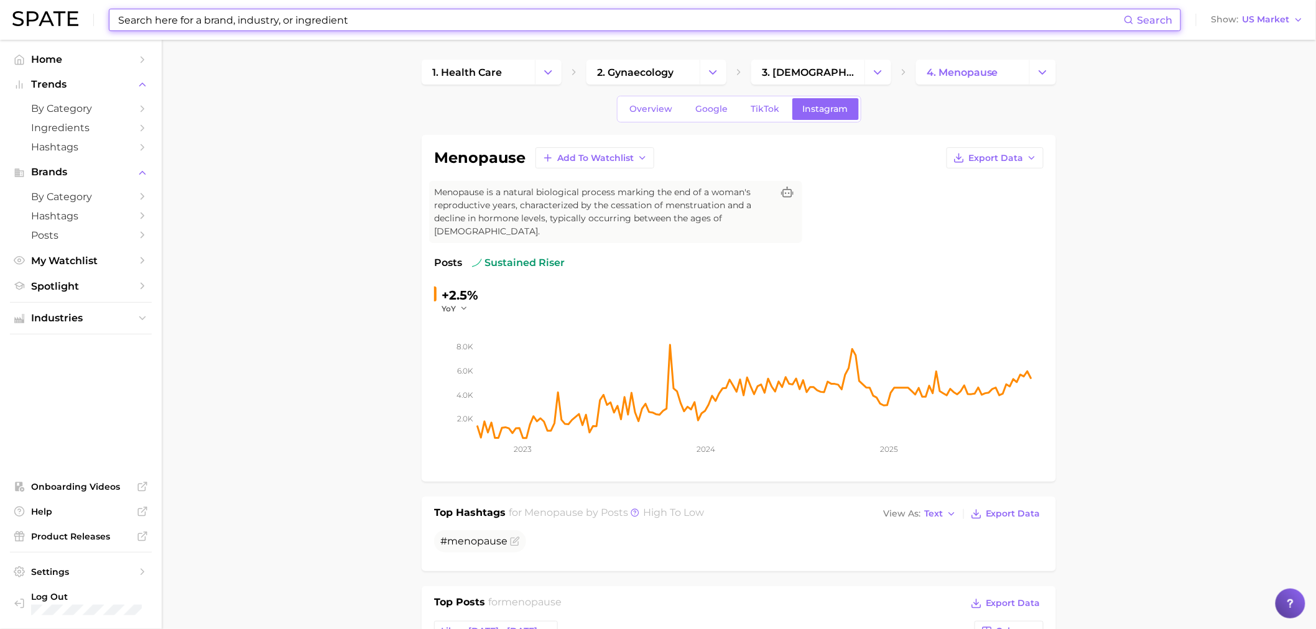
click at [232, 29] on input at bounding box center [620, 19] width 1007 height 21
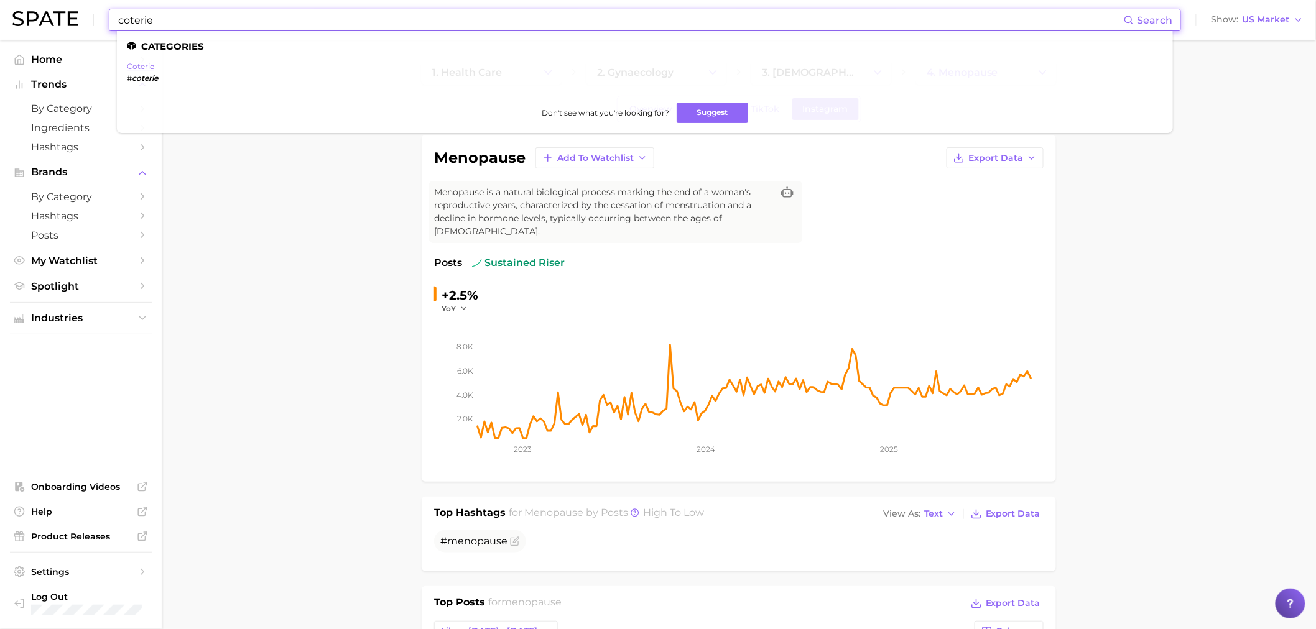
type input "coterie"
click at [134, 67] on link "coterie" at bounding box center [140, 66] width 27 height 9
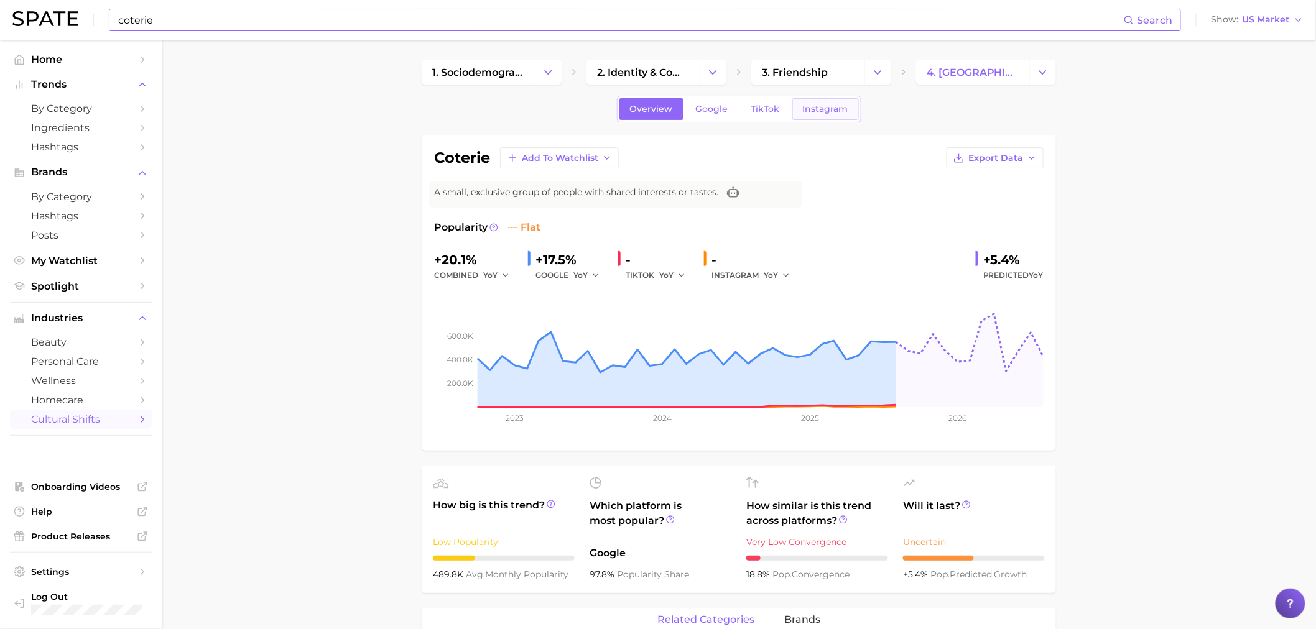
click at [821, 104] on span "Instagram" at bounding box center [825, 109] width 45 height 11
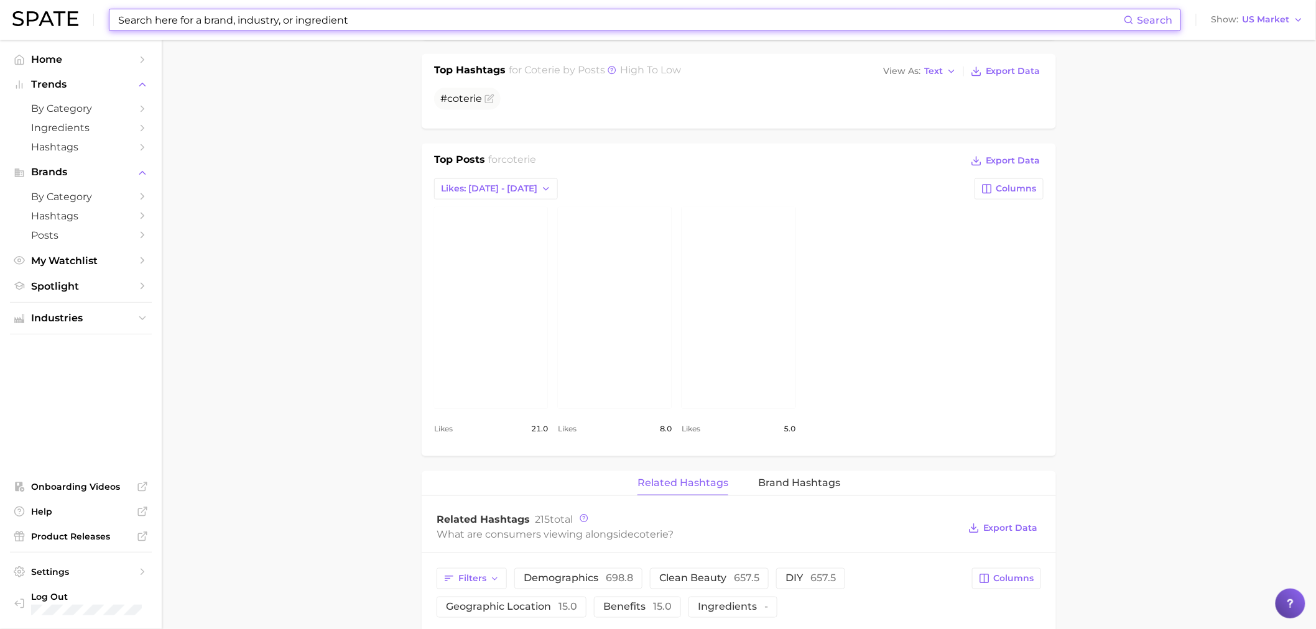
scroll to position [414, 0]
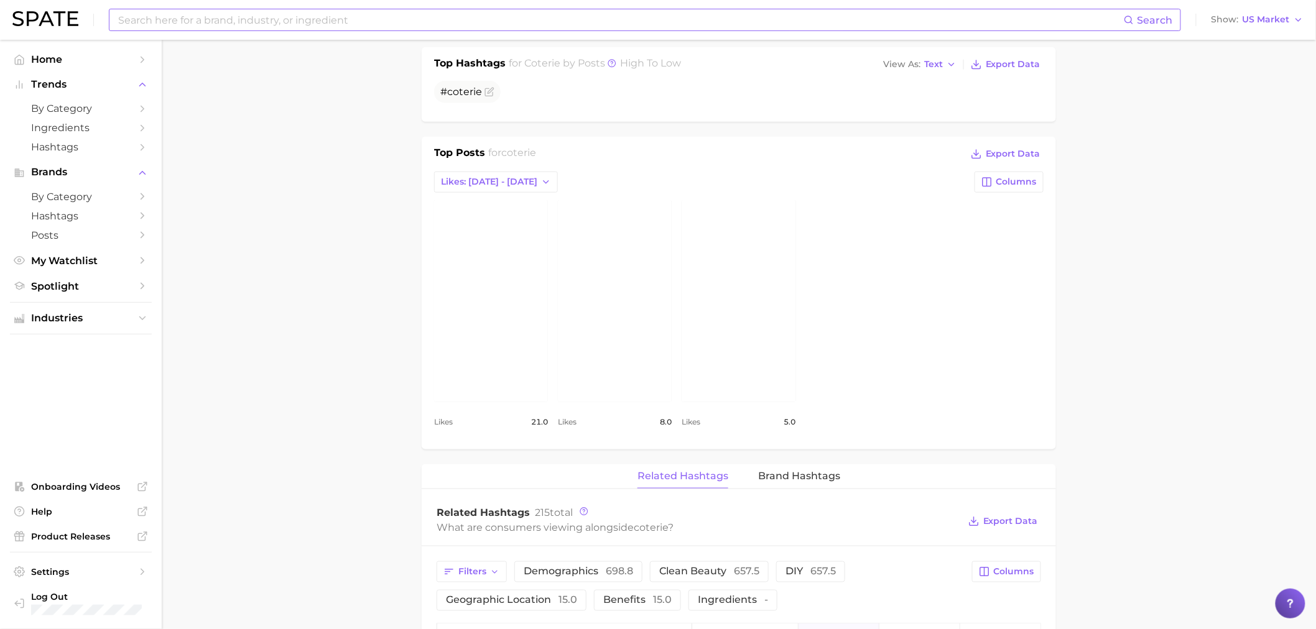
click at [627, 290] on link "view post on Instagram" at bounding box center [615, 301] width 114 height 202
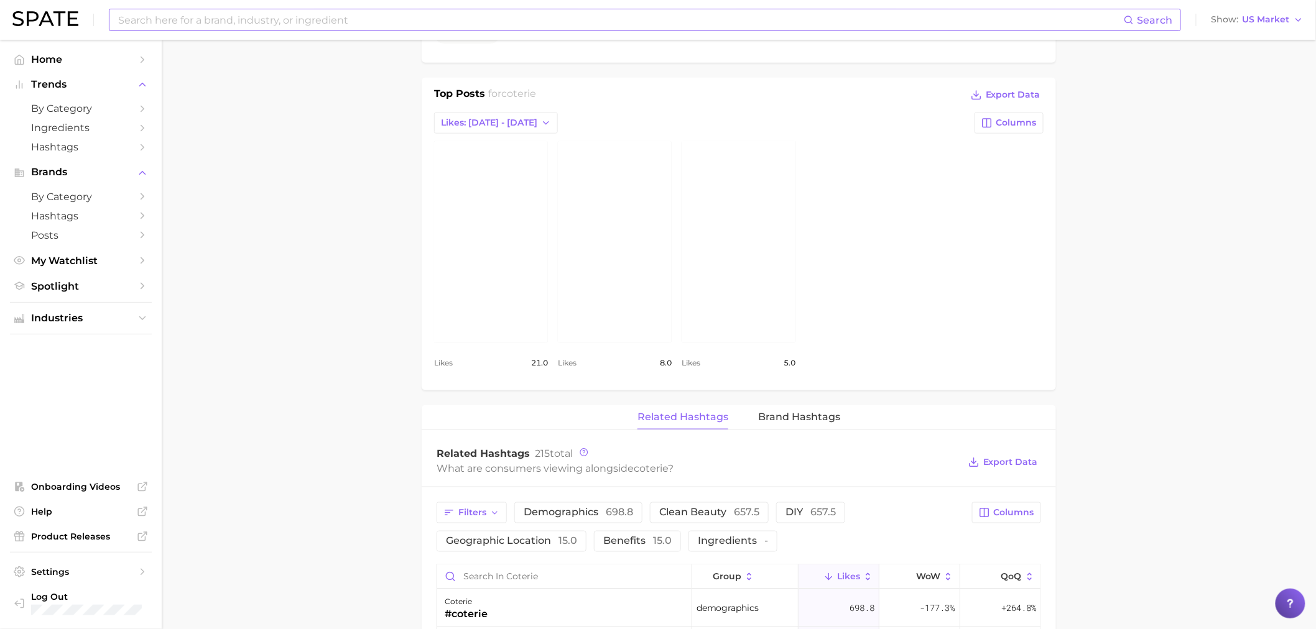
scroll to position [691, 0]
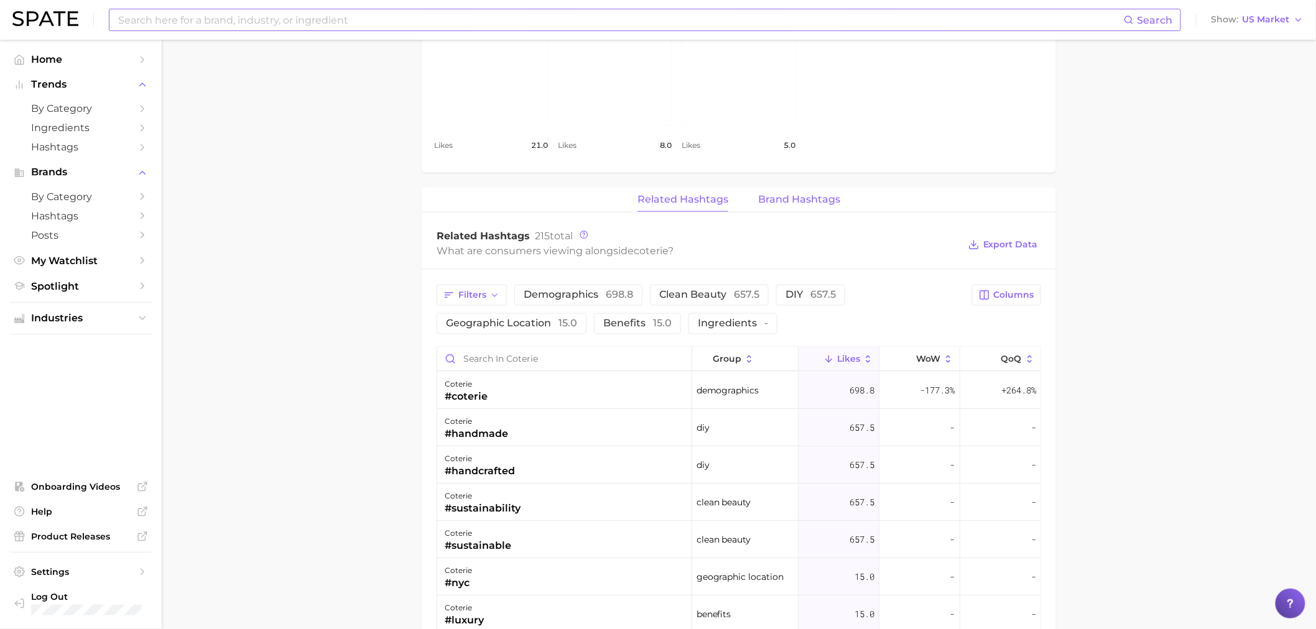
click at [805, 206] on button "Brand Hashtags" at bounding box center [799, 200] width 82 height 24
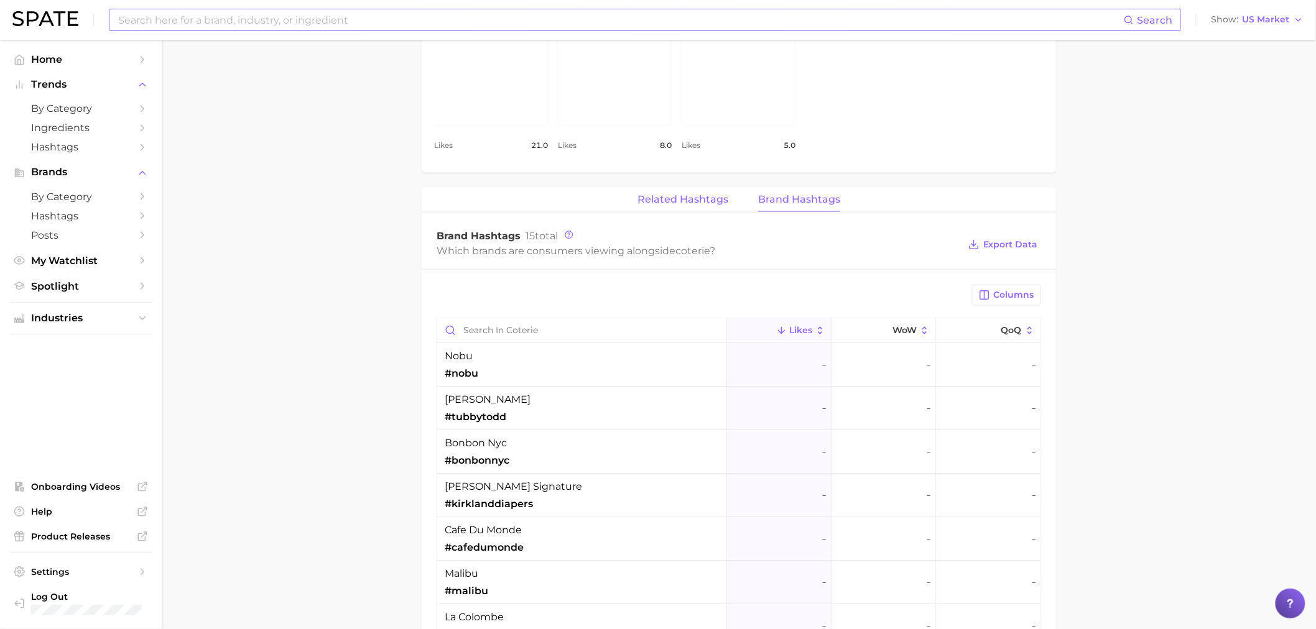
click at [709, 203] on span "Related Hashtags" at bounding box center [682, 199] width 91 height 11
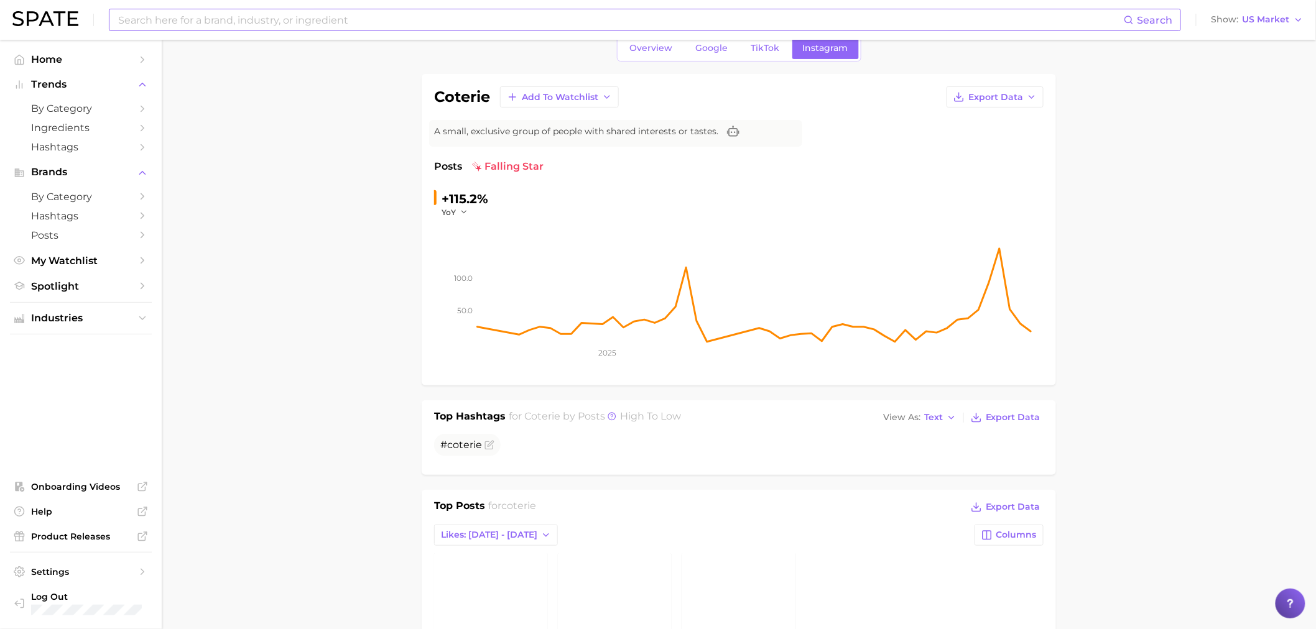
scroll to position [0, 0]
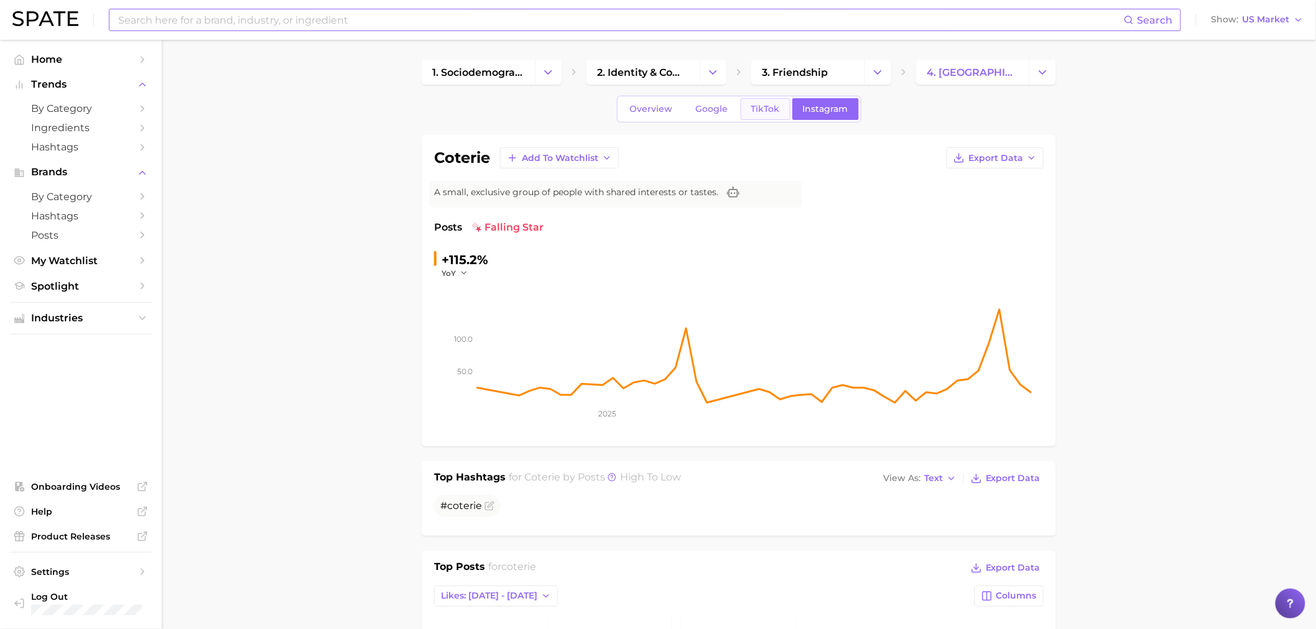
click at [765, 108] on span "TikTok" at bounding box center [765, 109] width 29 height 11
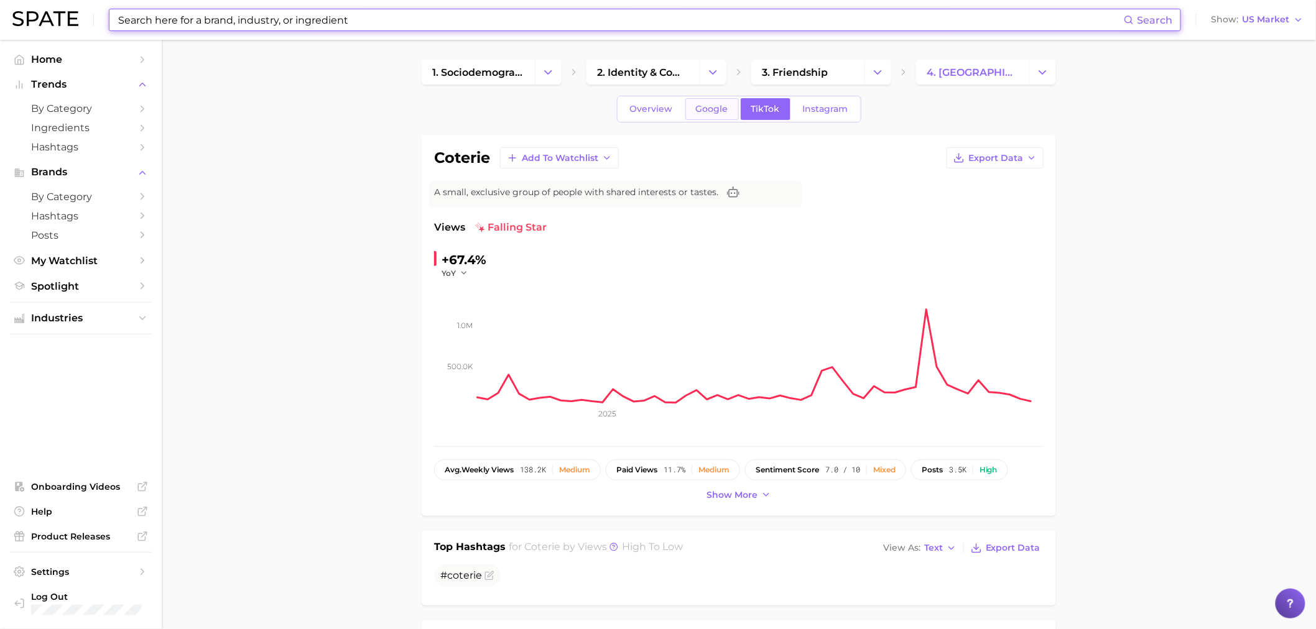
click at [708, 103] on link "Google" at bounding box center [711, 109] width 53 height 22
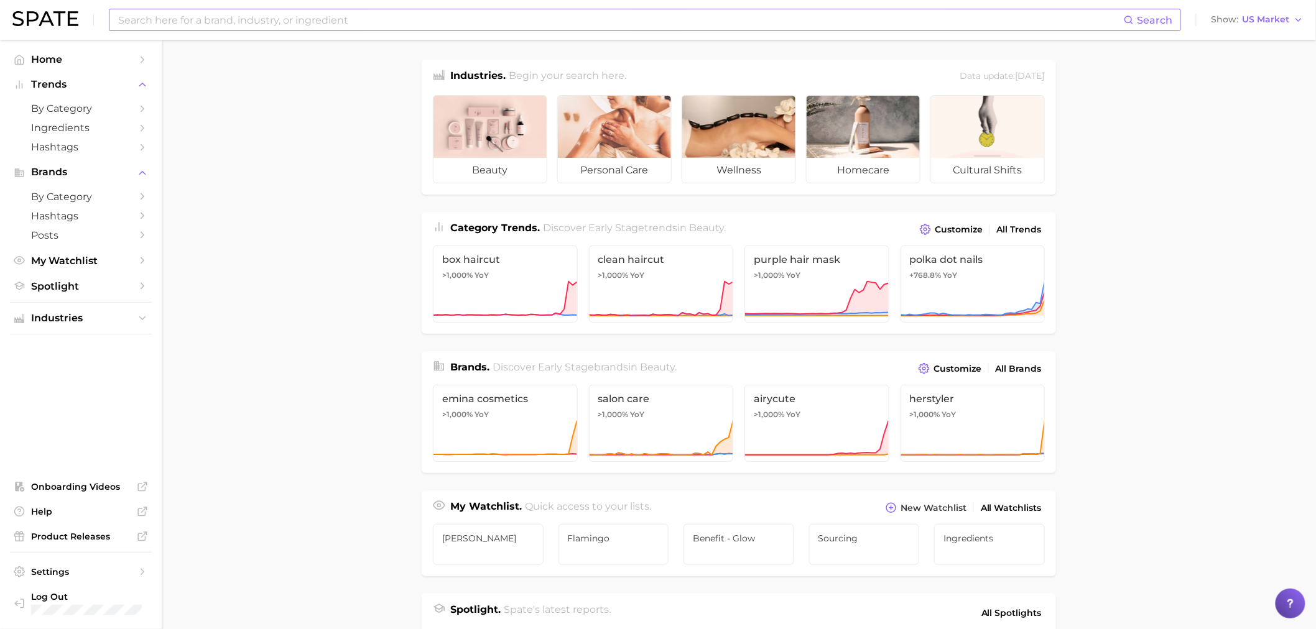
click at [349, 17] on input at bounding box center [620, 19] width 1007 height 21
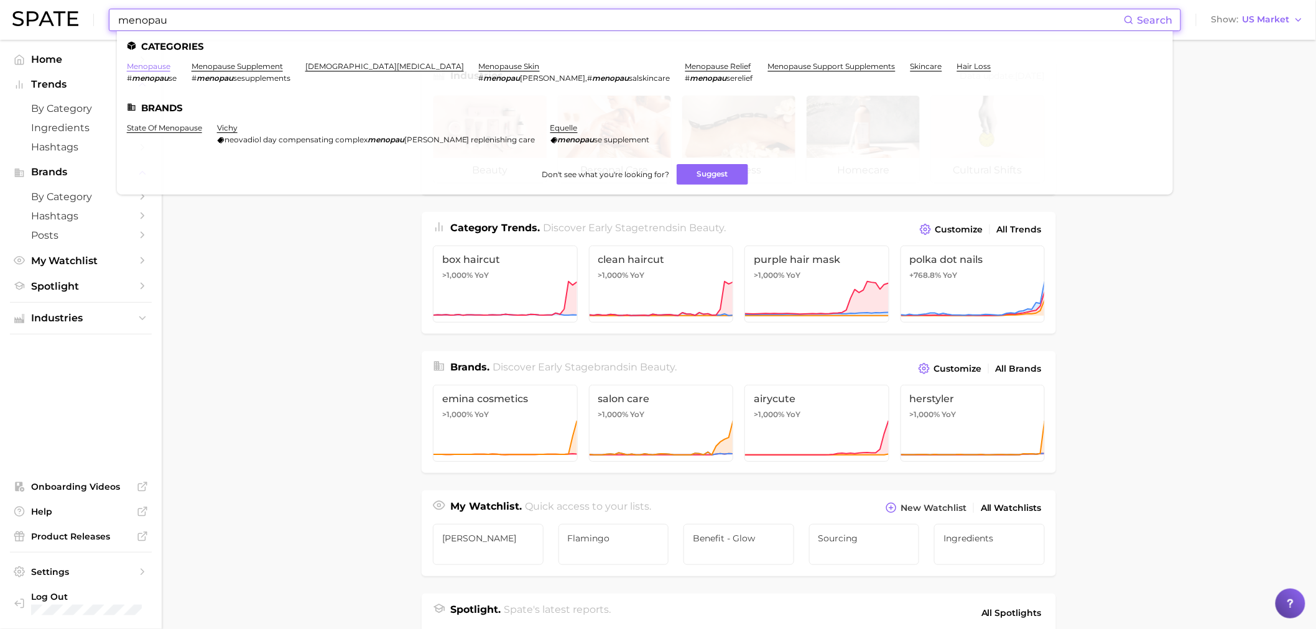
type input "menopau"
click at [139, 65] on link "menopause" at bounding box center [149, 66] width 44 height 9
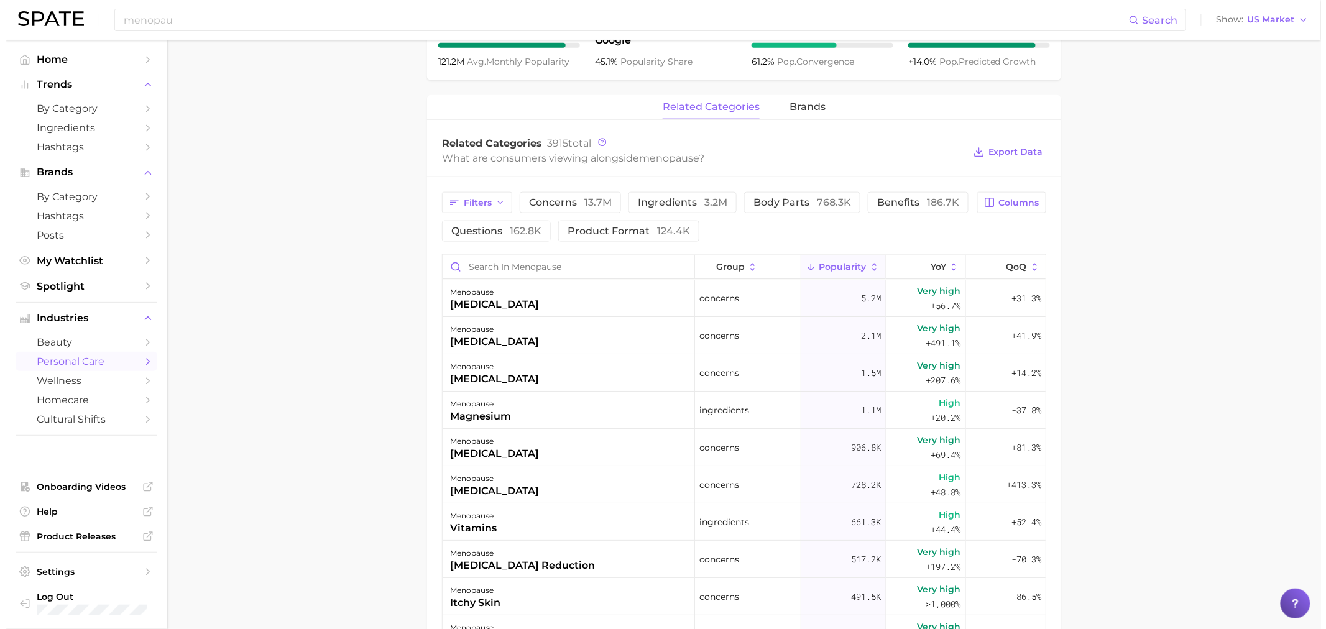
scroll to position [552, 0]
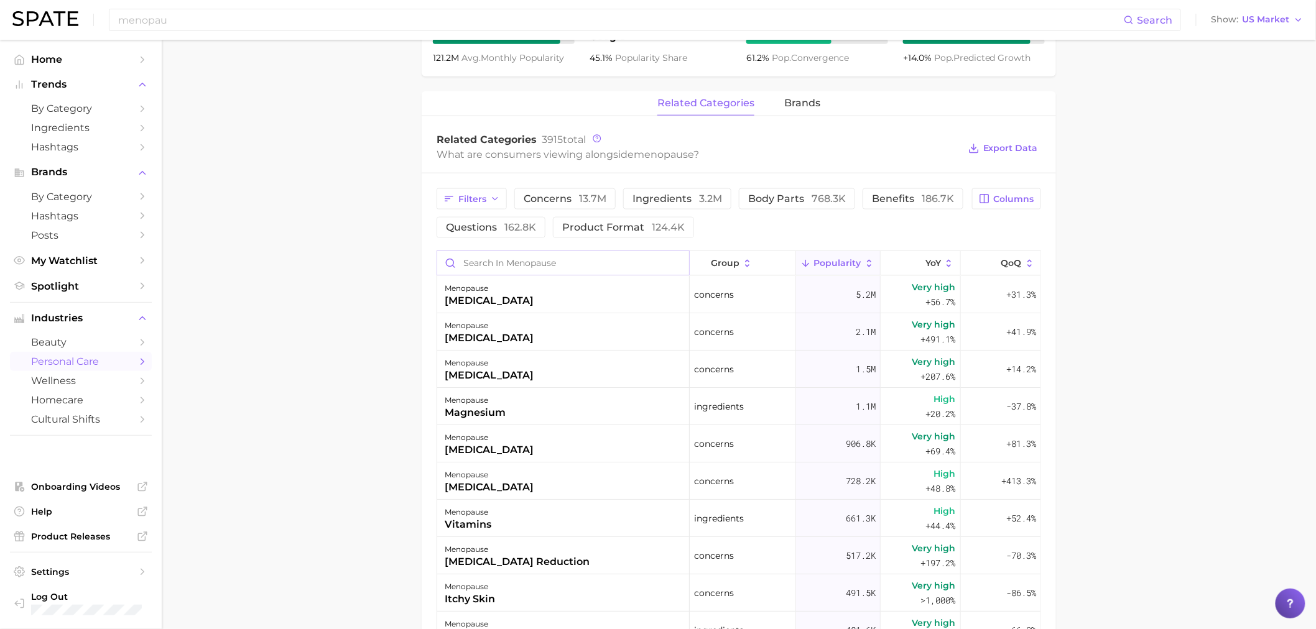
click at [511, 252] on input "Search in menopause" at bounding box center [563, 263] width 252 height 24
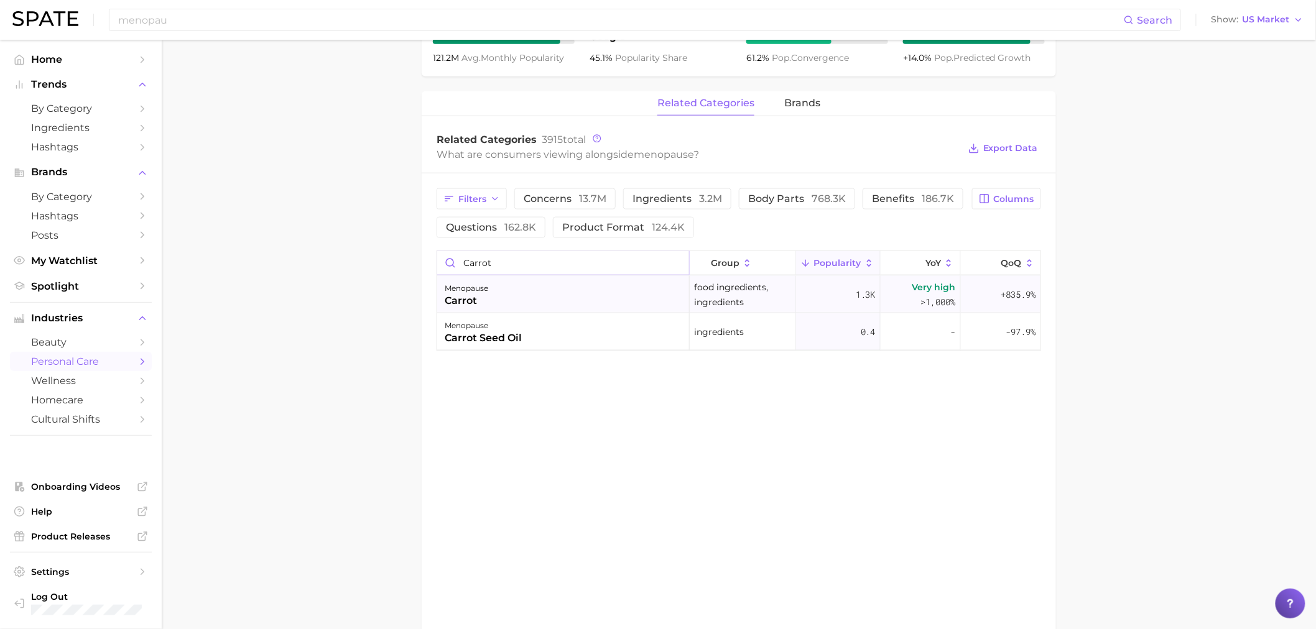
type input "carrot"
click at [603, 284] on div "menopause carrot" at bounding box center [563, 294] width 252 height 37
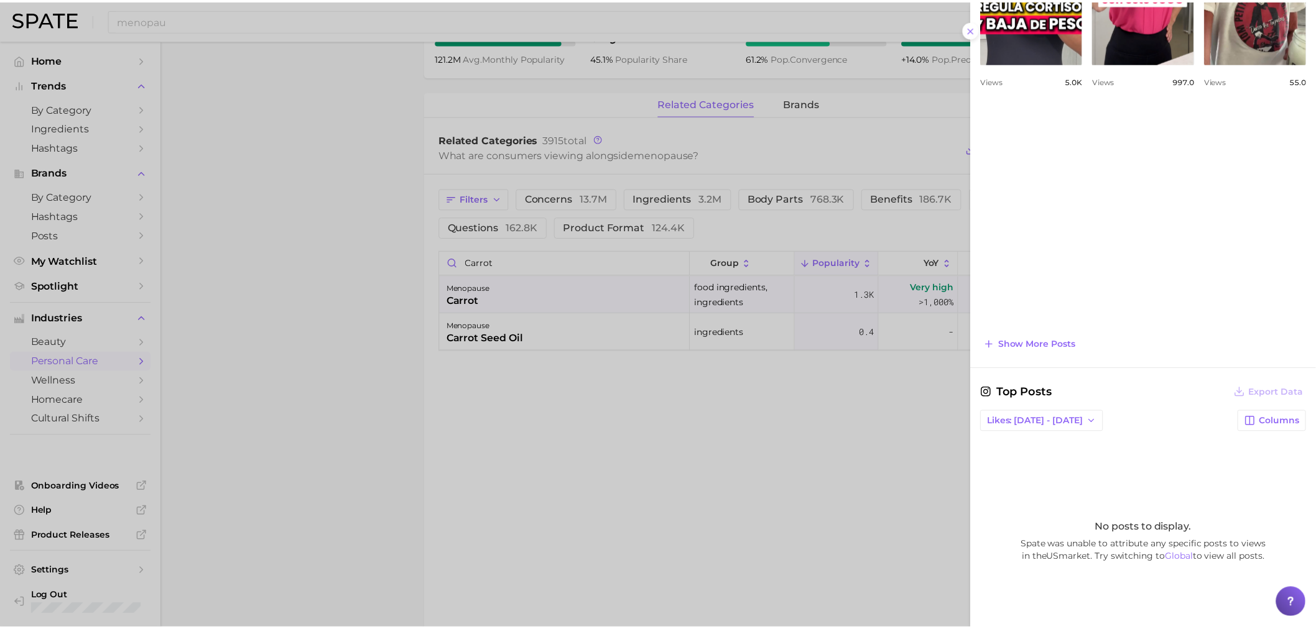
scroll to position [414, 0]
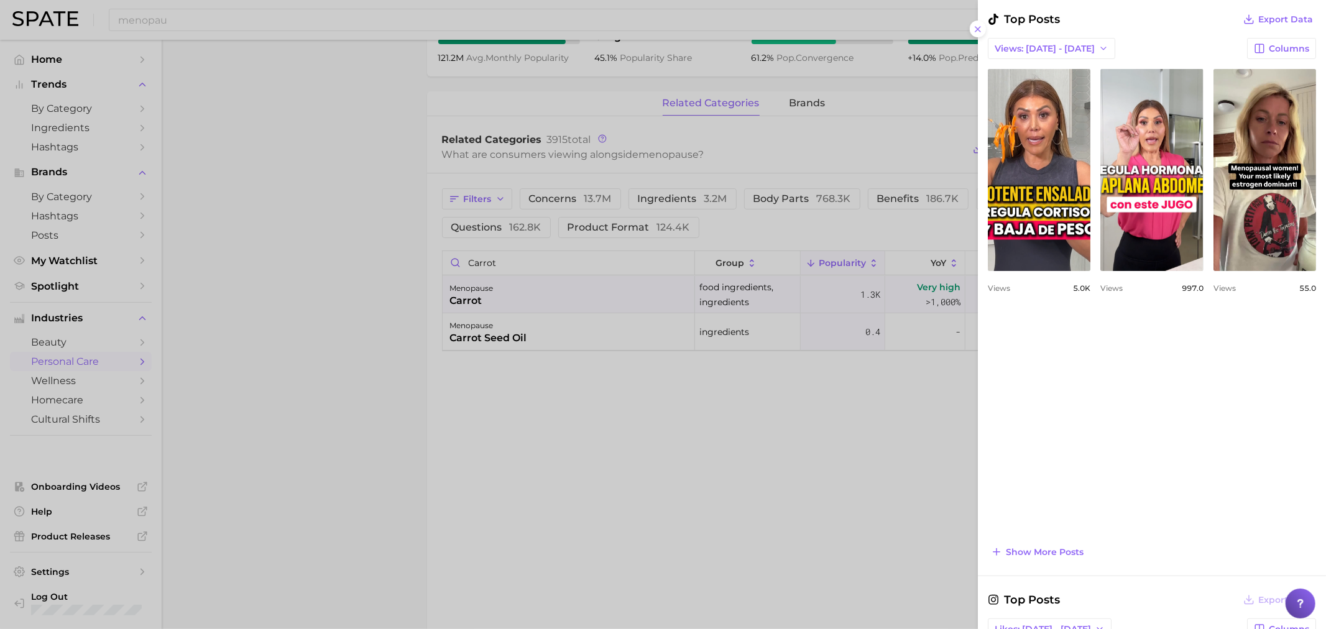
click at [506, 320] on div at bounding box center [663, 314] width 1326 height 629
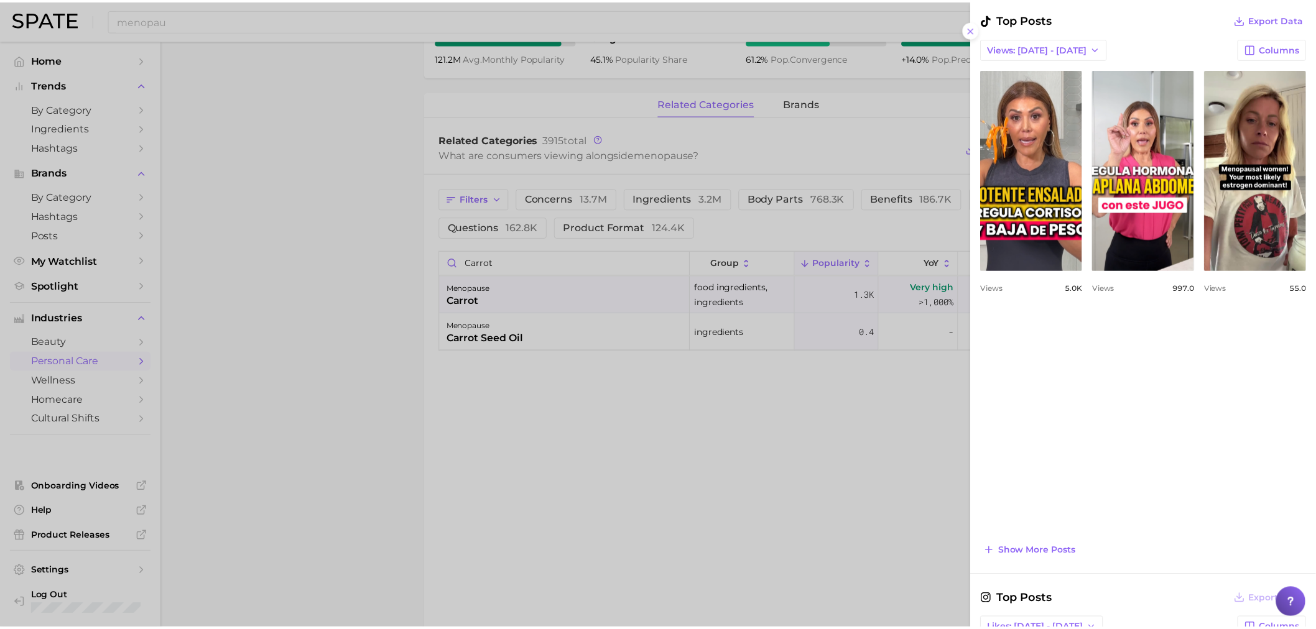
scroll to position [0, 0]
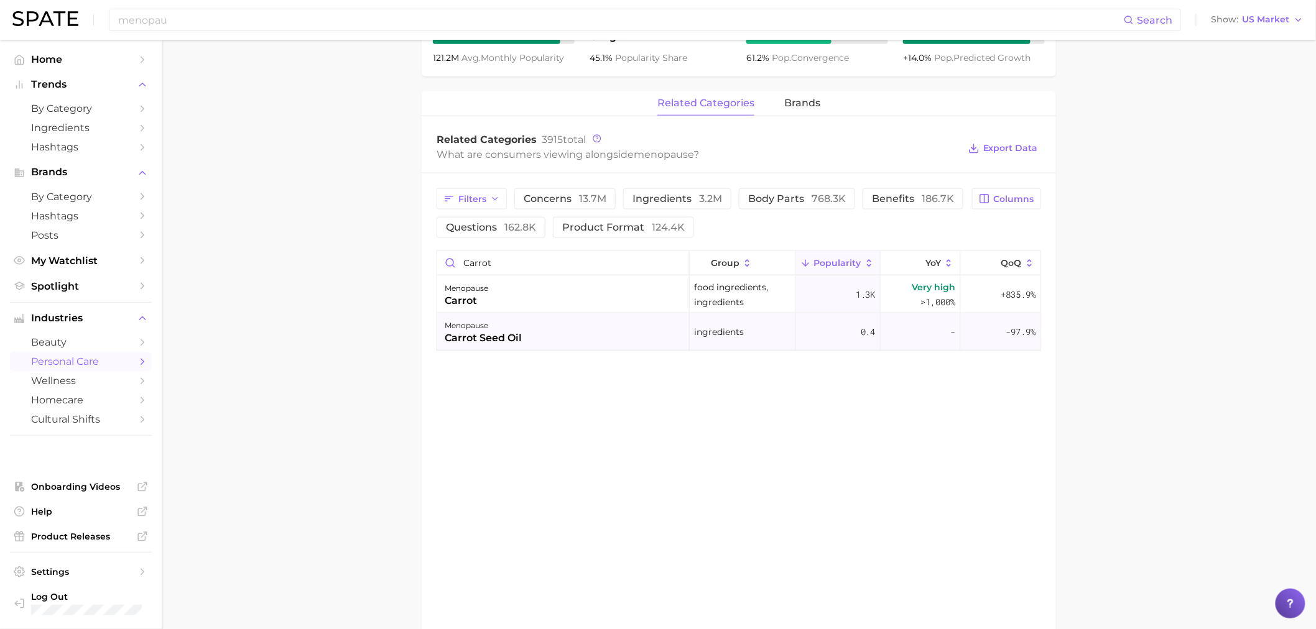
click at [526, 325] on div "menopause carrot seed oil" at bounding box center [563, 331] width 252 height 37
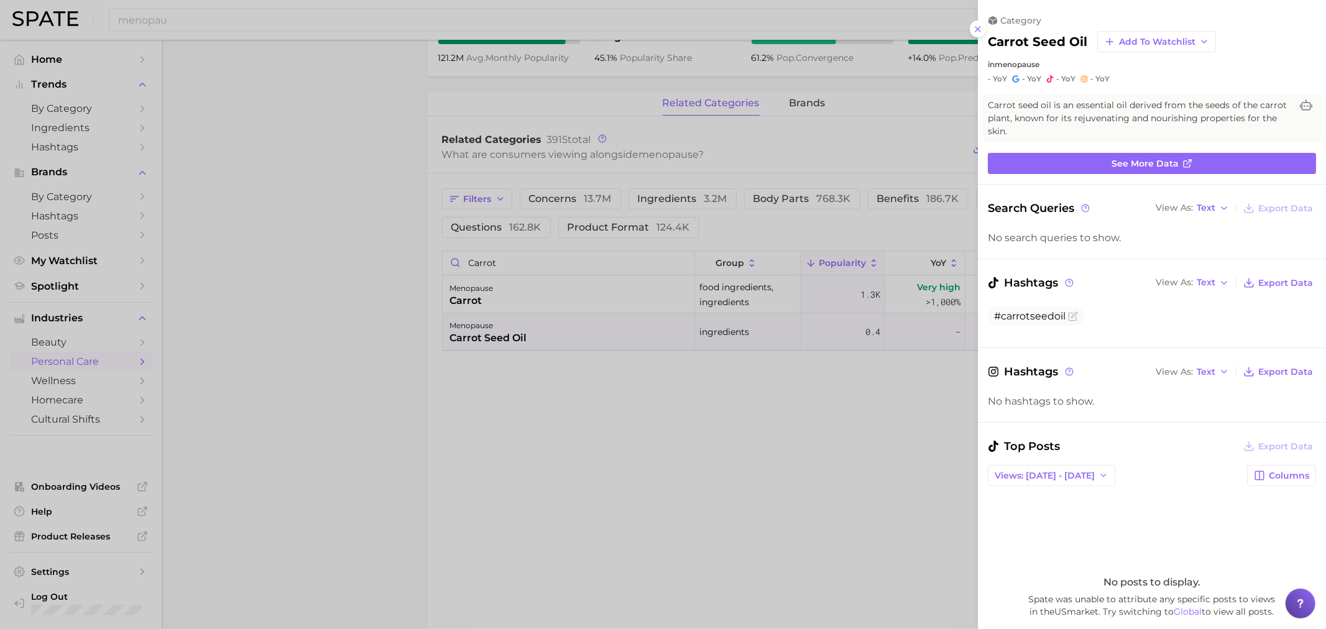
click at [402, 215] on div at bounding box center [663, 314] width 1326 height 629
